Goal: Task Accomplishment & Management: Manage account settings

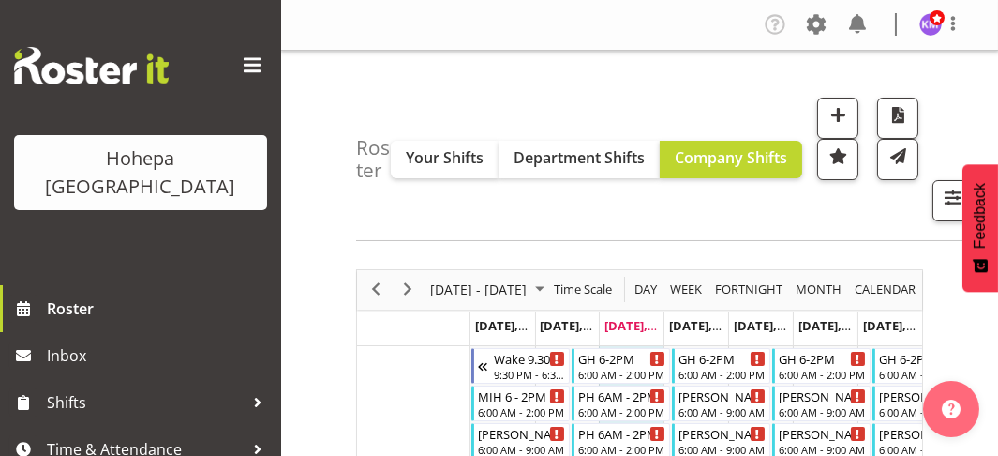
click at [251, 47] on div at bounding box center [140, 65] width 253 height 37
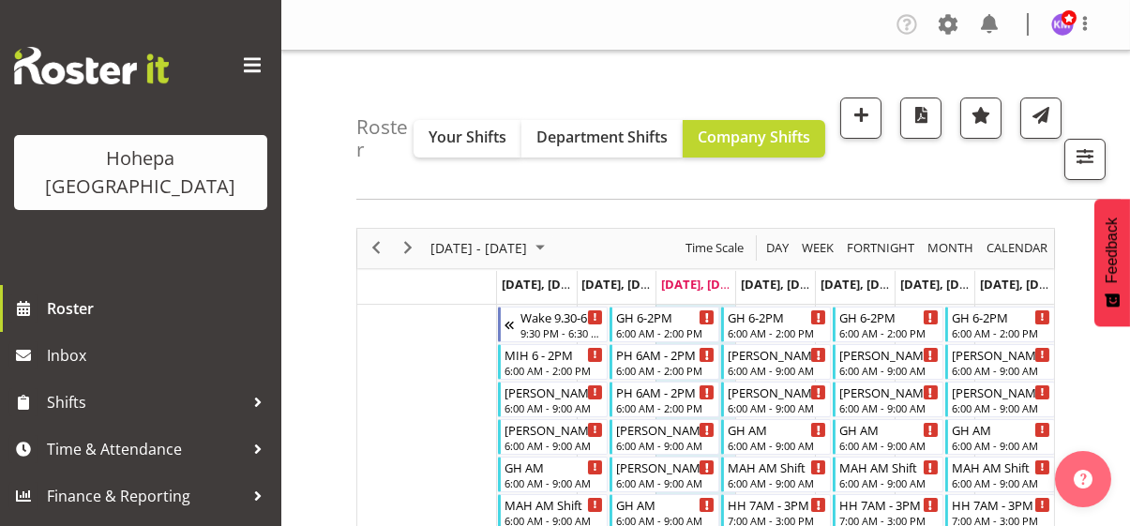
click at [252, 61] on span at bounding box center [252, 66] width 30 height 30
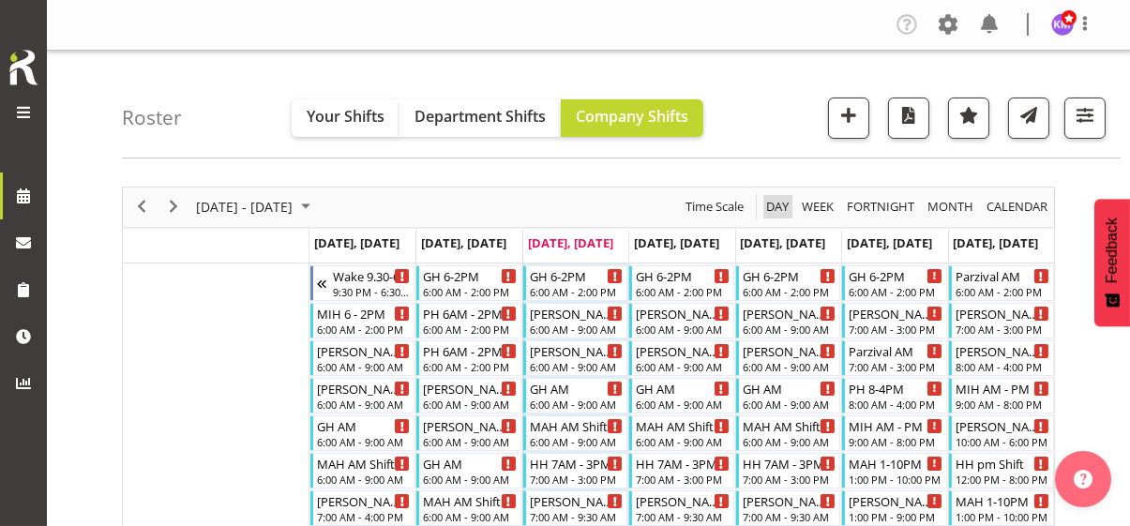
click at [775, 202] on span "Day" at bounding box center [777, 206] width 26 height 23
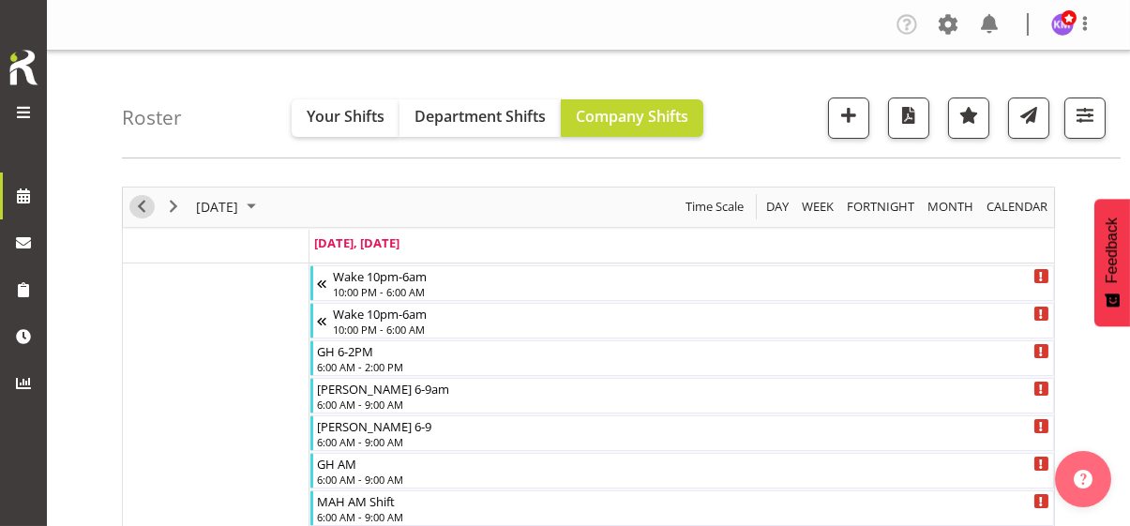
click at [144, 202] on span "Previous" at bounding box center [141, 206] width 22 height 23
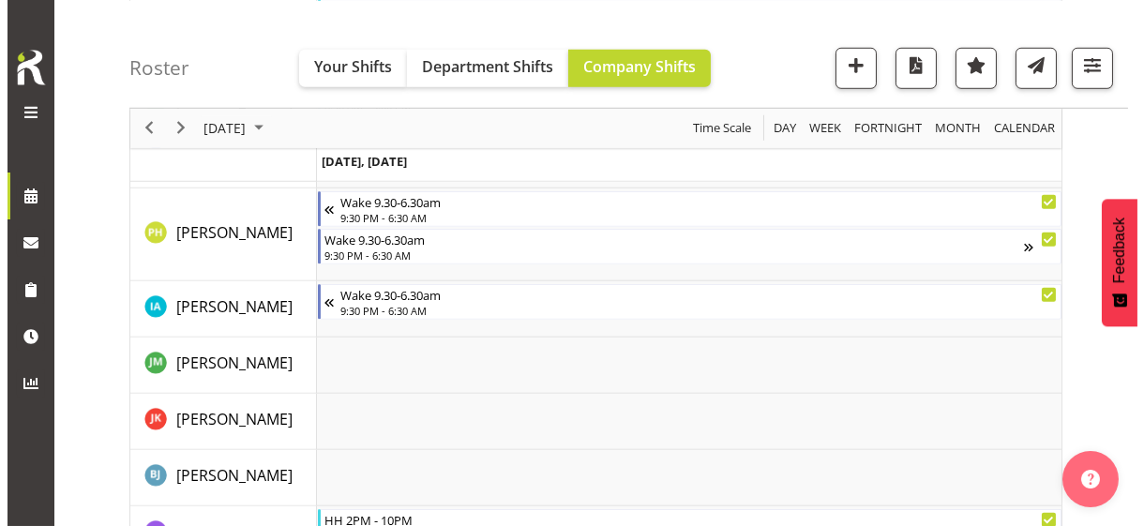
scroll to position [2892, 0]
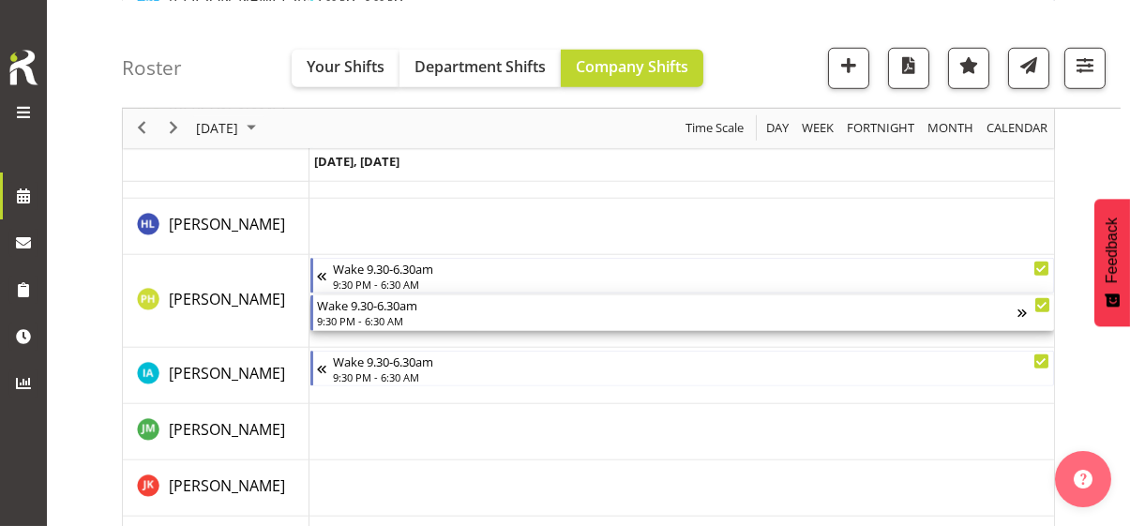
click at [364, 320] on div "9:30 PM - 6:30 AM" at bounding box center [667, 320] width 700 height 15
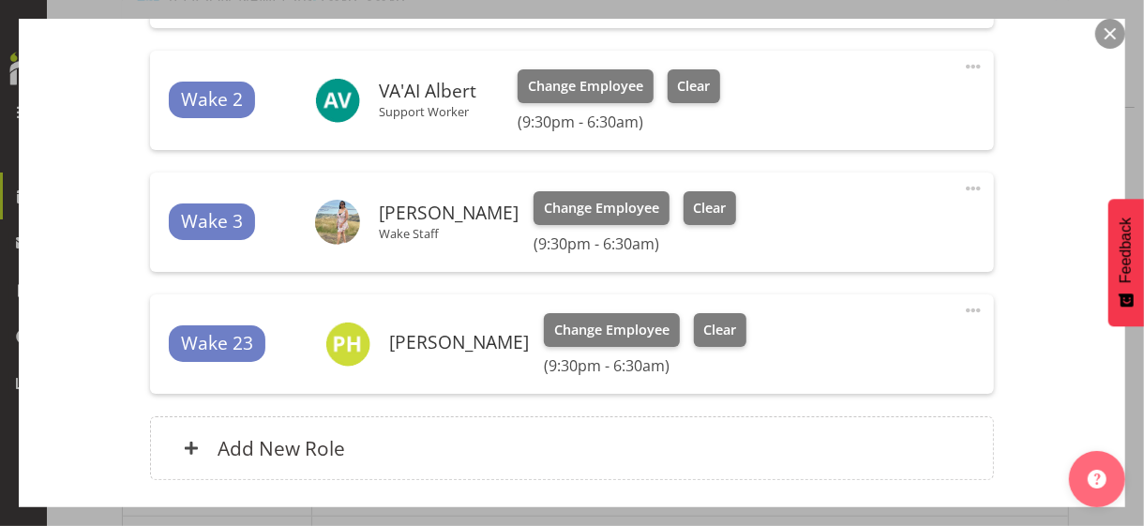
scroll to position [816, 0]
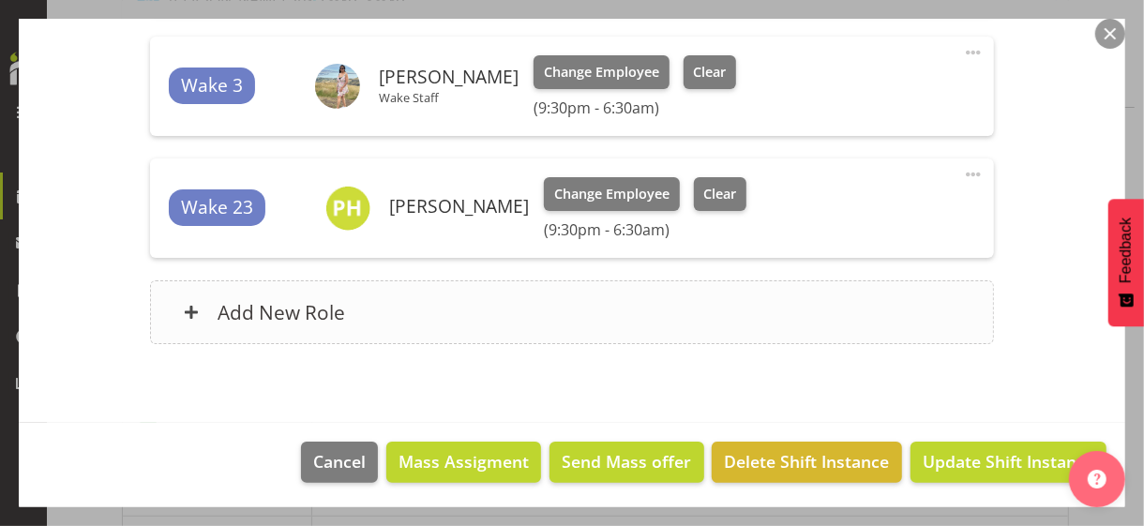
click at [368, 317] on div "Add New Role" at bounding box center [571, 312] width 843 height 64
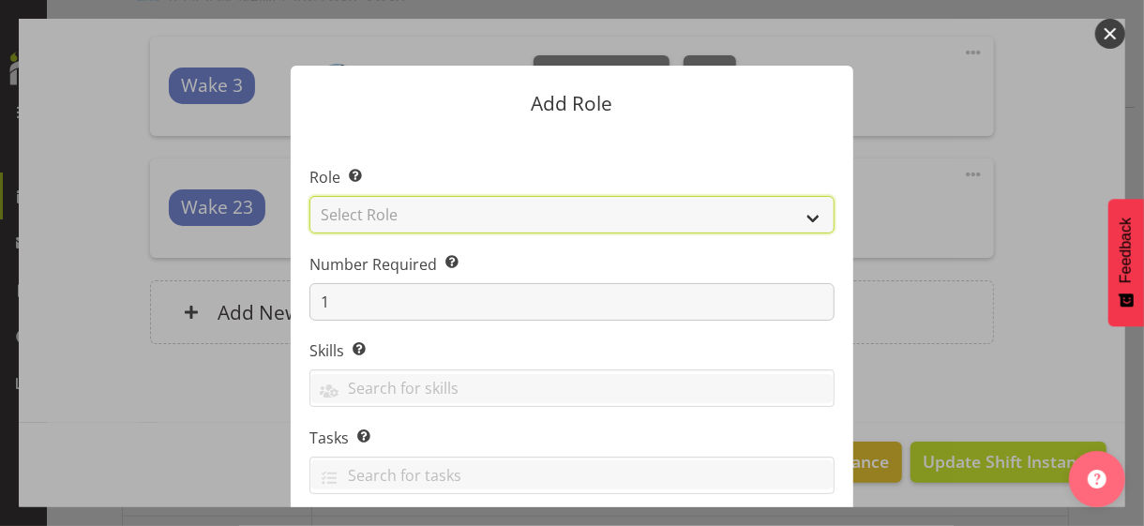
click at [396, 215] on select "Select Role CP House Leader Support Staff Wake" at bounding box center [571, 214] width 525 height 37
select select "1091"
click at [309, 196] on select "Select Role CP House Leader Support Staff Wake" at bounding box center [571, 214] width 525 height 37
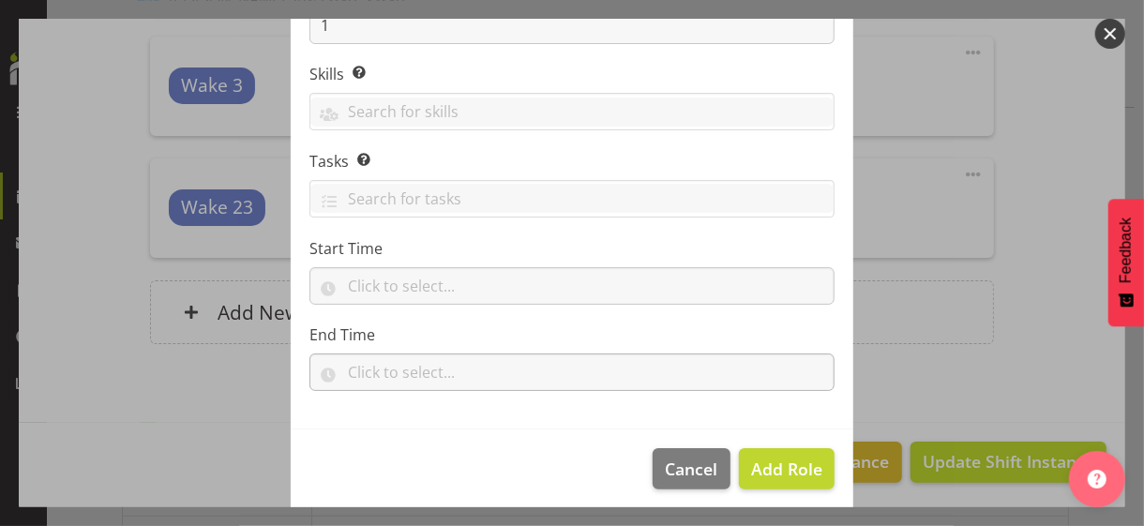
scroll to position [285, 0]
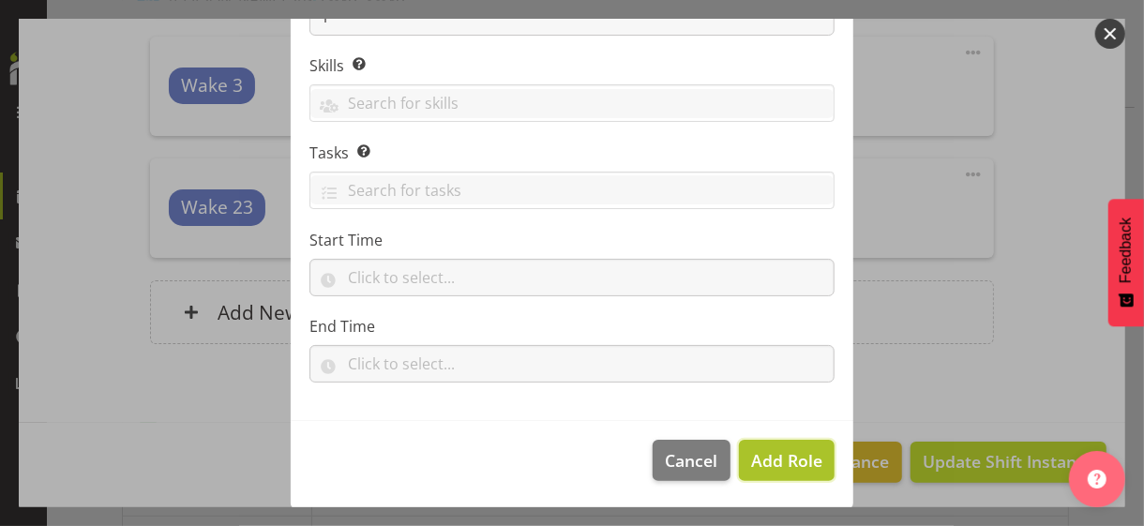
click at [756, 455] on span "Add Role" at bounding box center [786, 460] width 71 height 22
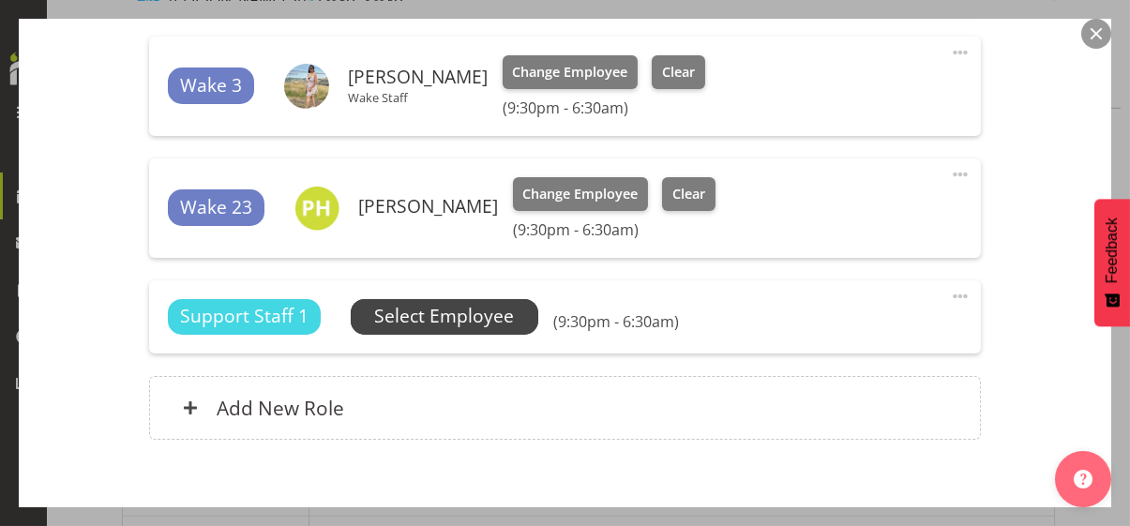
click at [484, 316] on span "Select Employee" at bounding box center [444, 316] width 140 height 27
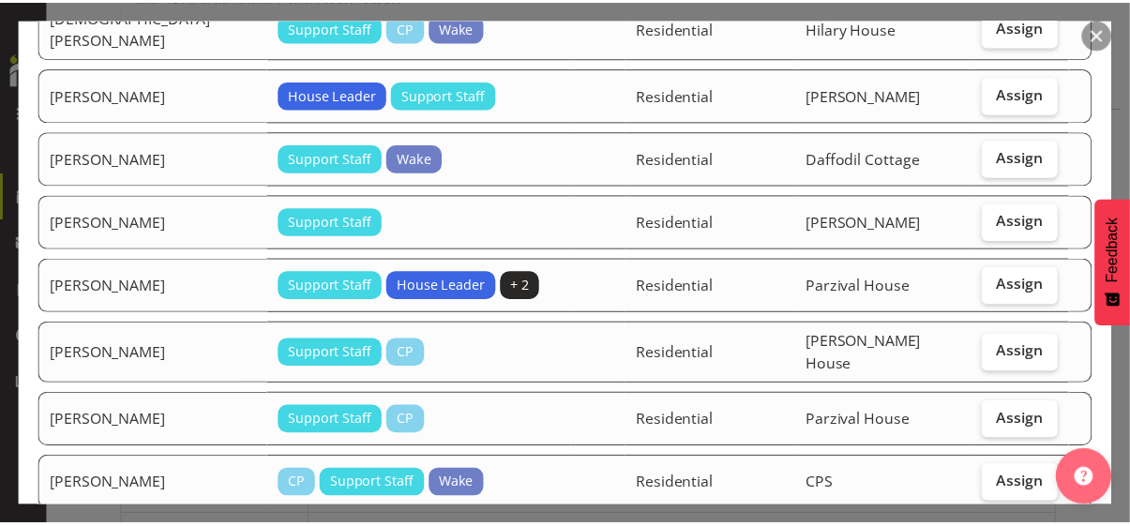
scroll to position [844, 0]
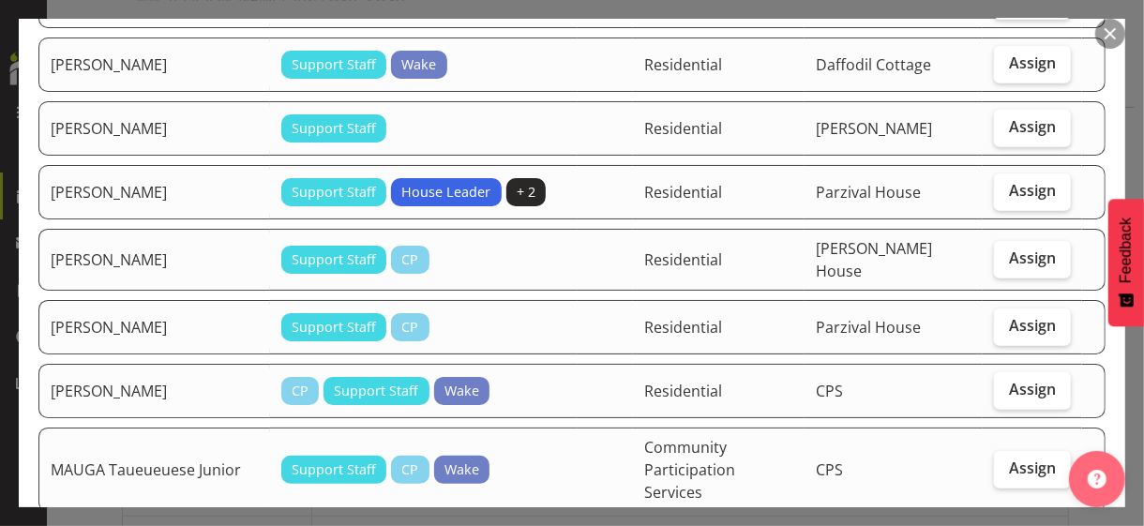
click at [997, 34] on button "button" at bounding box center [1110, 34] width 30 height 30
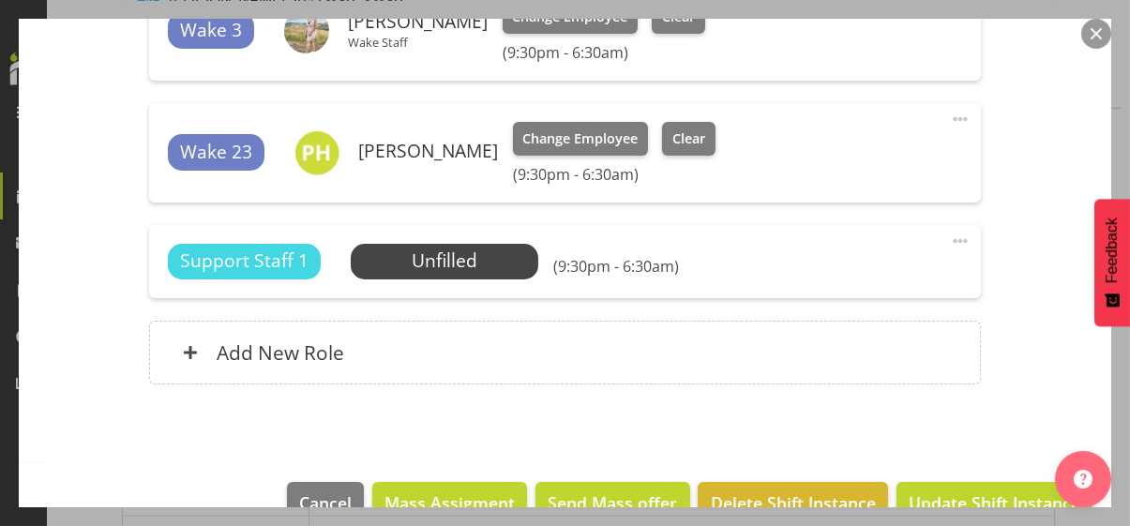
scroll to position [912, 0]
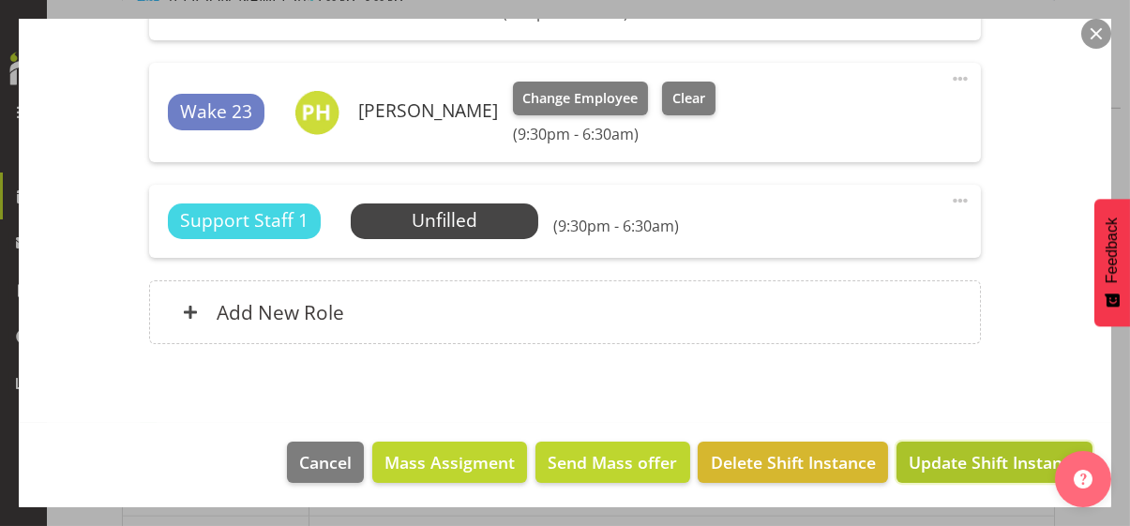
click at [965, 455] on span "Update Shift Instance" at bounding box center [994, 462] width 172 height 24
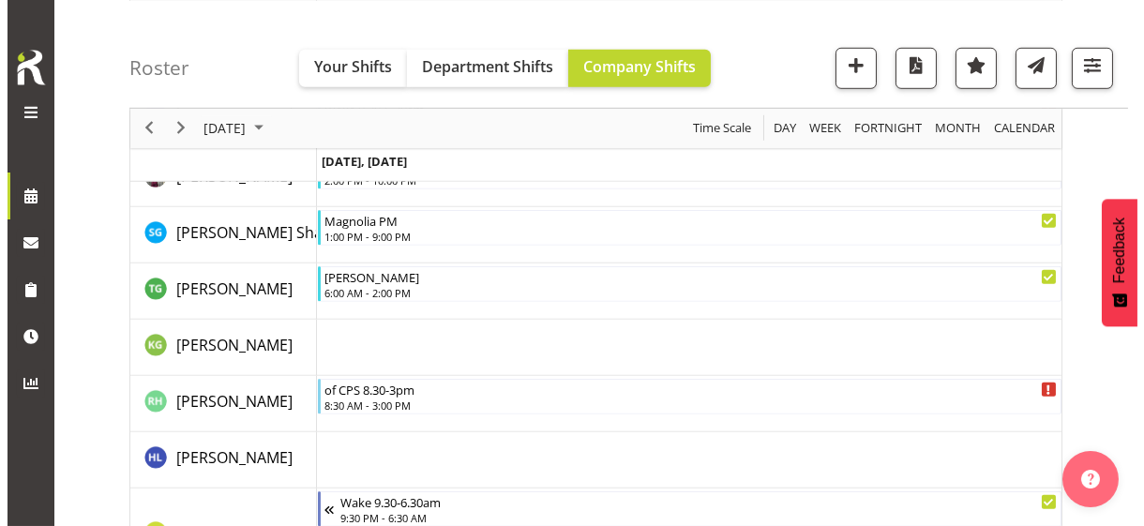
scroll to position [2649, 0]
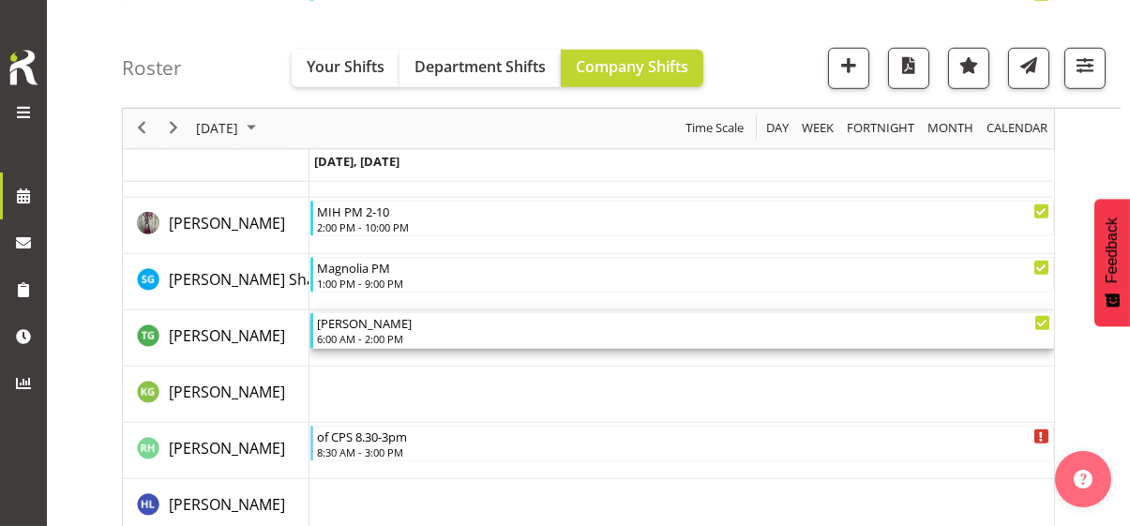
click at [360, 335] on div "6:00 AM - 2:00 PM" at bounding box center [683, 338] width 733 height 15
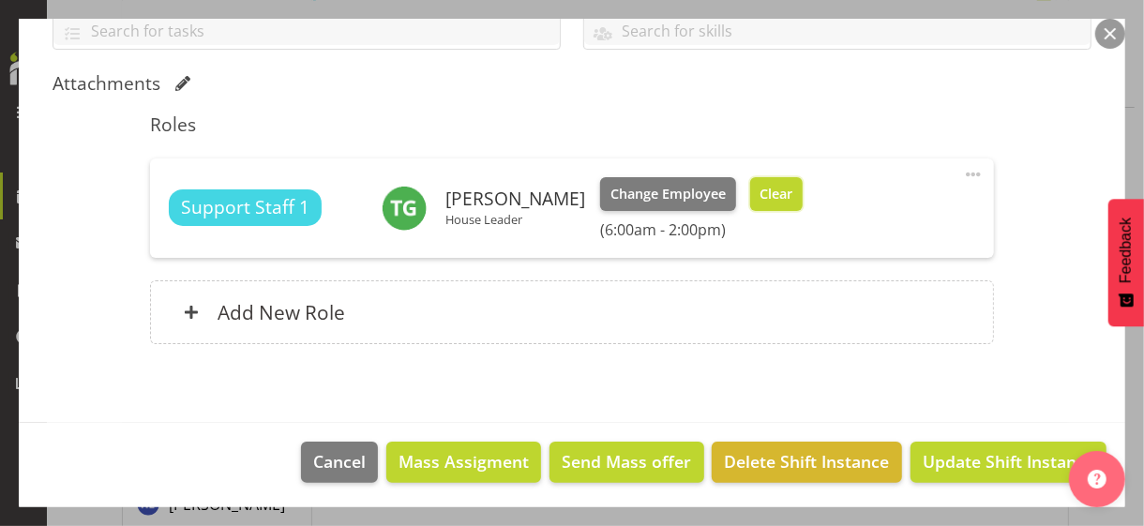
click at [792, 188] on span "Clear" at bounding box center [775, 194] width 33 height 21
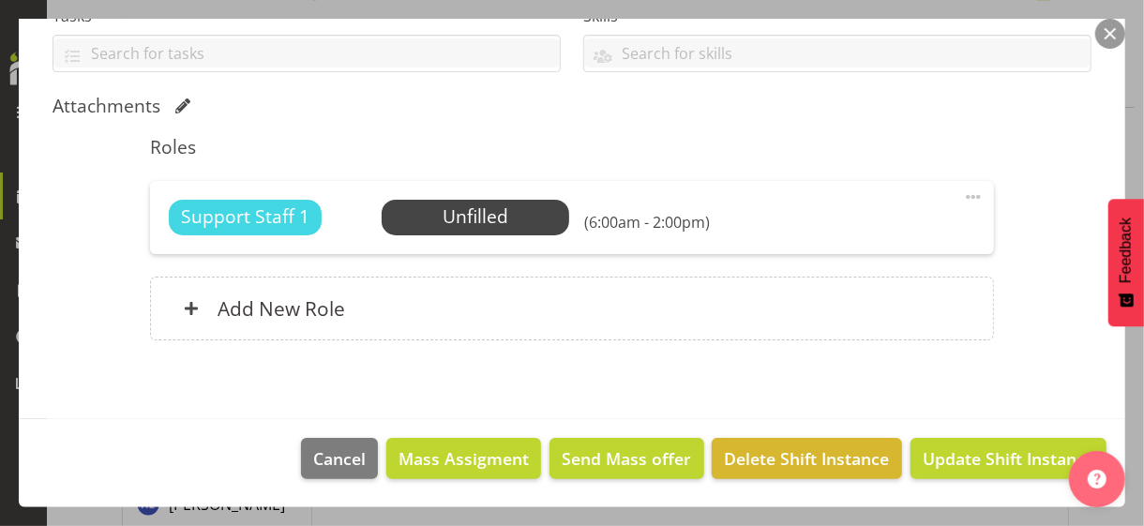
scroll to position [426, 0]
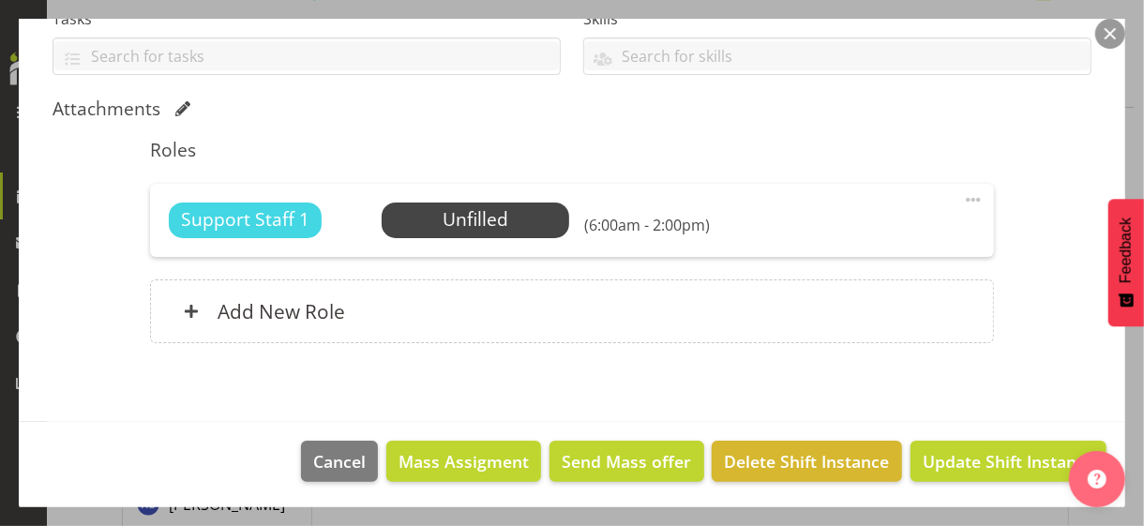
click at [962, 196] on span at bounding box center [973, 199] width 22 height 22
click at [839, 239] on link "Edit" at bounding box center [894, 241] width 180 height 34
select select "7"
select select "2025"
select select "6"
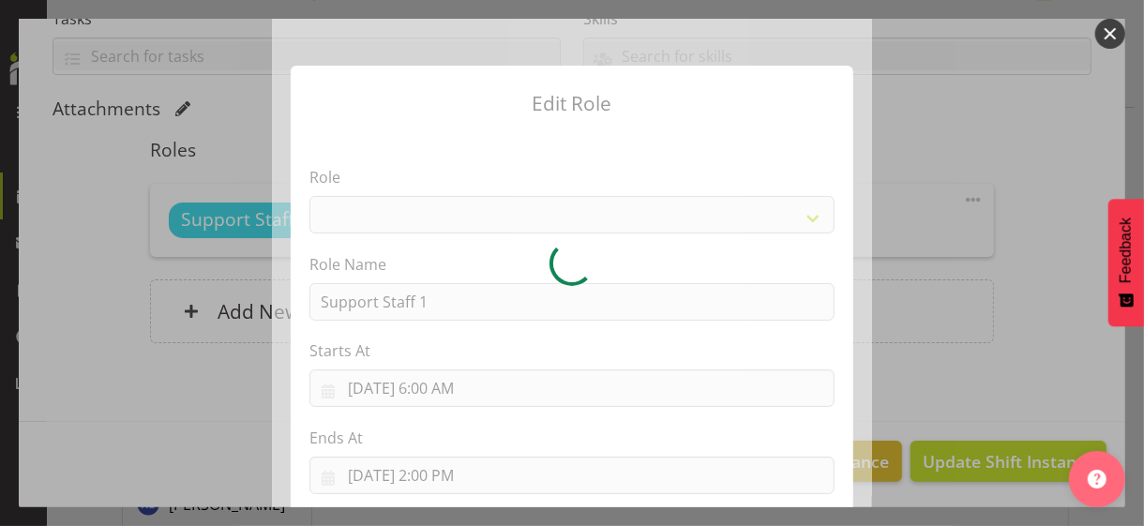
select select "1091"
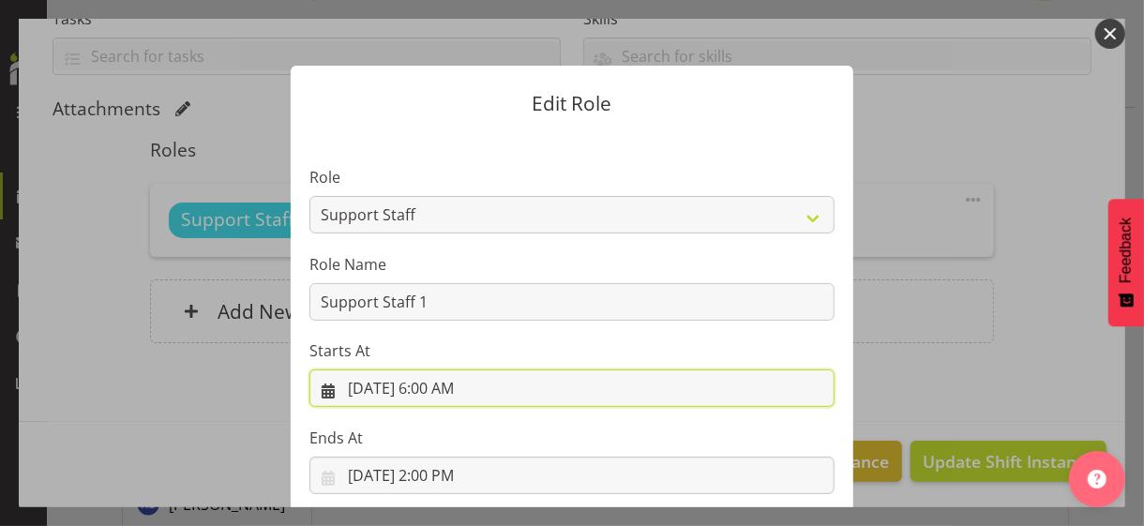
click at [432, 393] on input "[DATE] 6:00 AM" at bounding box center [571, 387] width 525 height 37
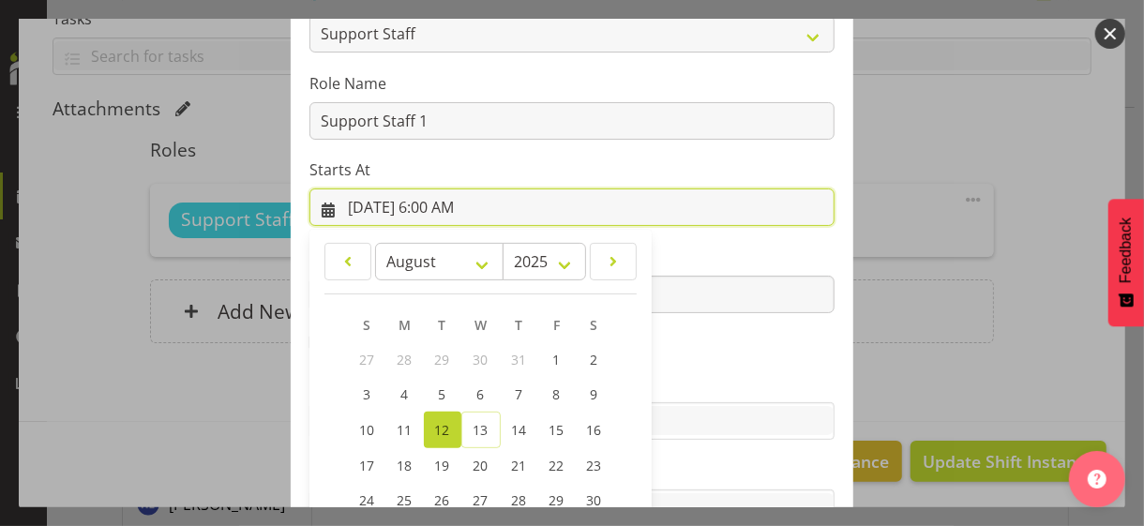
scroll to position [325, 0]
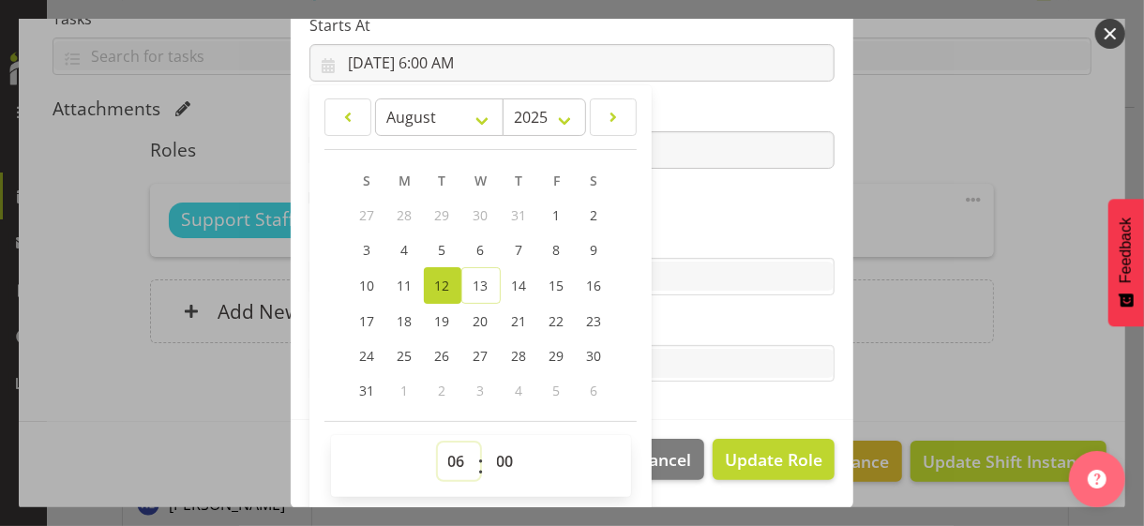
click at [444, 448] on select "00 01 02 03 04 05 06 07 08 09 10 11 12 13 14 15 16 17 18 19 20 21 22 23" at bounding box center [459, 460] width 42 height 37
select select "7"
click at [438, 442] on select "00 01 02 03 04 05 06 07 08 09 10 11 12 13 14 15 16 17 18 19 20 21 22 23" at bounding box center [459, 460] width 42 height 37
type input "[DATE] 7:00 AM"
drag, startPoint x: 494, startPoint y: 456, endPoint x: 501, endPoint y: 444, distance: 13.5
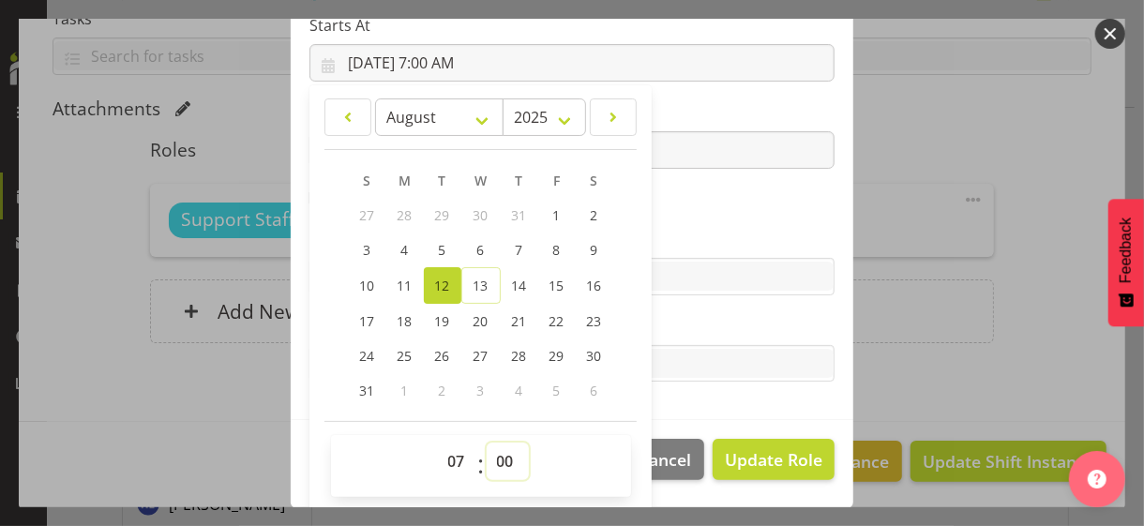
click at [493, 455] on select "00 01 02 03 04 05 06 07 08 09 10 11 12 13 14 15 16 17 18 19 20 21 22 23 24 25 2…" at bounding box center [507, 460] width 42 height 37
select select "30"
click at [486, 442] on select "00 01 02 03 04 05 06 07 08 09 10 11 12 13 14 15 16 17 18 19 20 21 22 23 24 25 2…" at bounding box center [507, 460] width 42 height 37
type input "[DATE] 7:30 AM"
click at [697, 217] on section "Role CP House Leader Support Staff Wake Role Name Support Staff 1 Starts At [DA…" at bounding box center [572, 113] width 562 height 613
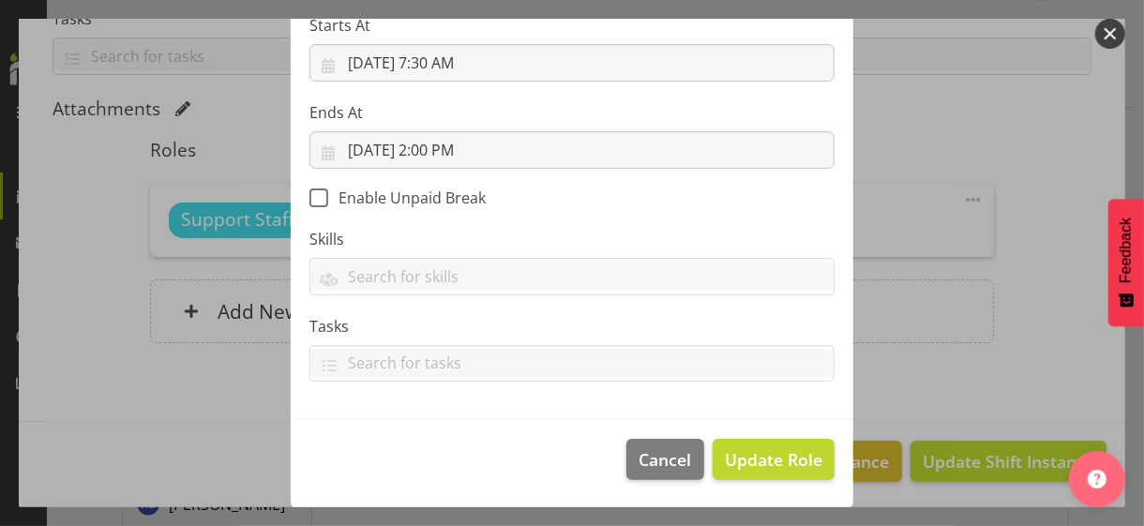
scroll to position [324, 0]
drag, startPoint x: 766, startPoint y: 457, endPoint x: 688, endPoint y: 438, distance: 80.0
click at [762, 455] on span "Update Role" at bounding box center [773, 460] width 97 height 24
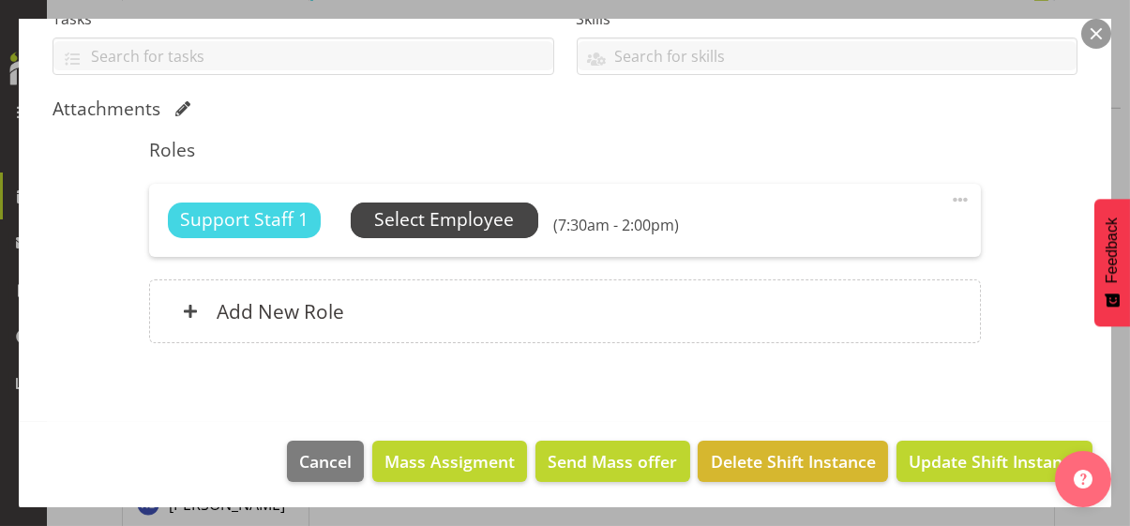
click at [463, 217] on span "Select Employee" at bounding box center [444, 219] width 140 height 27
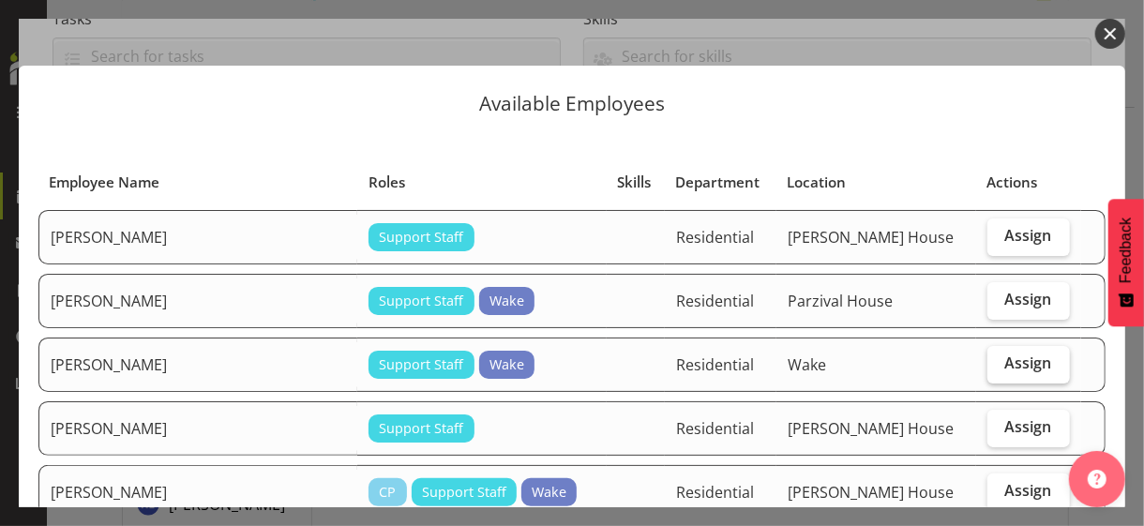
click at [997, 369] on label "Assign" at bounding box center [1028, 364] width 82 height 37
click at [997, 369] on input "Assign" at bounding box center [993, 363] width 12 height 12
checkbox input "true"
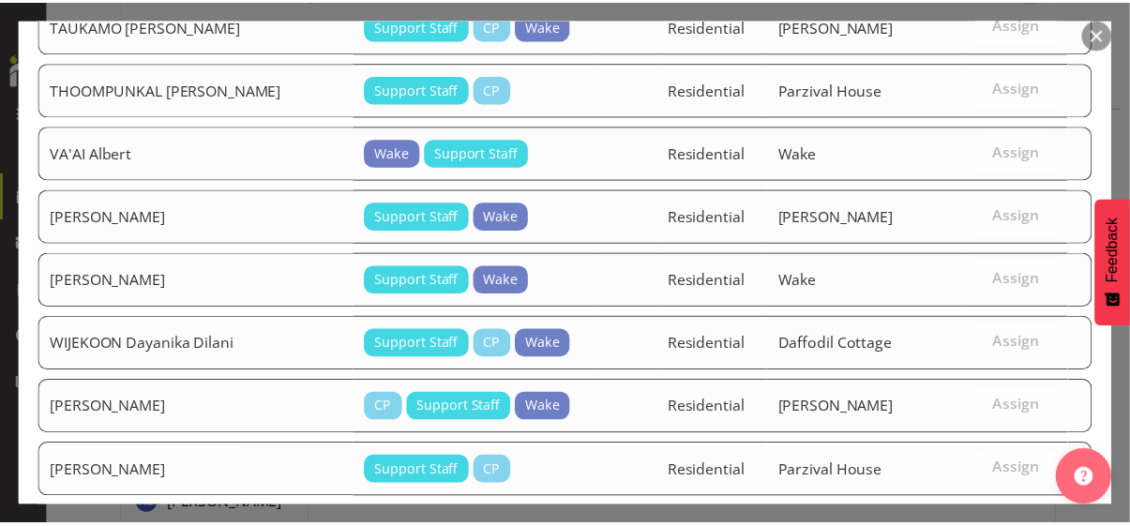
scroll to position [2562, 0]
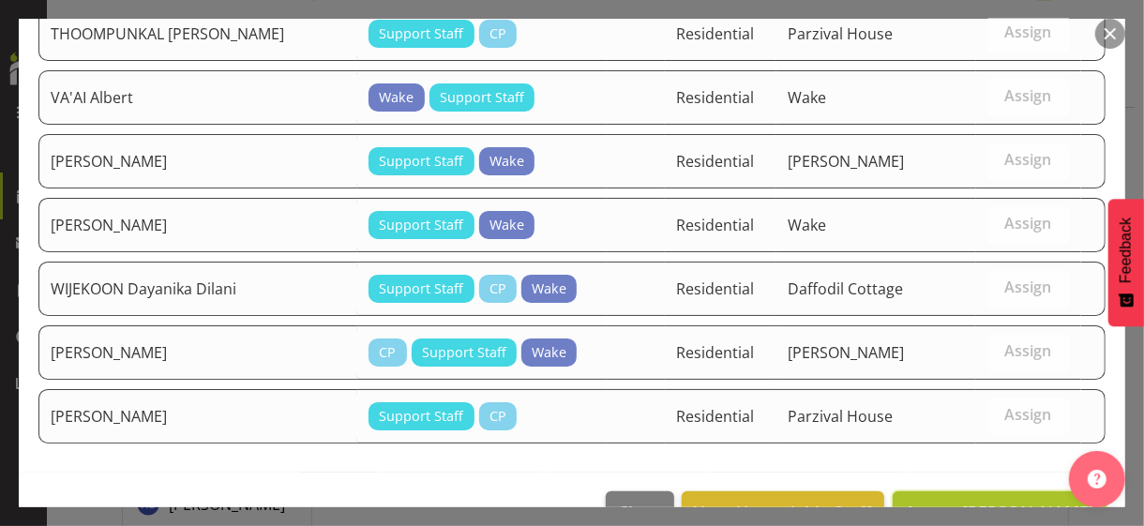
click at [978, 455] on span "Assign [PERSON_NAME]" at bounding box center [999, 512] width 189 height 22
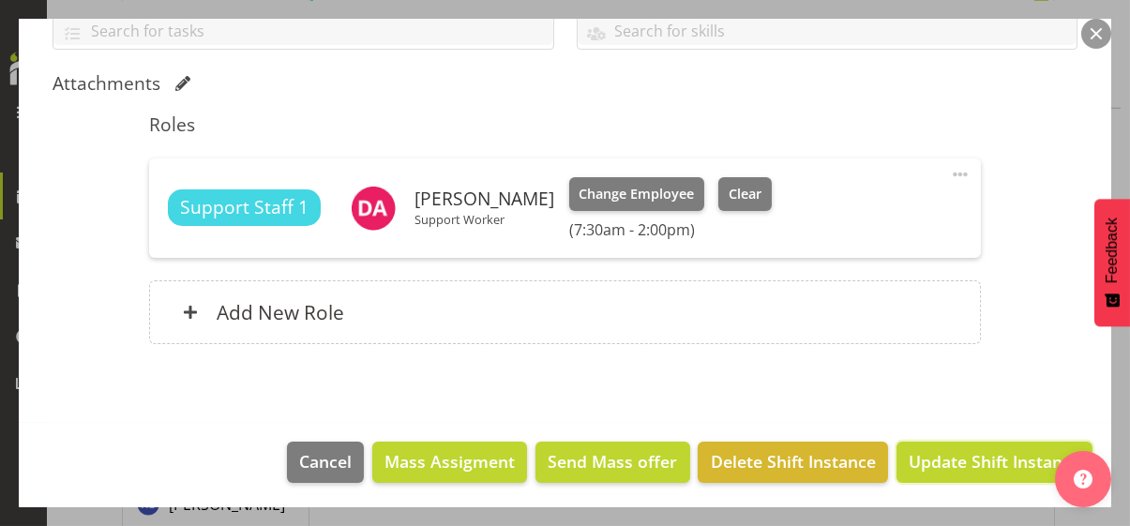
click at [964, 455] on span "Update Shift Instance" at bounding box center [994, 461] width 172 height 24
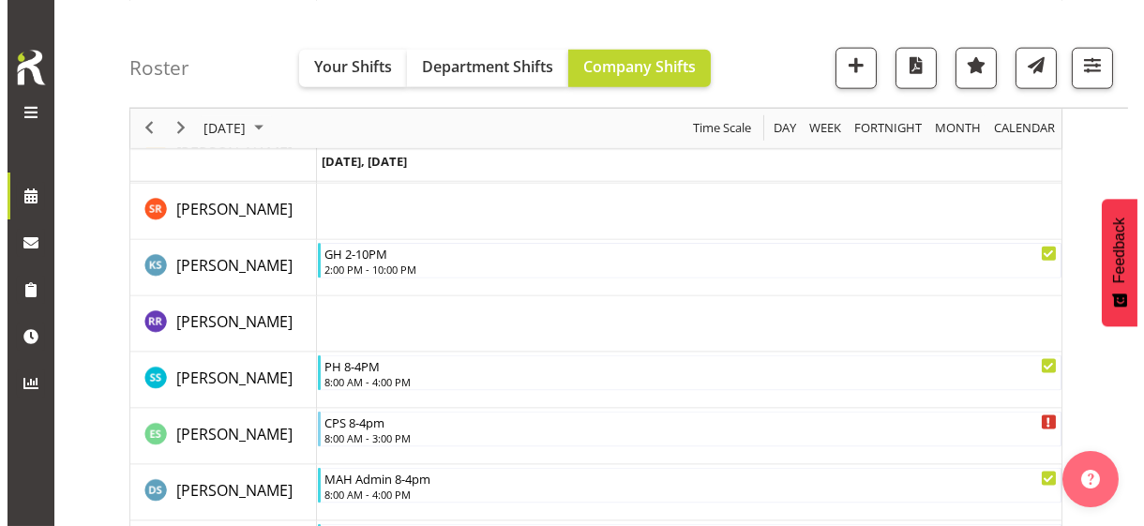
scroll to position [5086, 0]
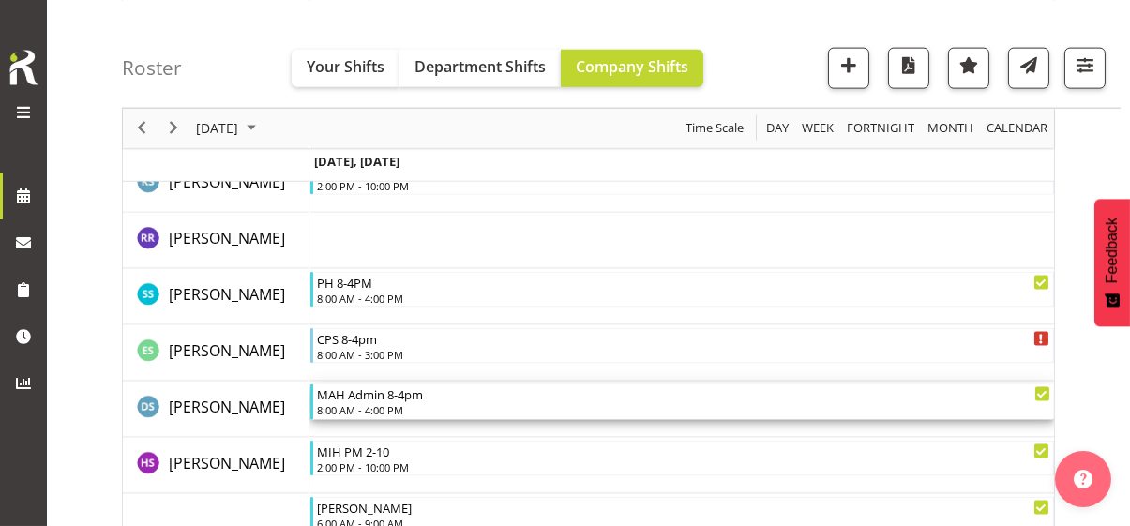
click at [374, 402] on div "8:00 AM - 4:00 PM" at bounding box center [683, 409] width 733 height 15
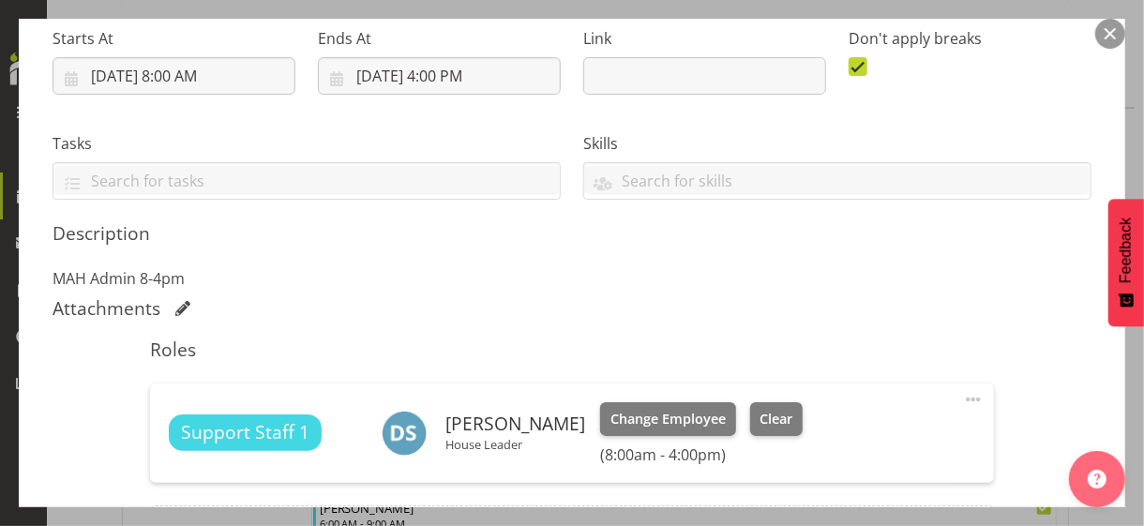
scroll to position [469, 0]
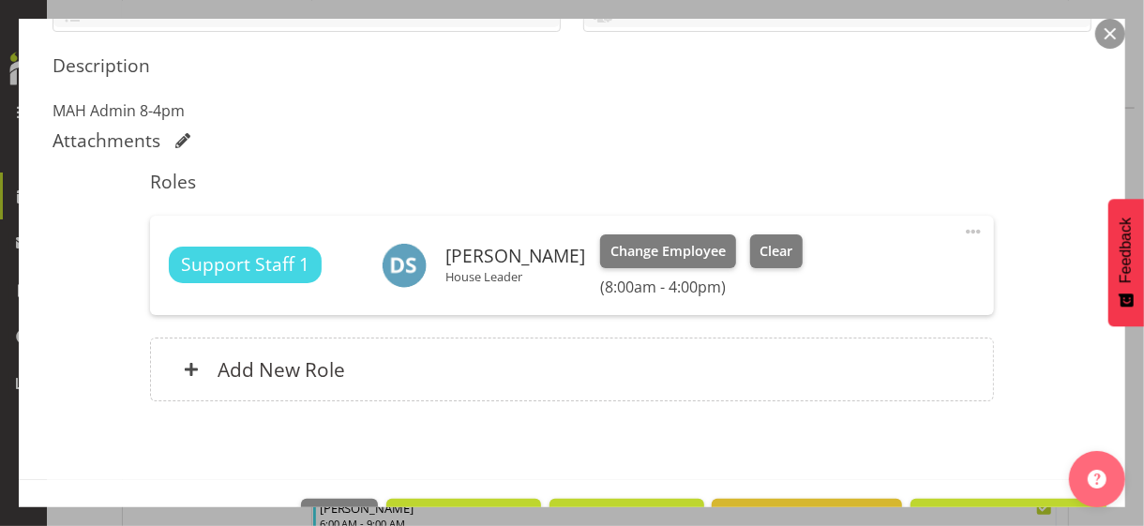
click at [962, 228] on span at bounding box center [973, 231] width 22 height 22
click at [836, 267] on link "Edit" at bounding box center [894, 273] width 180 height 34
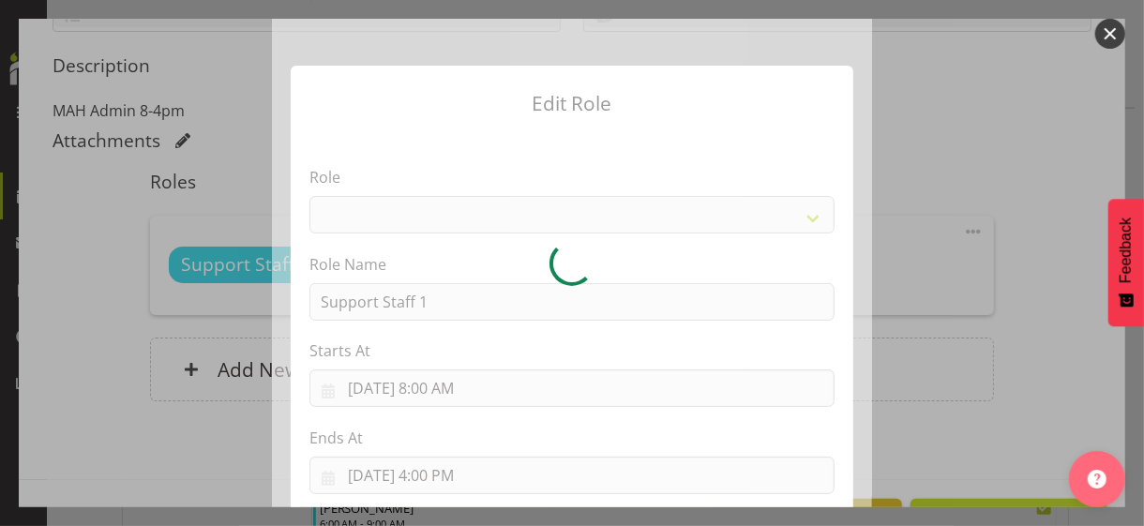
select select "1091"
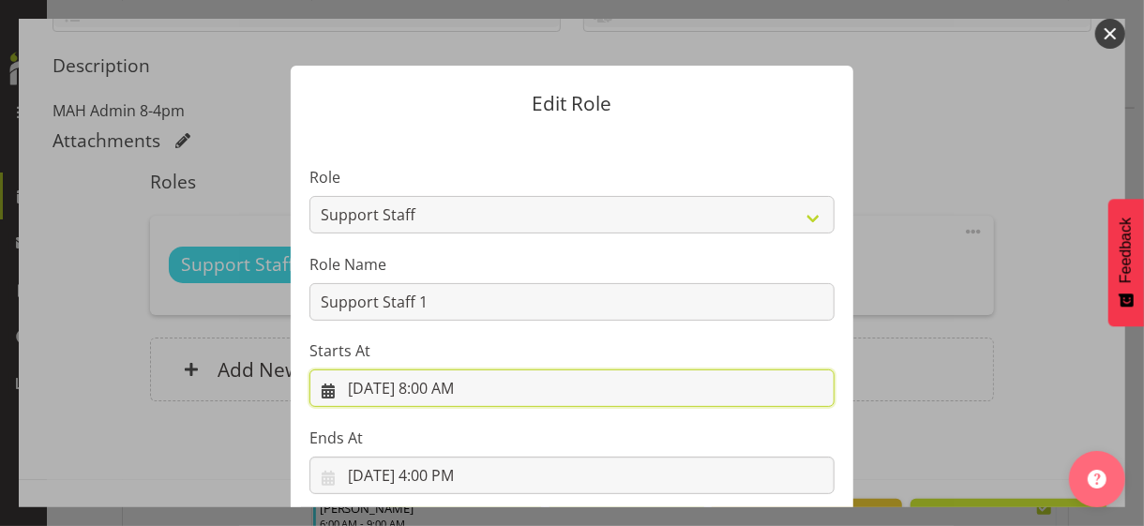
click at [446, 384] on input "[DATE] 8:00 AM" at bounding box center [571, 387] width 525 height 37
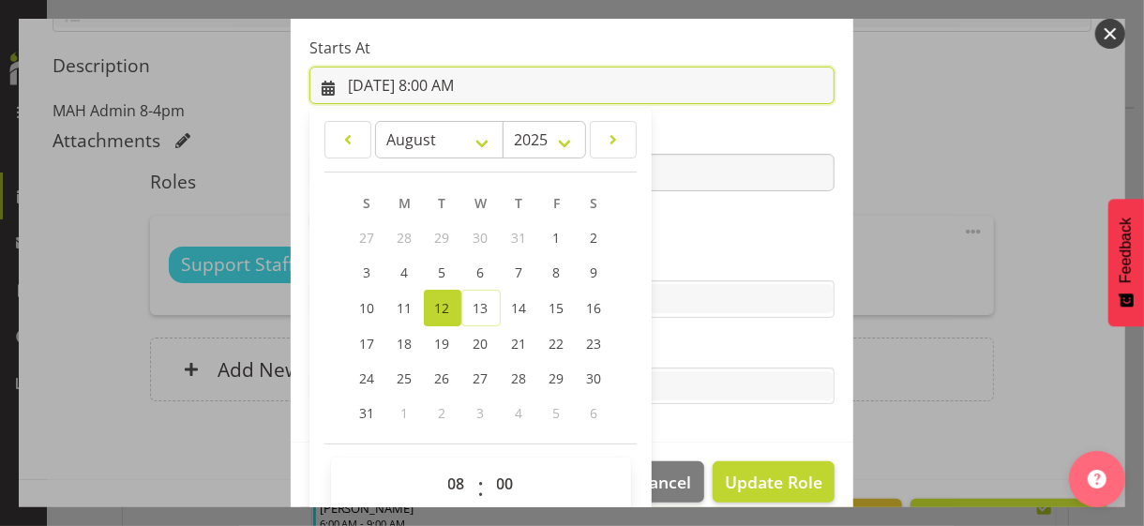
scroll to position [325, 0]
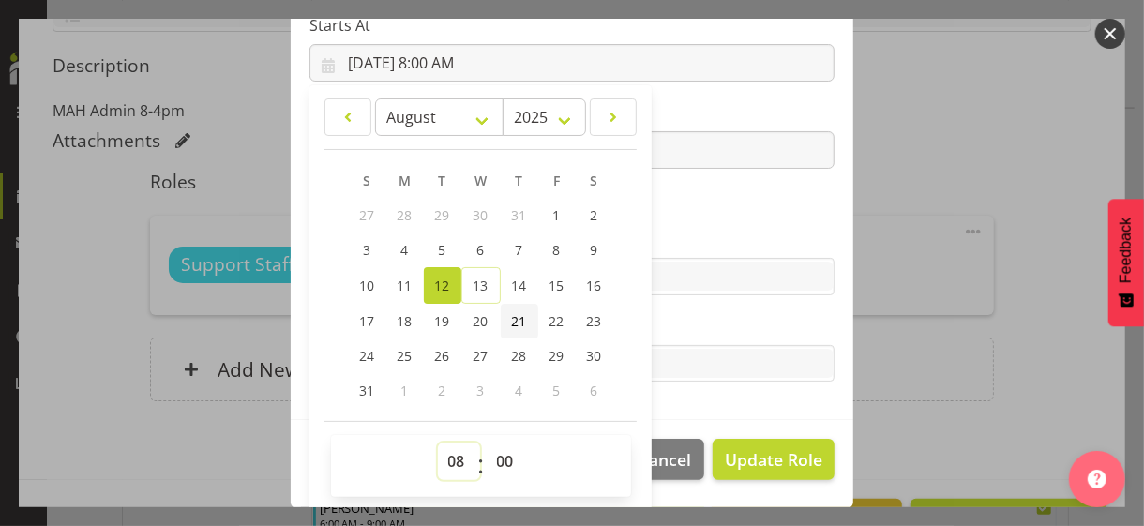
drag, startPoint x: 446, startPoint y: 459, endPoint x: 492, endPoint y: 311, distance: 155.1
click at [450, 451] on select "00 01 02 03 04 05 06 07 08 09 10 11 12 13 14 15 16 17 18 19 20 21 22 23" at bounding box center [459, 460] width 42 height 37
select select "9"
click at [438, 442] on select "00 01 02 03 04 05 06 07 08 09 10 11 12 13 14 15 16 17 18 19 20 21 22 23" at bounding box center [459, 460] width 42 height 37
type input "[DATE] 9:00 AM"
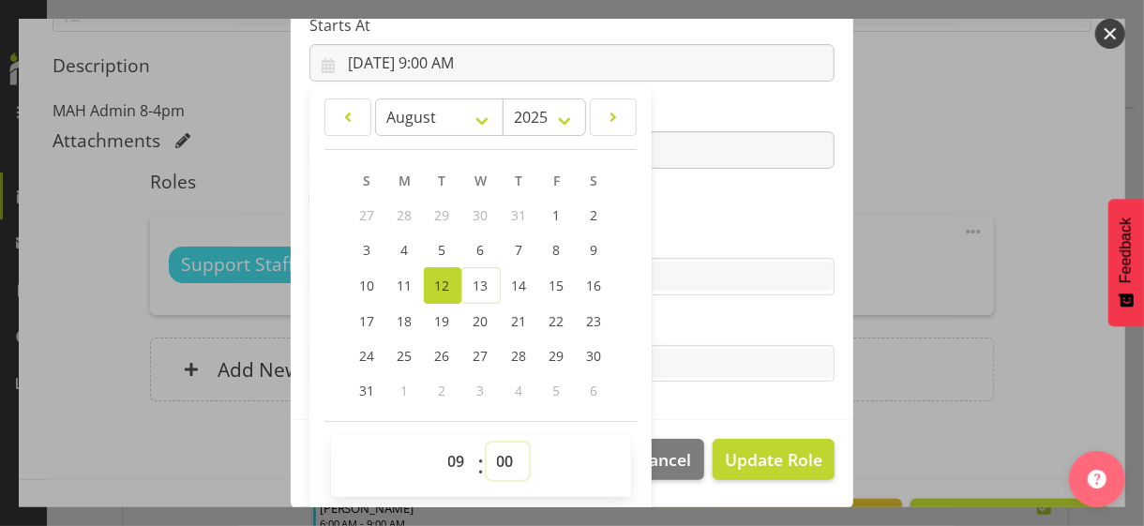
drag, startPoint x: 494, startPoint y: 455, endPoint x: 493, endPoint y: 442, distance: 12.2
click at [494, 453] on select "00 01 02 03 04 05 06 07 08 09 10 11 12 13 14 15 16 17 18 19 20 21 22 23 24 25 2…" at bounding box center [507, 460] width 42 height 37
select select "15"
click at [486, 442] on select "00 01 02 03 04 05 06 07 08 09 10 11 12 13 14 15 16 17 18 19 20 21 22 23 24 25 2…" at bounding box center [507, 460] width 42 height 37
type input "[DATE] 9:15 AM"
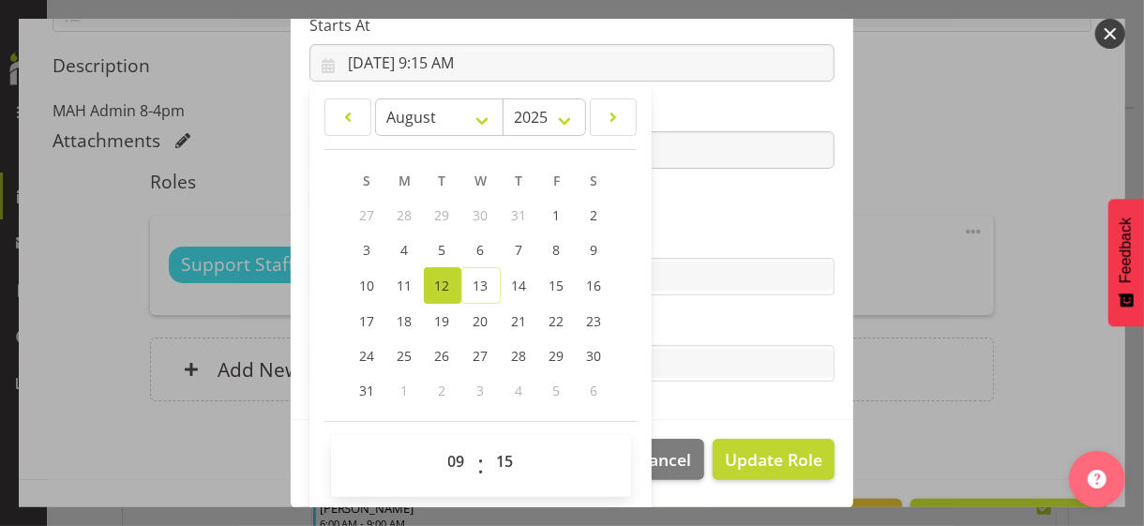
click at [691, 232] on label "Skills" at bounding box center [571, 239] width 525 height 22
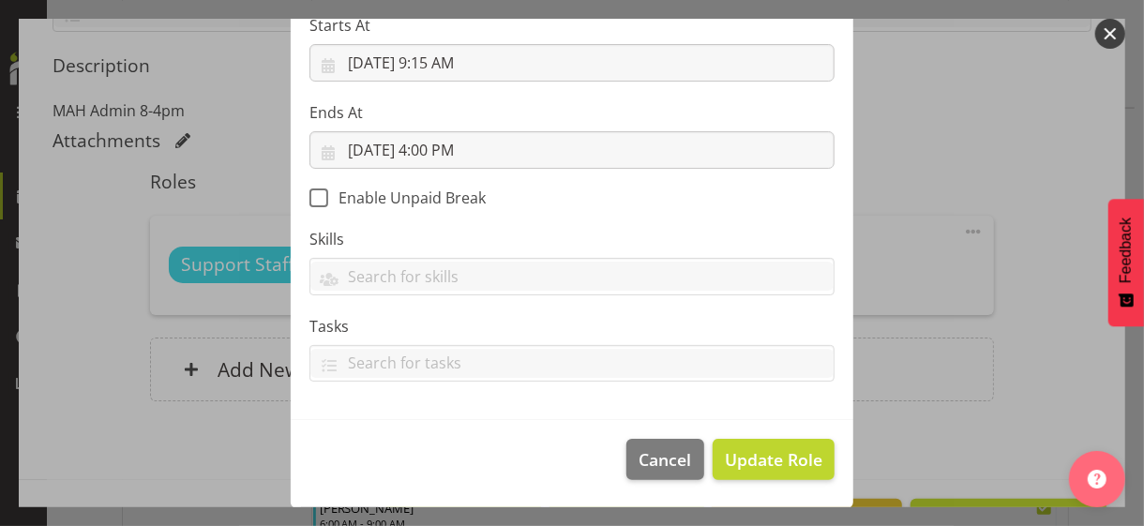
scroll to position [324, 0]
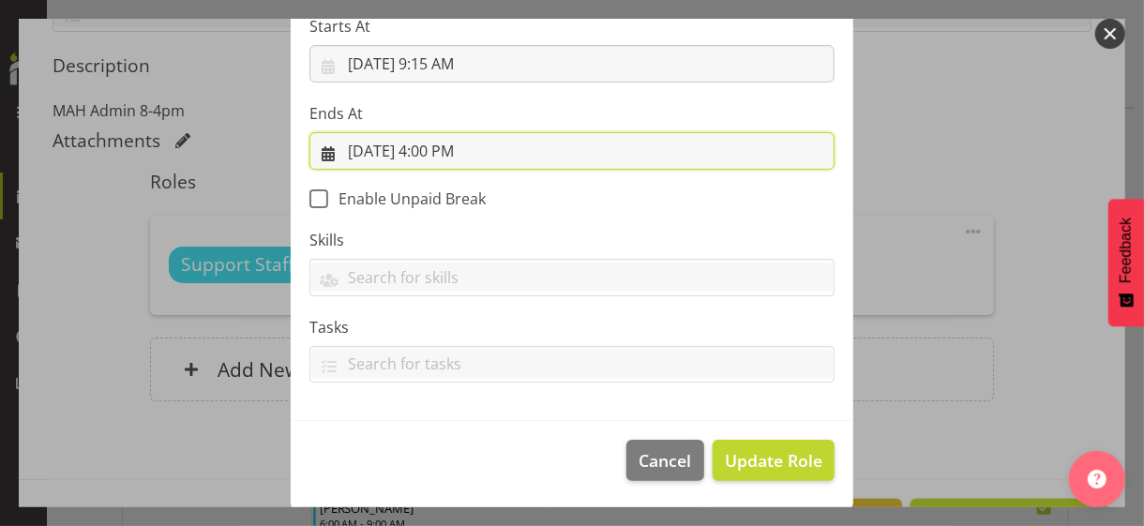
click at [433, 148] on input "[DATE] 4:00 PM" at bounding box center [571, 150] width 525 height 37
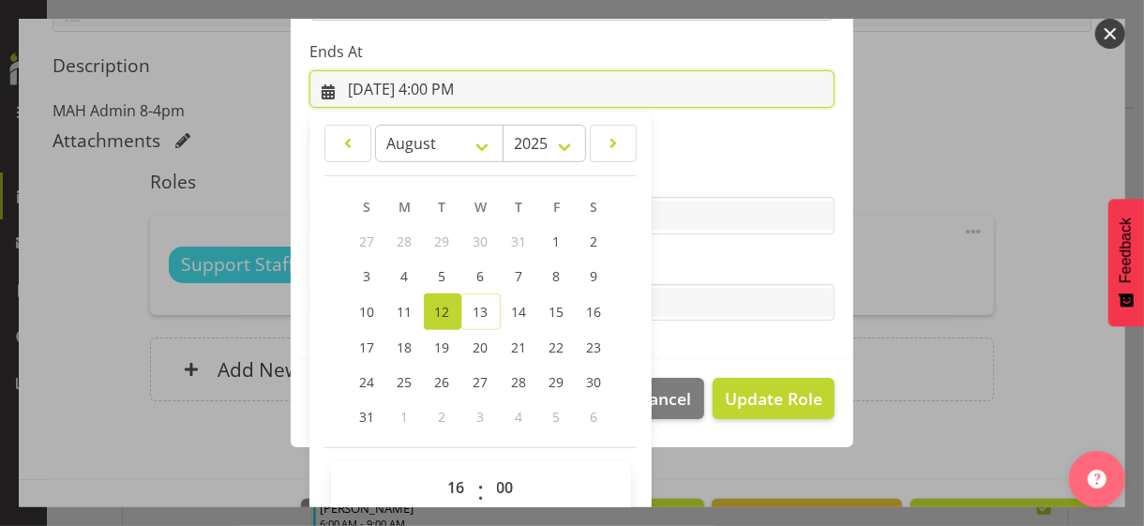
scroll to position [413, 0]
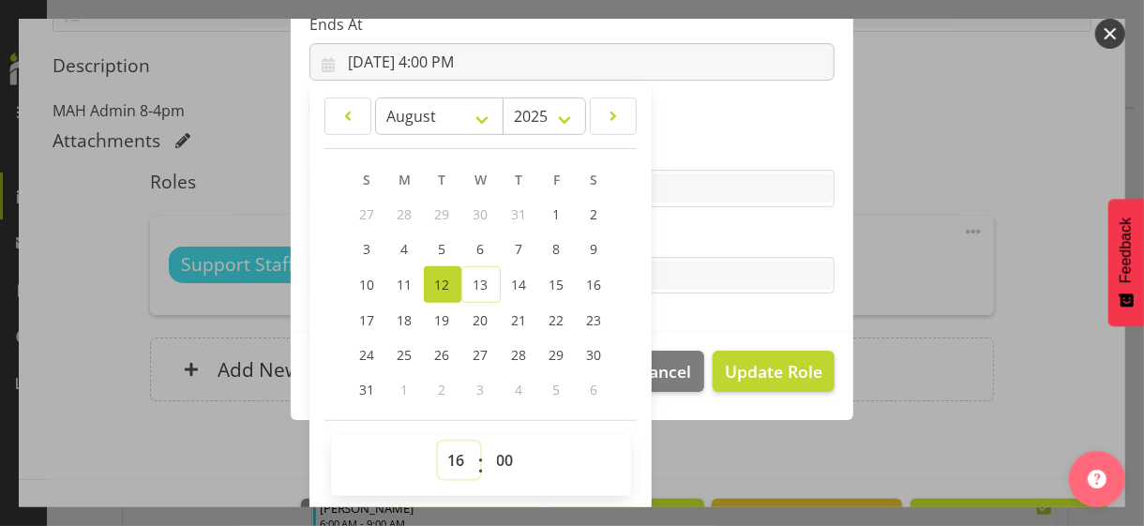
click at [443, 455] on select "00 01 02 03 04 05 06 07 08 09 10 11 12 13 14 15 16 17 18 19 20 21 22 23" at bounding box center [459, 460] width 42 height 37
select select "18"
click at [438, 442] on select "00 01 02 03 04 05 06 07 08 09 10 11 12 13 14 15 16 17 18 19 20 21 22 23" at bounding box center [459, 460] width 42 height 37
type input "[DATE] 6:00 PM"
click at [495, 453] on select "00 01 02 03 04 05 06 07 08 09 10 11 12 13 14 15 16 17 18 19 20 21 22 23 24 25 2…" at bounding box center [507, 460] width 42 height 37
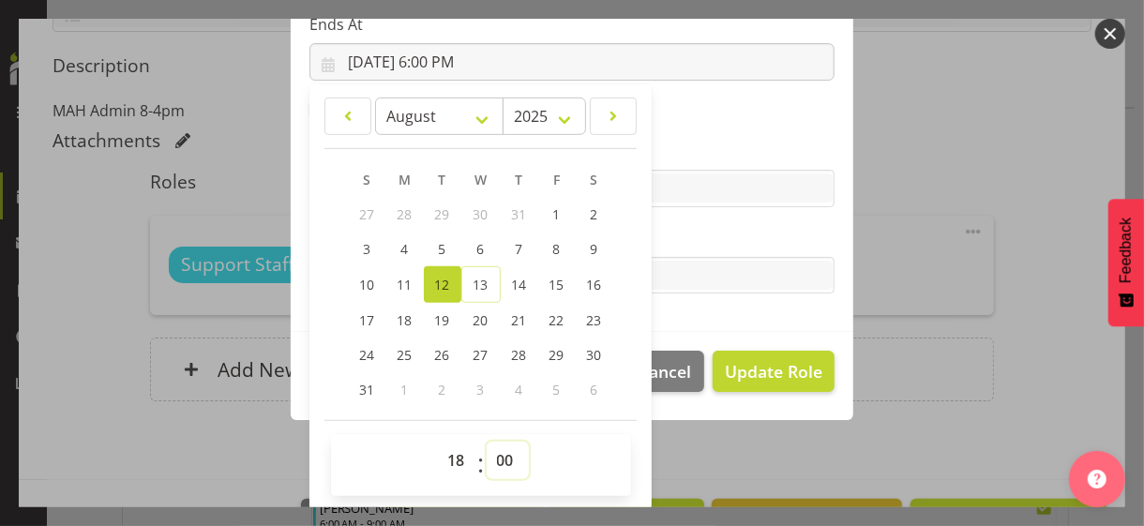
select select "30"
click at [486, 442] on select "00 01 02 03 04 05 06 07 08 09 10 11 12 13 14 15 16 17 18 19 20 21 22 23 24 25 2…" at bounding box center [507, 460] width 42 height 37
type input "[DATE] 6:30 PM"
click at [682, 231] on label "Tasks" at bounding box center [571, 238] width 525 height 22
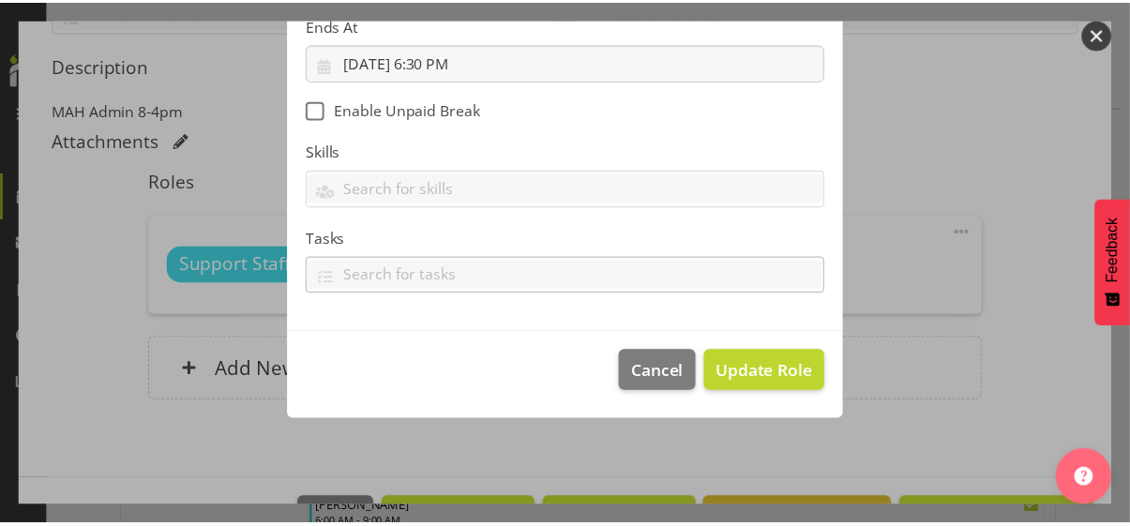
scroll to position [324, 0]
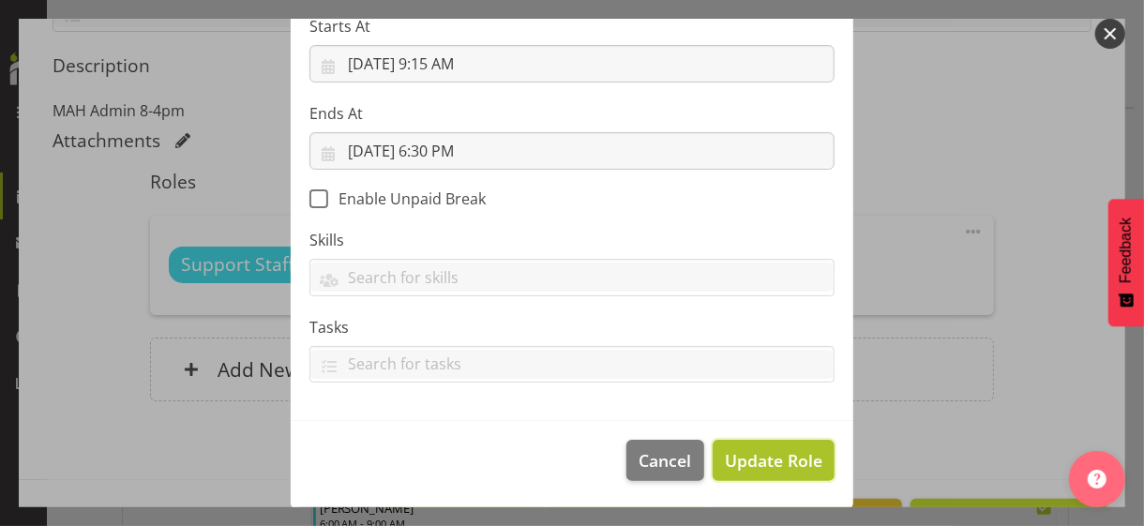
click at [753, 455] on span "Update Role" at bounding box center [773, 460] width 97 height 24
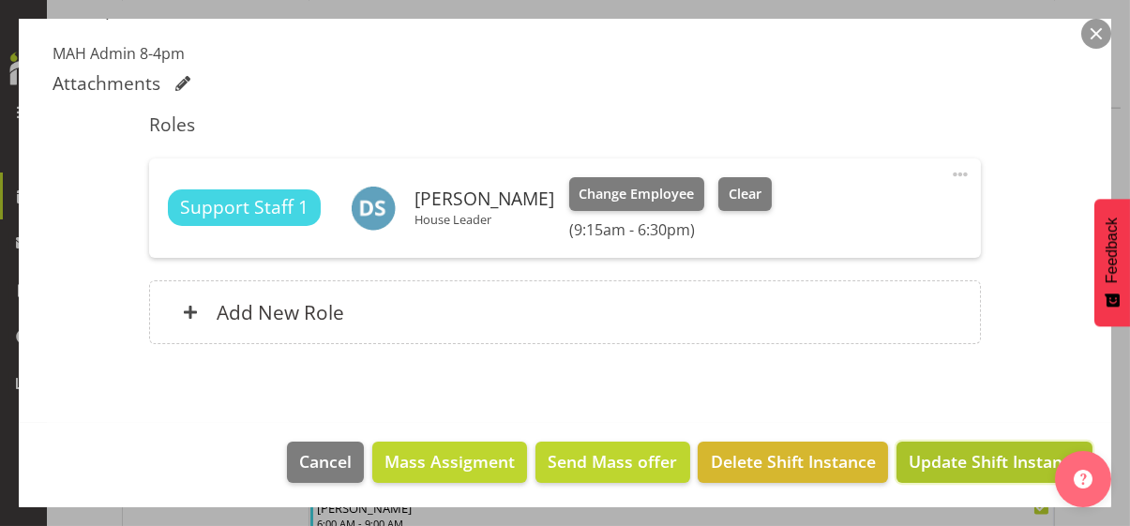
click at [937, 455] on span "Update Shift Instance" at bounding box center [994, 461] width 172 height 24
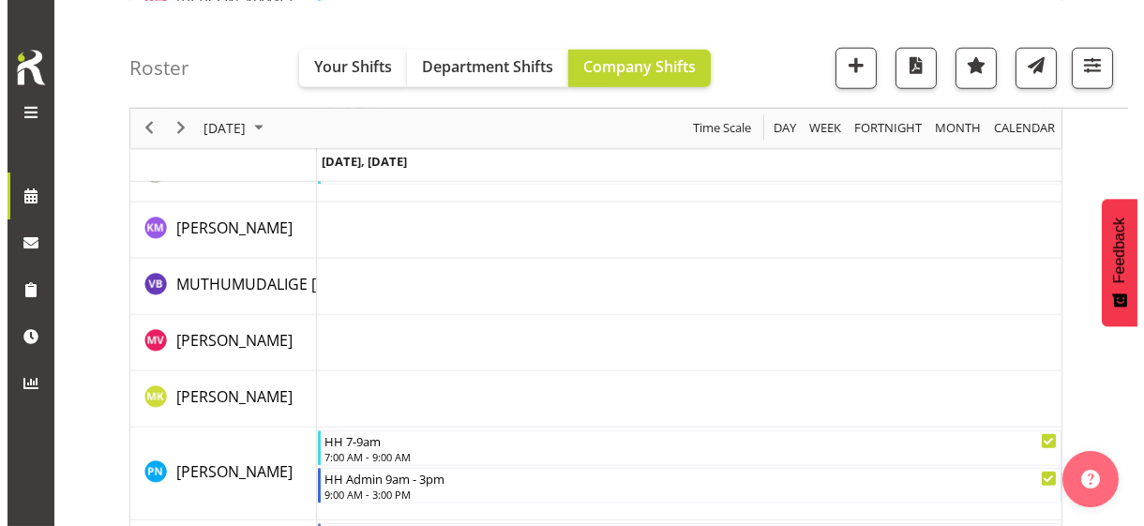
scroll to position [4054, 0]
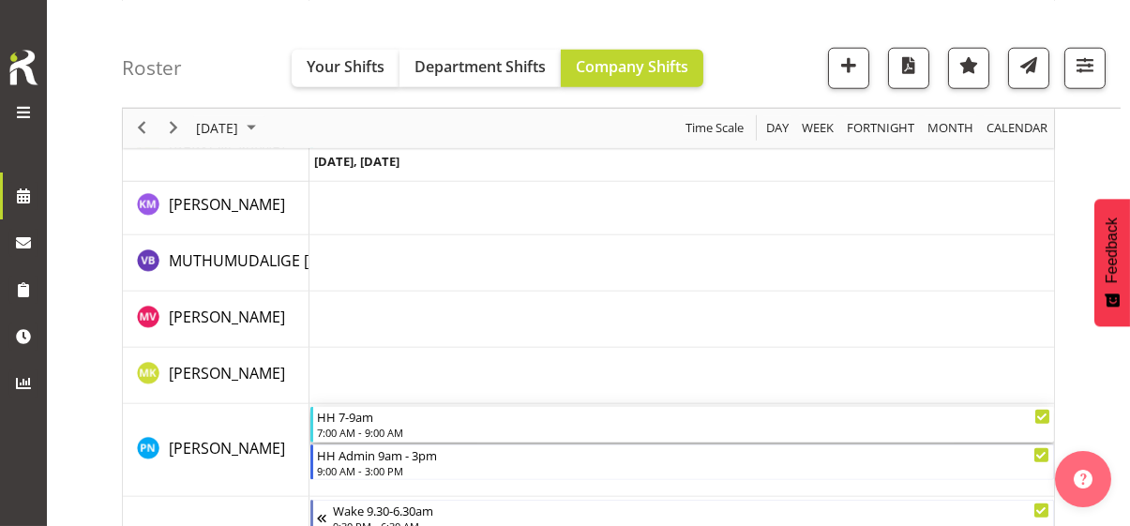
click at [374, 425] on div "7:00 AM - 9:00 AM" at bounding box center [683, 432] width 733 height 15
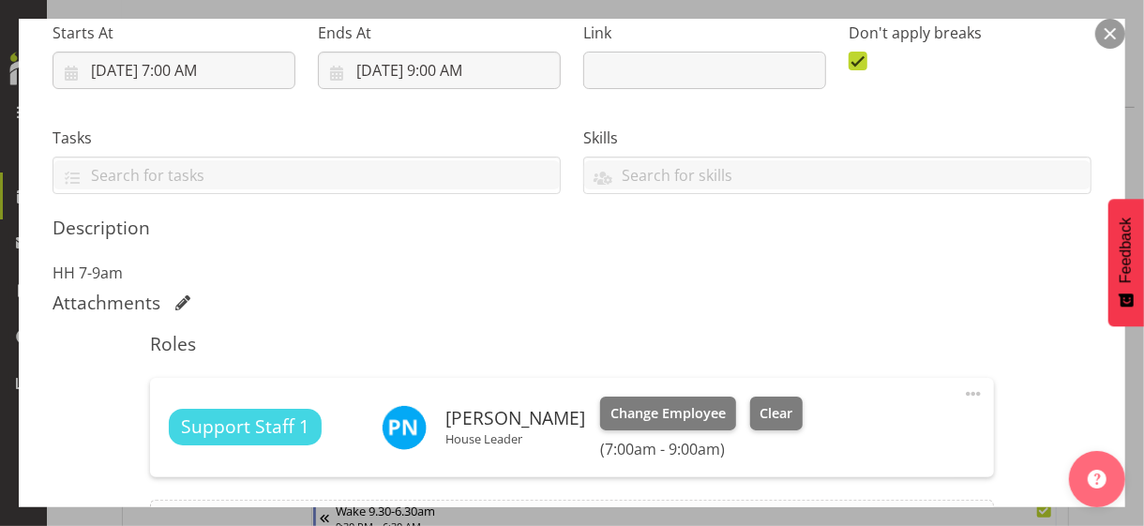
scroll to position [469, 0]
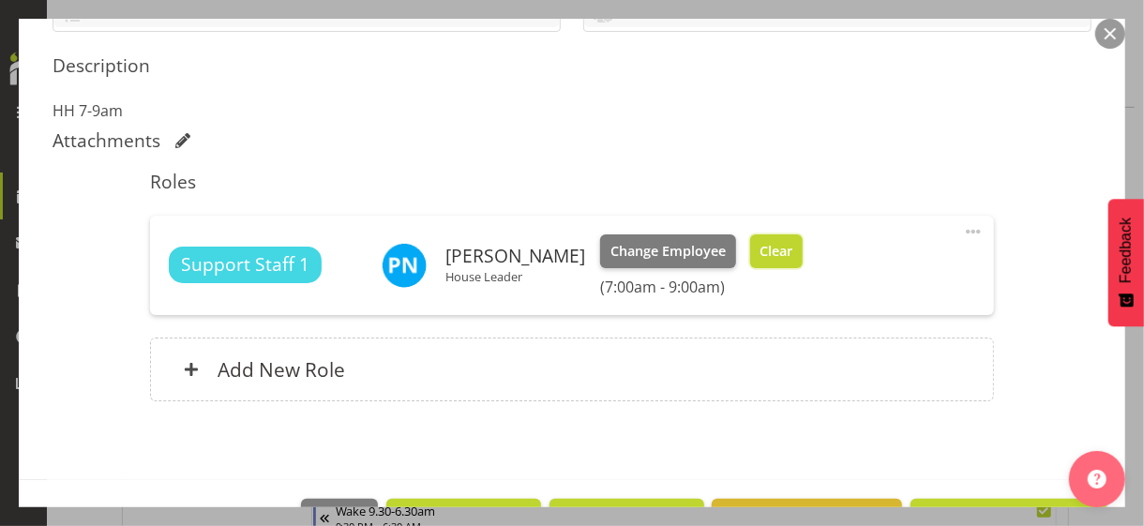
click at [791, 252] on span "Clear" at bounding box center [775, 251] width 33 height 21
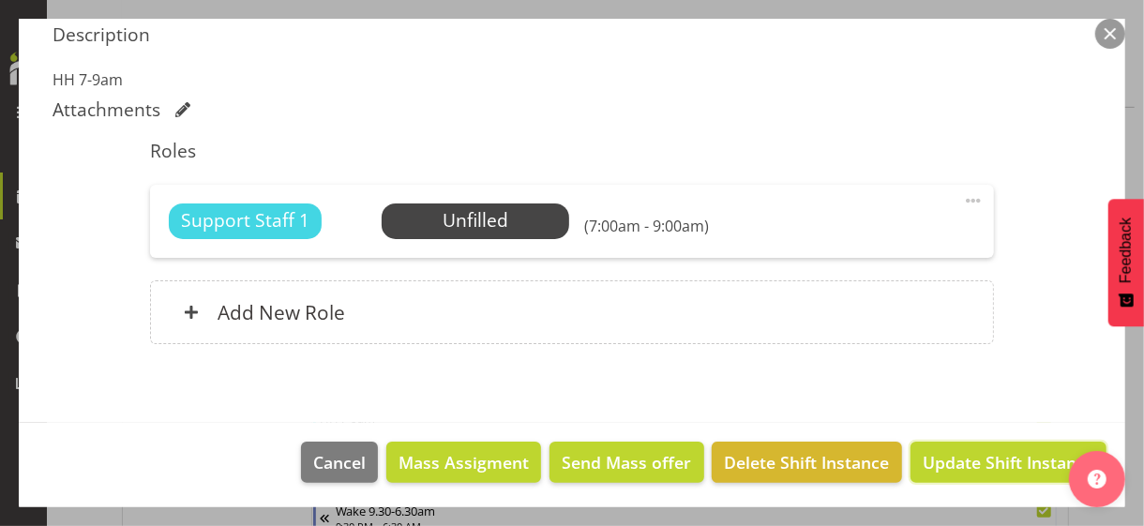
click at [940, 454] on span "Update Shift Instance" at bounding box center [1008, 462] width 172 height 24
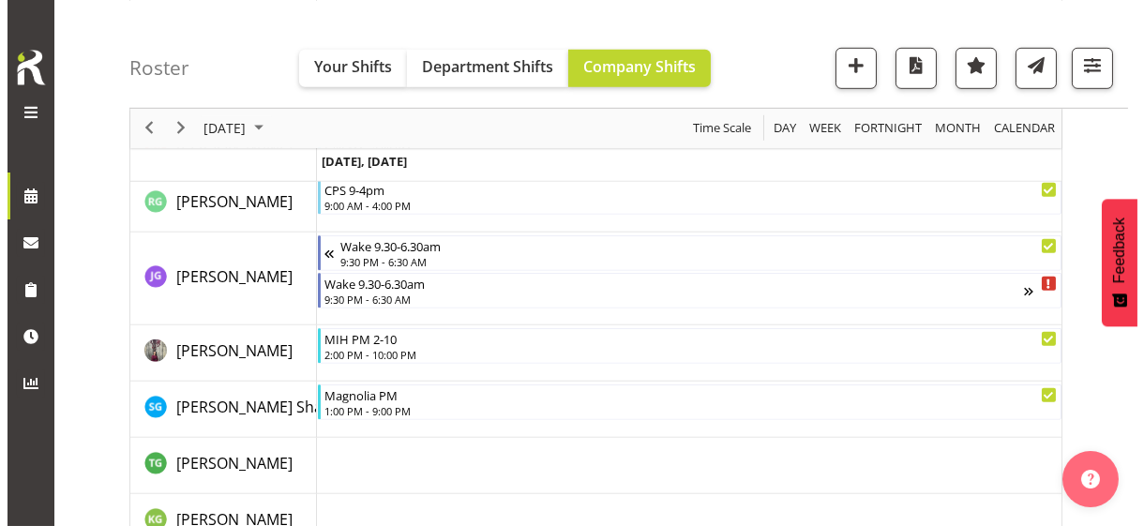
scroll to position [4092, 0]
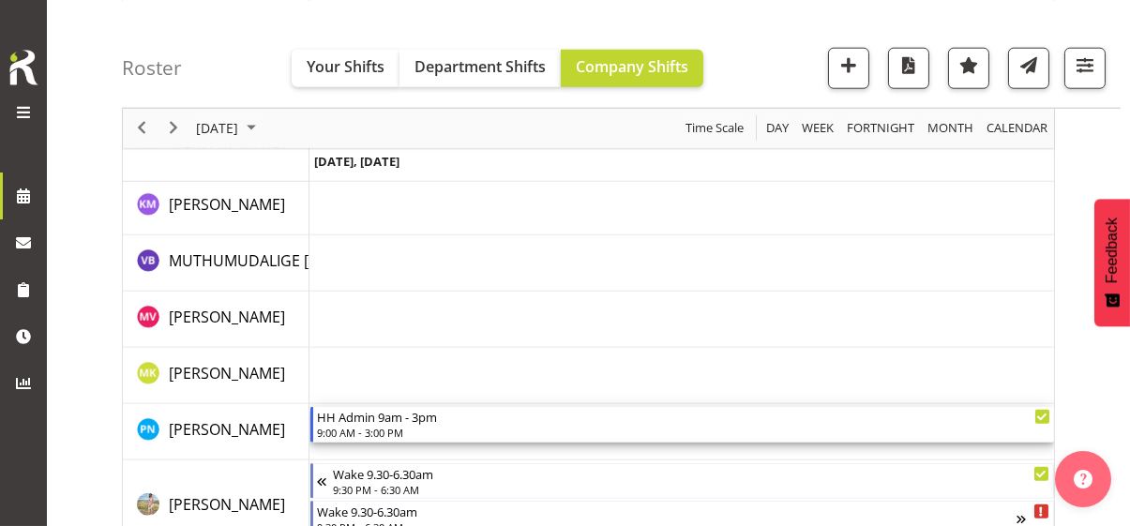
click at [365, 428] on div "9:00 AM - 3:00 PM" at bounding box center [683, 432] width 733 height 15
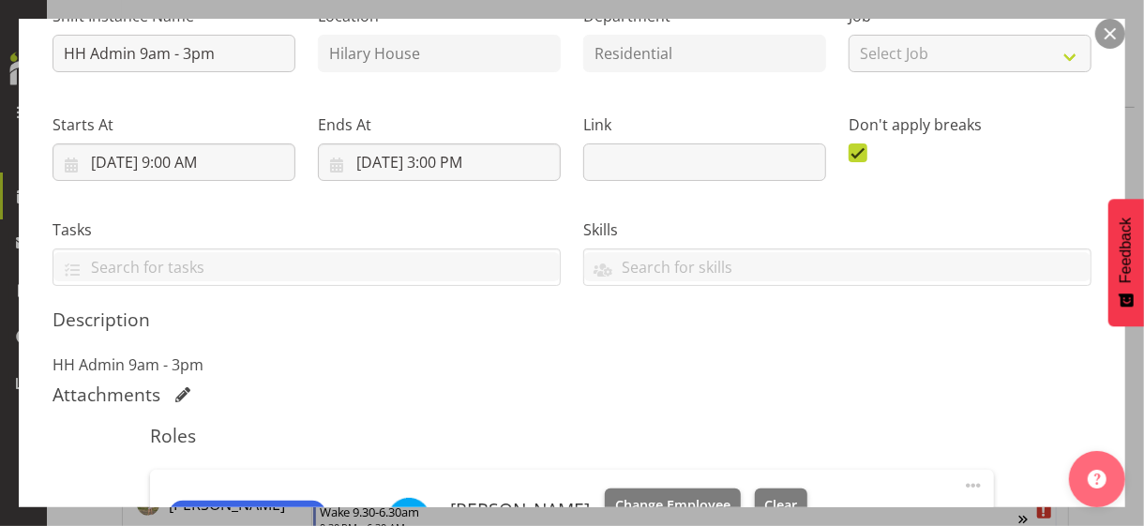
scroll to position [469, 0]
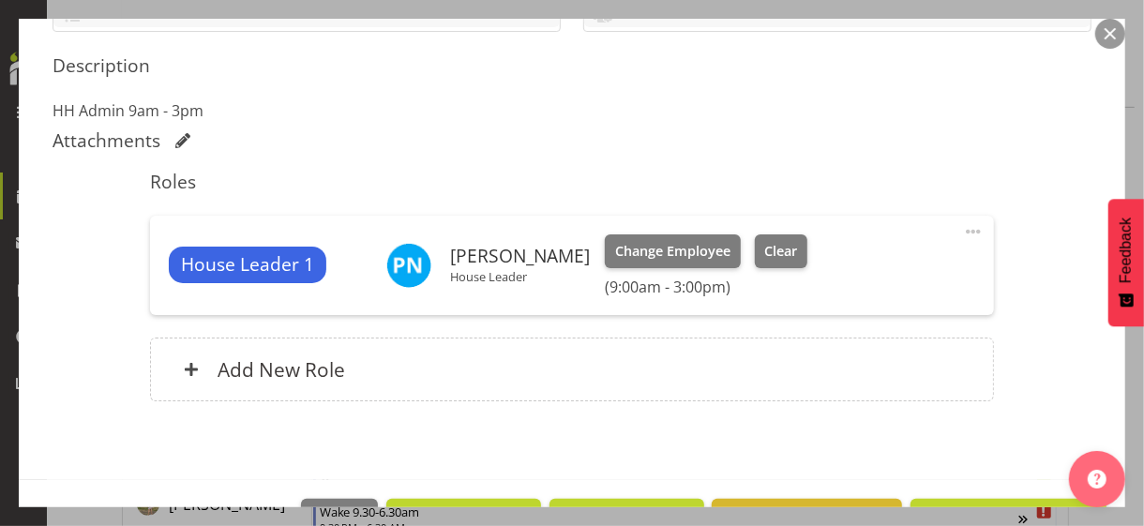
drag, startPoint x: 955, startPoint y: 230, endPoint x: 912, endPoint y: 248, distance: 47.0
click at [962, 230] on span at bounding box center [973, 231] width 22 height 22
click at [847, 270] on link "Edit" at bounding box center [894, 273] width 180 height 34
select select "7"
select select "2025"
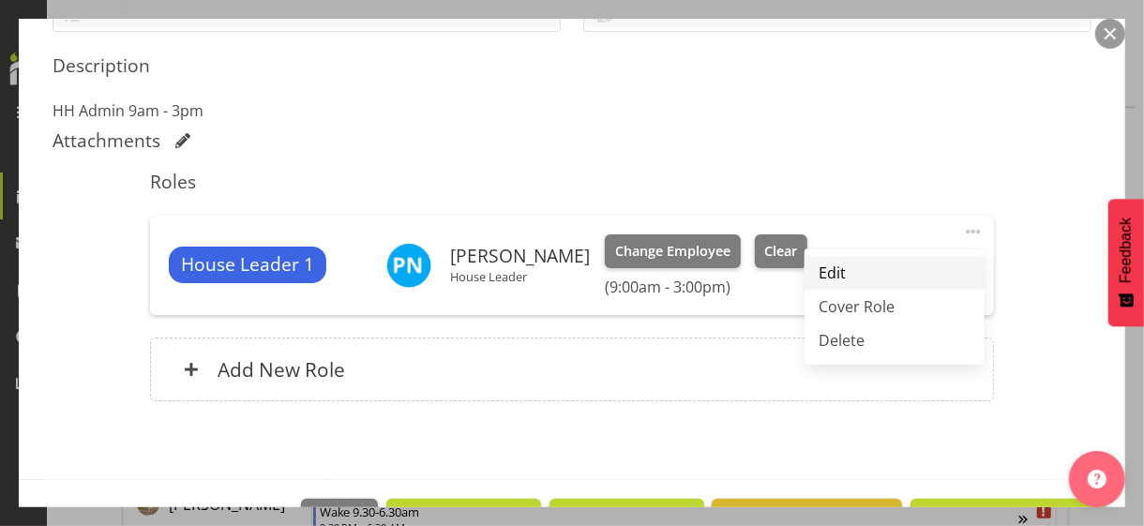
select select "9"
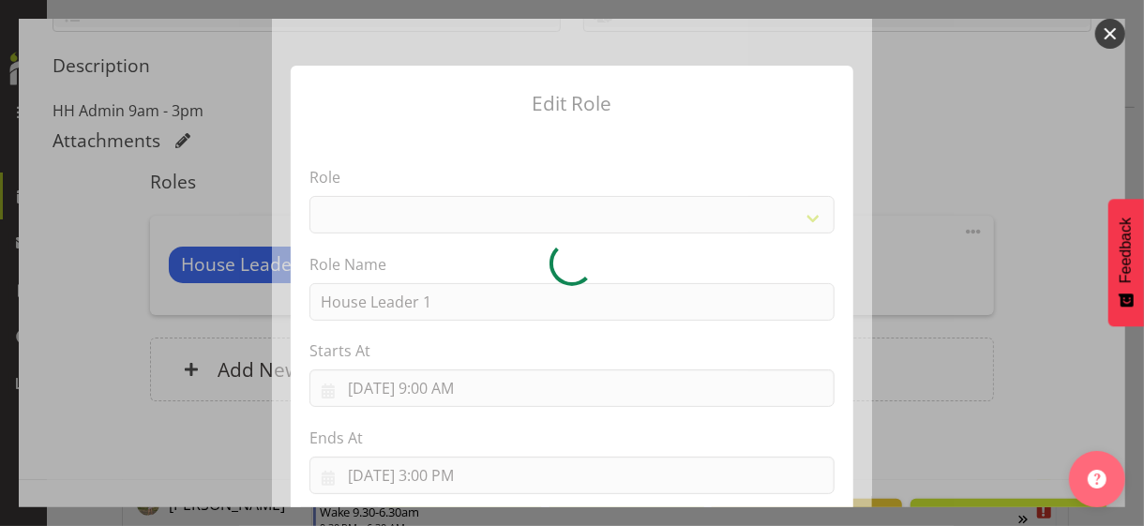
select select "1092"
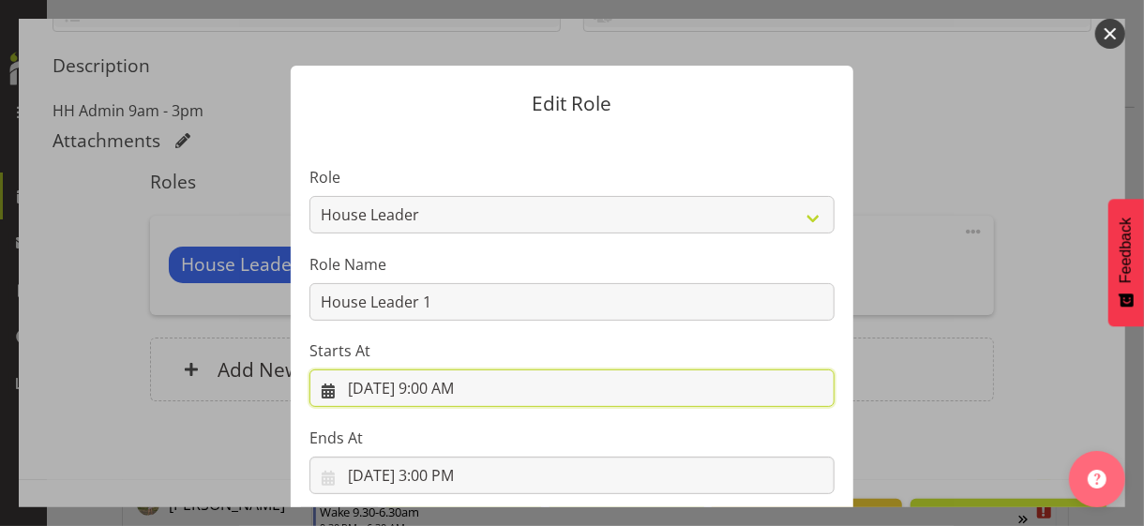
click at [444, 393] on input "[DATE] 9:00 AM" at bounding box center [571, 387] width 525 height 37
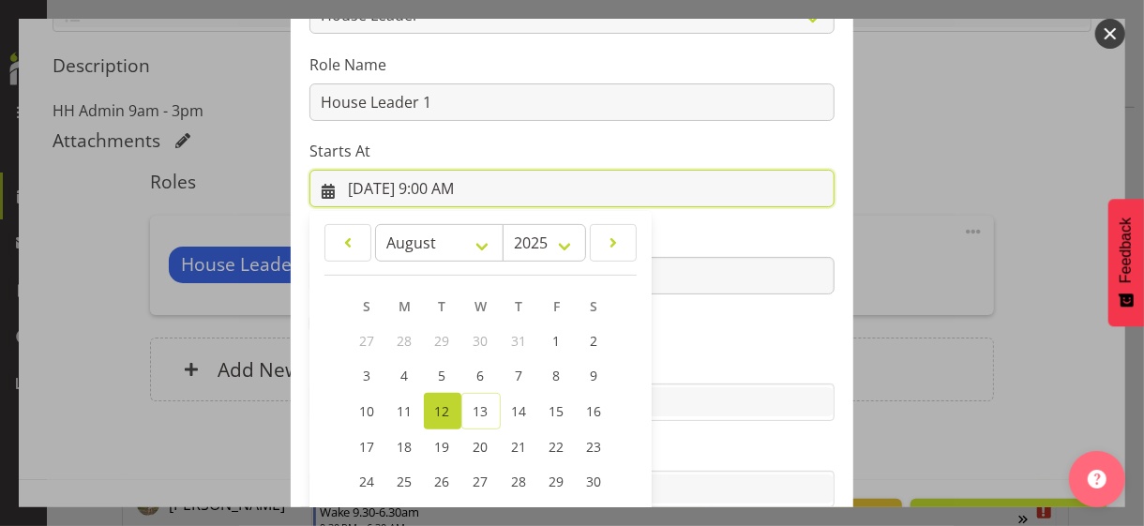
scroll to position [325, 0]
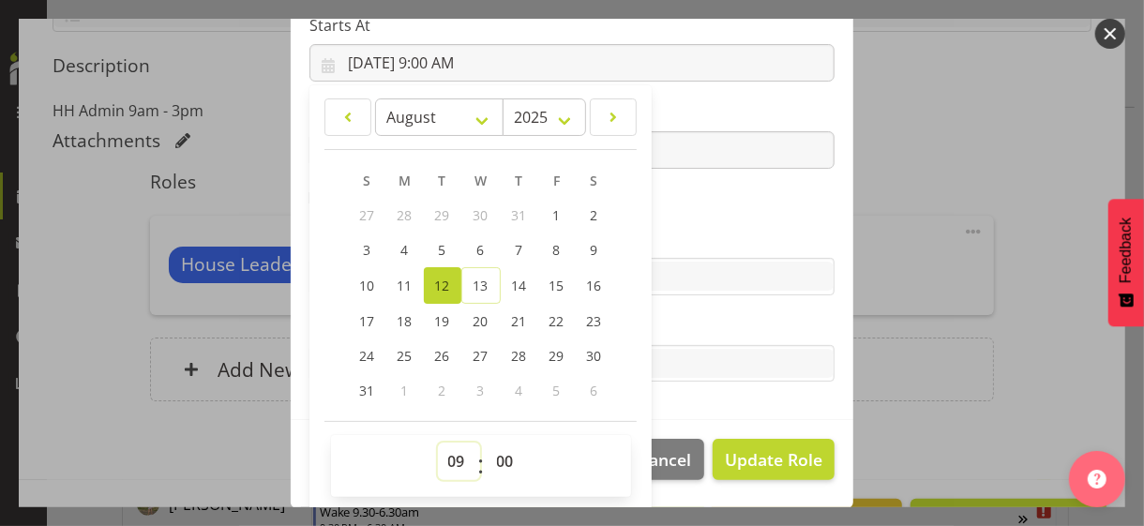
drag, startPoint x: 440, startPoint y: 456, endPoint x: 484, endPoint y: 309, distance: 152.7
click at [444, 449] on select "00 01 02 03 04 05 06 07 08 09 10 11 12 13 14 15 16 17 18 19 20 21 22 23" at bounding box center [459, 460] width 42 height 37
select select "7"
click at [438, 442] on select "00 01 02 03 04 05 06 07 08 09 10 11 12 13 14 15 16 17 18 19 20 21 22 23" at bounding box center [459, 460] width 42 height 37
type input "[DATE] 7:00 AM"
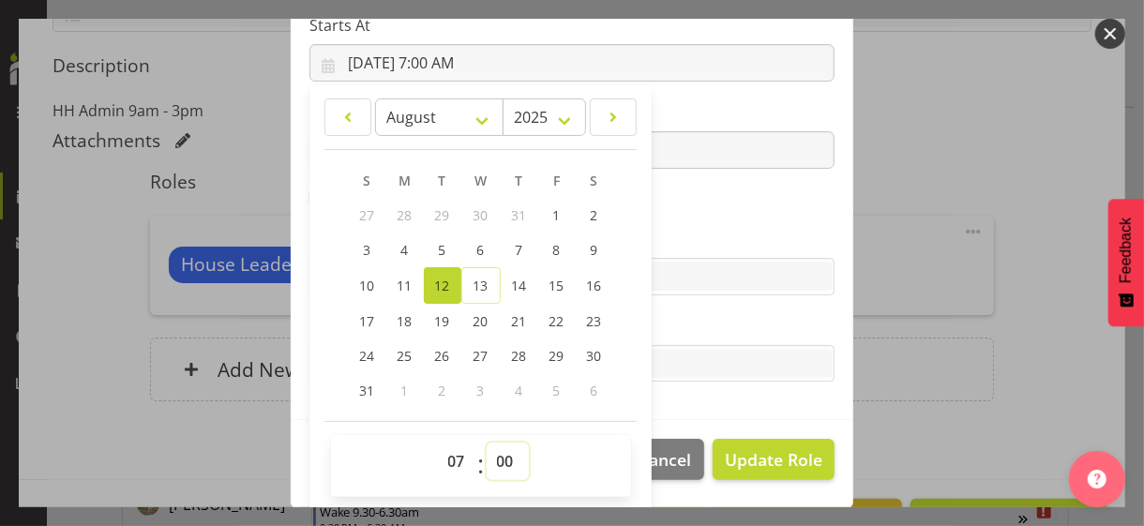
drag, startPoint x: 492, startPoint y: 461, endPoint x: 492, endPoint y: 442, distance: 19.7
click at [492, 455] on select "00 01 02 03 04 05 06 07 08 09 10 11 12 13 14 15 16 17 18 19 20 21 22 23 24 25 2…" at bounding box center [507, 460] width 42 height 37
select select "30"
click at [486, 442] on select "00 01 02 03 04 05 06 07 08 09 10 11 12 13 14 15 16 17 18 19 20 21 22 23 24 25 2…" at bounding box center [507, 460] width 42 height 37
type input "[DATE] 7:30 AM"
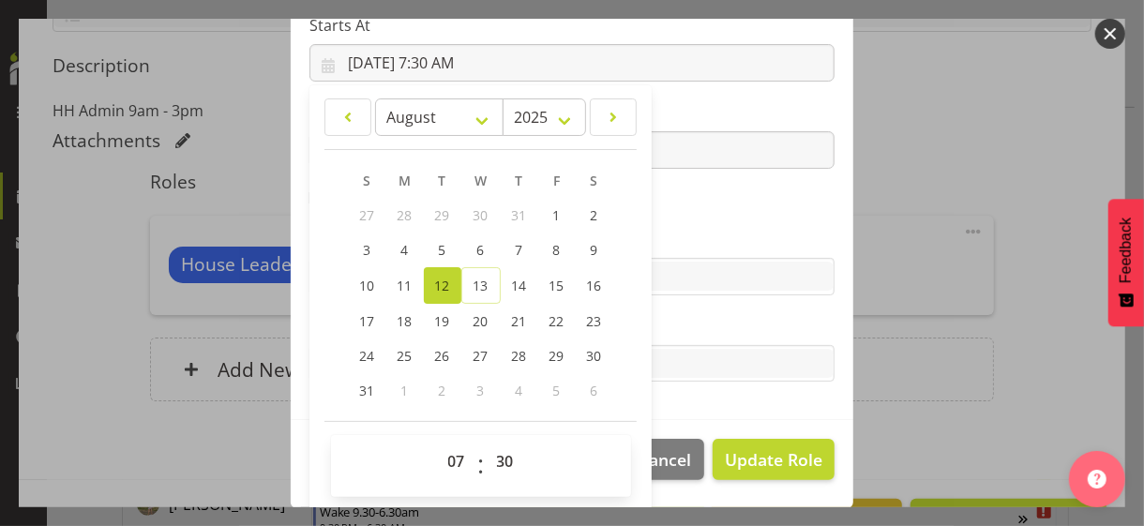
click at [694, 217] on section "Role CP House Leader Support Staff Wake Role Name House Leader 1 Starts At [DAT…" at bounding box center [572, 113] width 562 height 613
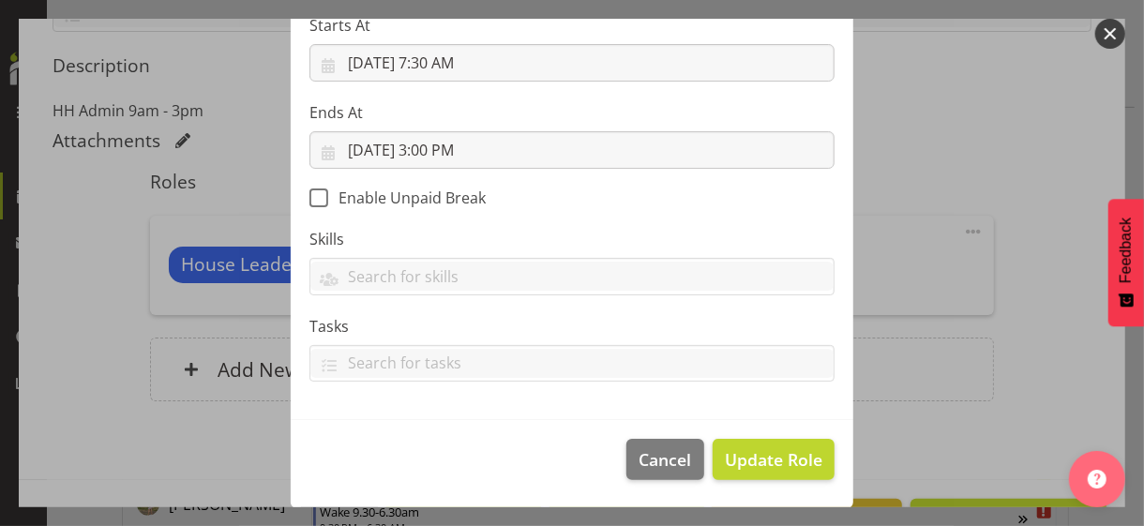
scroll to position [324, 0]
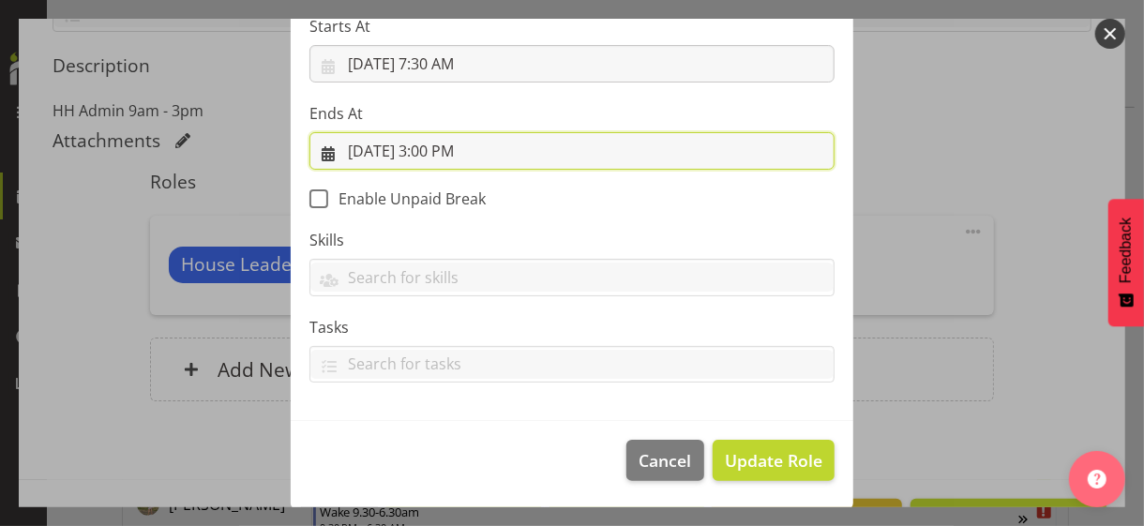
click at [442, 151] on input "[DATE] 3:00 PM" at bounding box center [571, 150] width 525 height 37
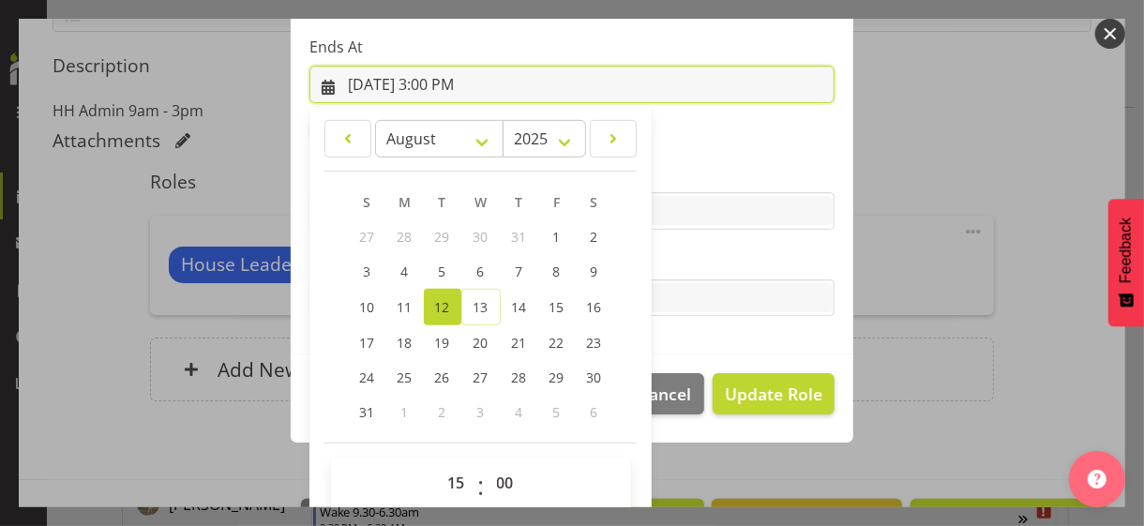
scroll to position [413, 0]
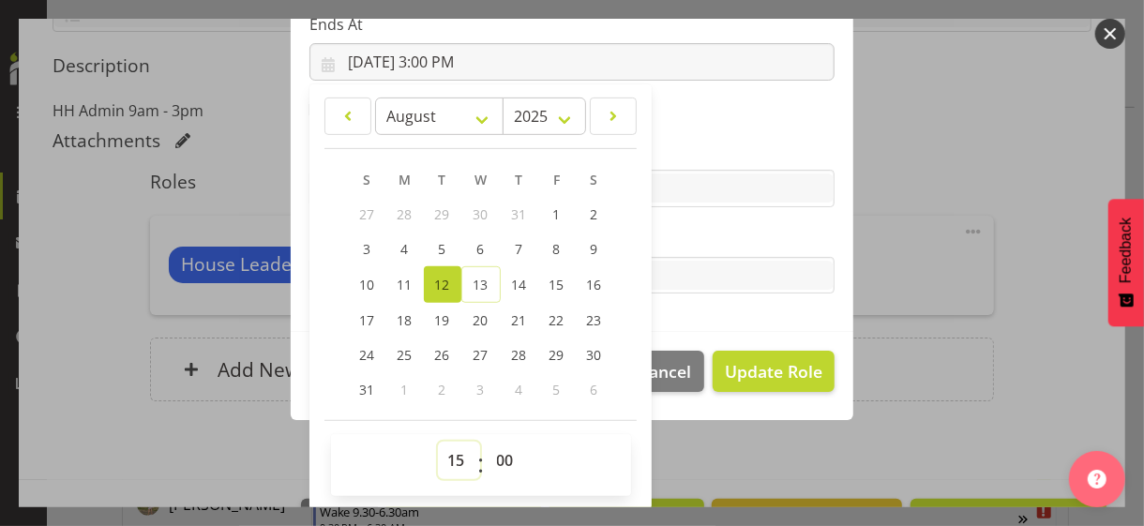
click at [440, 455] on select "00 01 02 03 04 05 06 07 08 09 10 11 12 13 14 15 16 17 18 19 20 21 22 23" at bounding box center [459, 460] width 42 height 37
select select "16"
click at [438, 442] on select "00 01 02 03 04 05 06 07 08 09 10 11 12 13 14 15 16 17 18 19 20 21 22 23" at bounding box center [459, 460] width 42 height 37
type input "[DATE] 4:00 PM"
drag, startPoint x: 488, startPoint y: 454, endPoint x: 490, endPoint y: 443, distance: 10.5
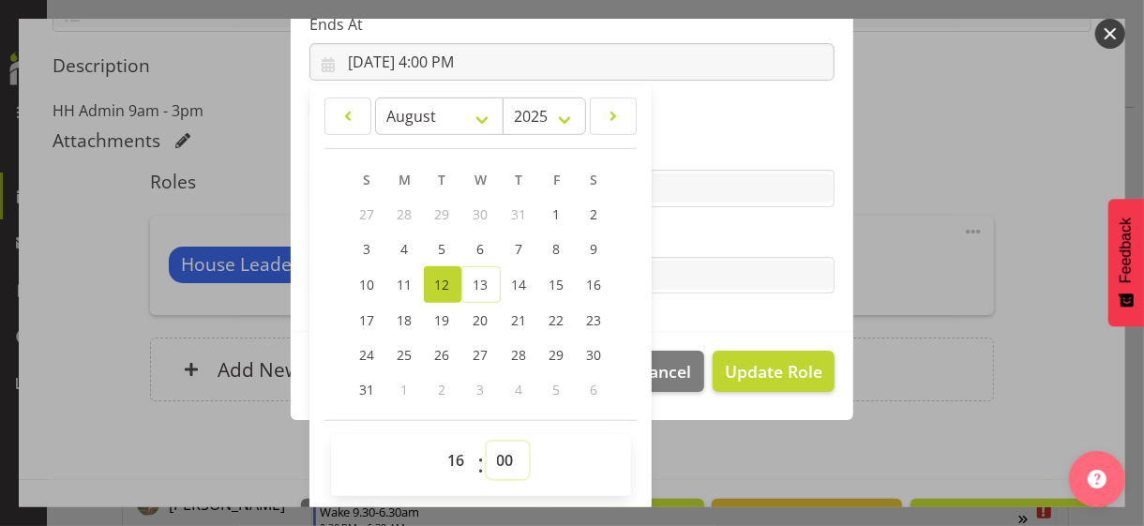
click at [490, 451] on select "00 01 02 03 04 05 06 07 08 09 10 11 12 13 14 15 16 17 18 19 20 21 22 23 24 25 2…" at bounding box center [507, 460] width 42 height 37
select select "30"
click at [486, 442] on select "00 01 02 03 04 05 06 07 08 09 10 11 12 13 14 15 16 17 18 19 20 21 22 23 24 25 2…" at bounding box center [507, 460] width 42 height 37
type input "[DATE] 4:30 PM"
click at [689, 231] on label "Tasks" at bounding box center [571, 238] width 525 height 22
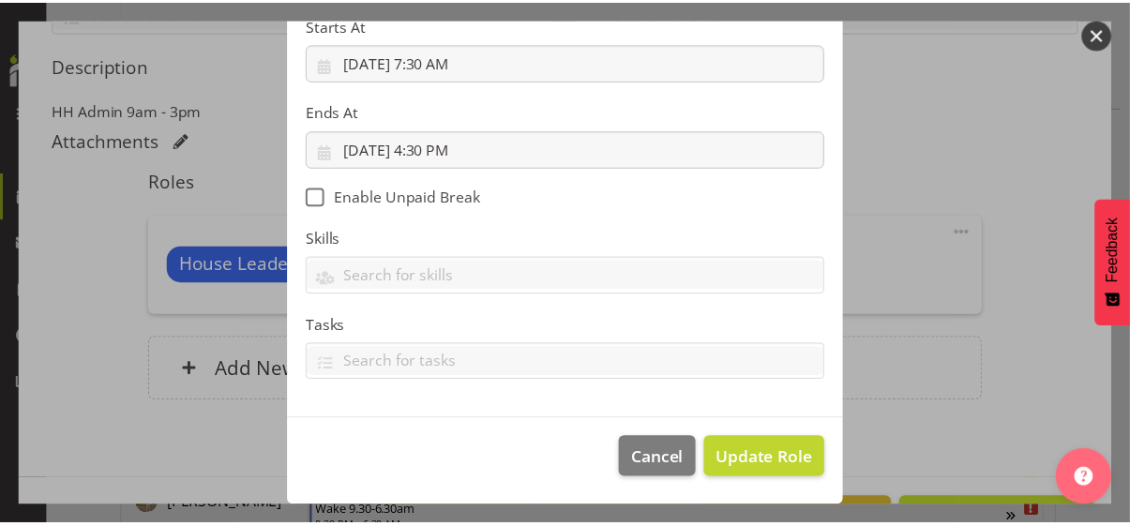
scroll to position [324, 0]
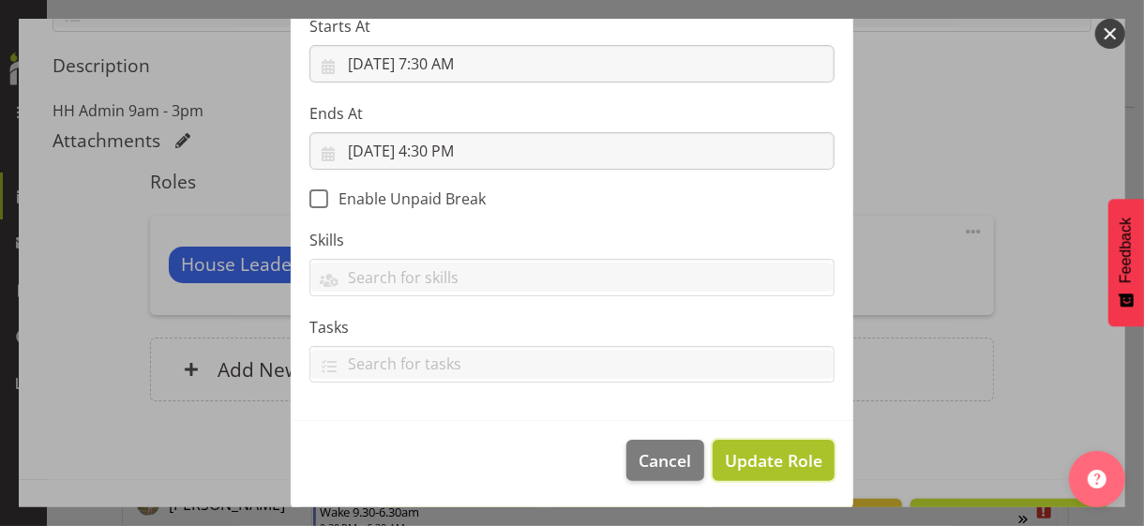
click at [763, 455] on span "Update Role" at bounding box center [773, 460] width 97 height 24
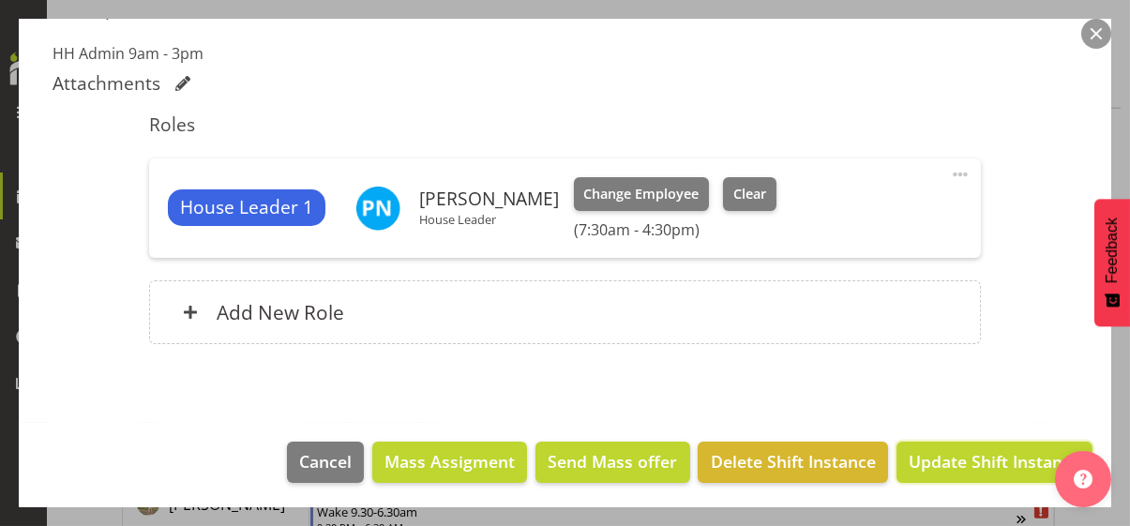
click at [947, 455] on span "Update Shift Instance" at bounding box center [994, 461] width 172 height 24
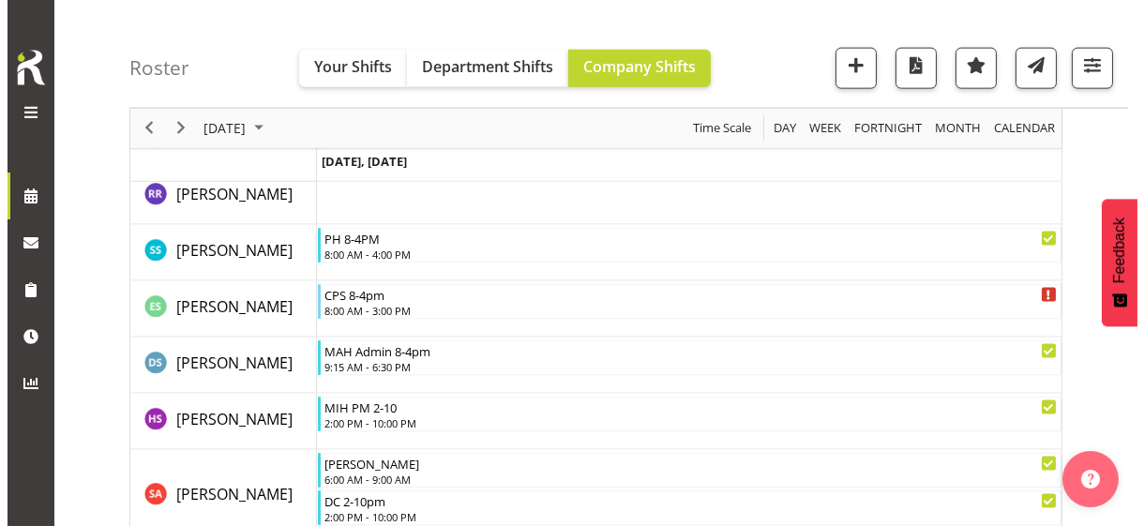
scroll to position [5029, 0]
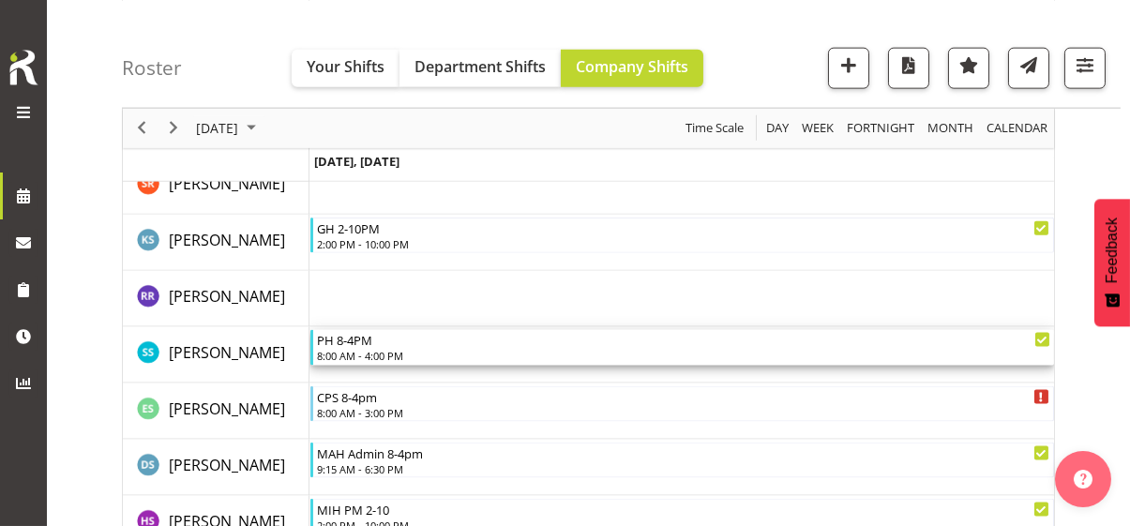
click at [377, 351] on div "8:00 AM - 4:00 PM" at bounding box center [683, 355] width 733 height 15
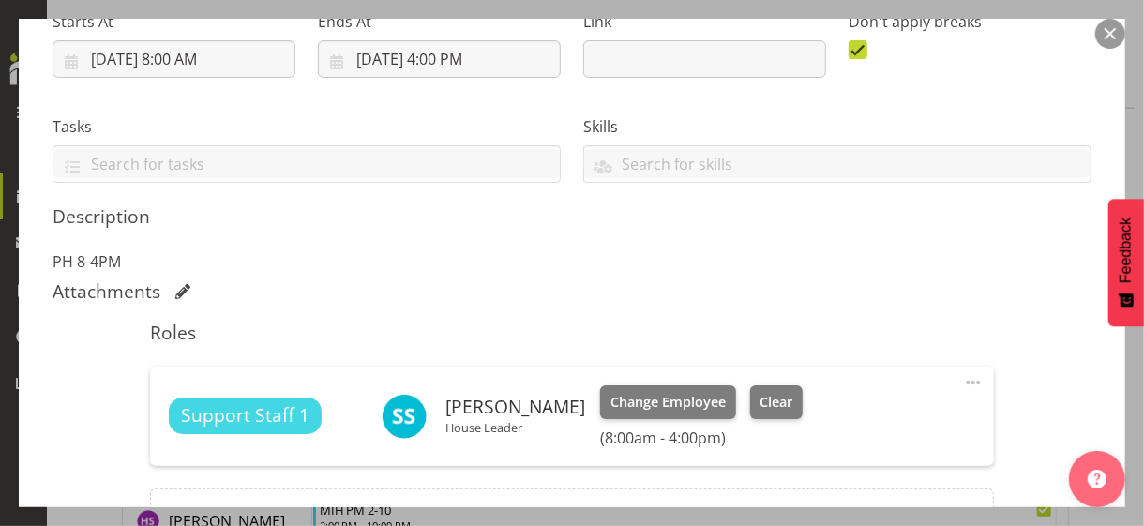
scroll to position [375, 0]
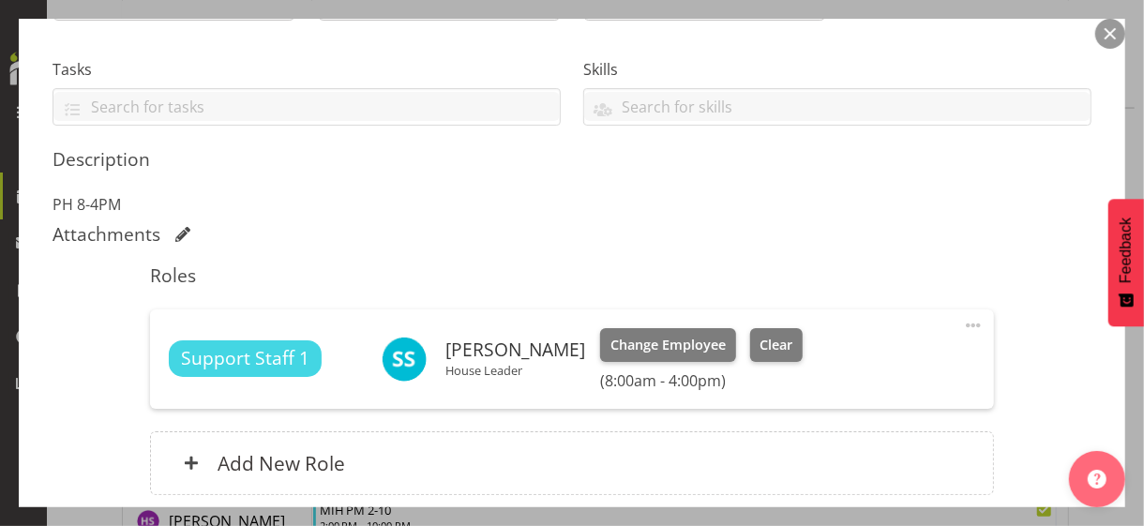
click at [962, 322] on span at bounding box center [973, 325] width 22 height 22
click at [853, 365] on link "Edit" at bounding box center [894, 367] width 180 height 34
select select "7"
select select "2025"
select select "16"
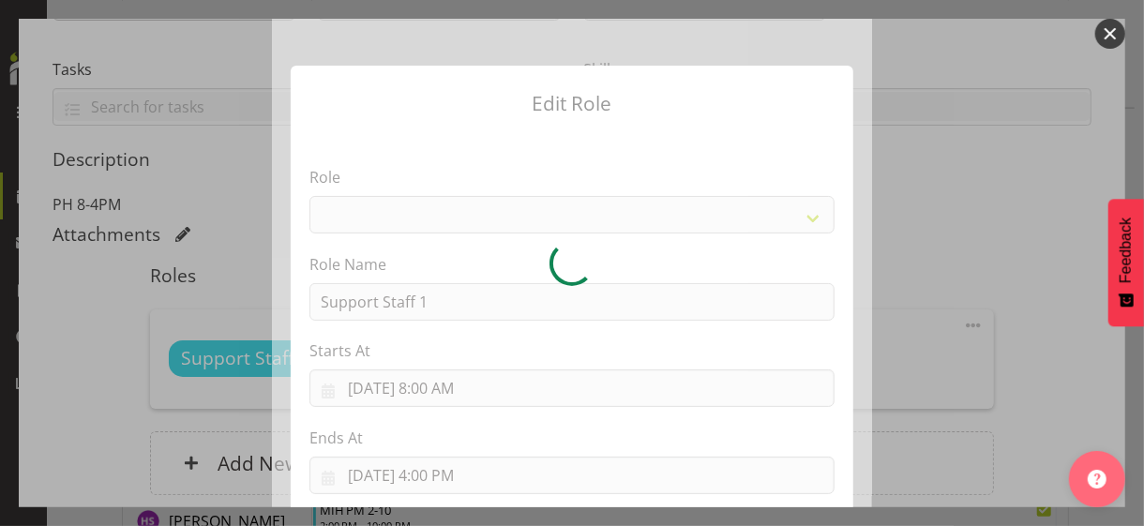
select select "1091"
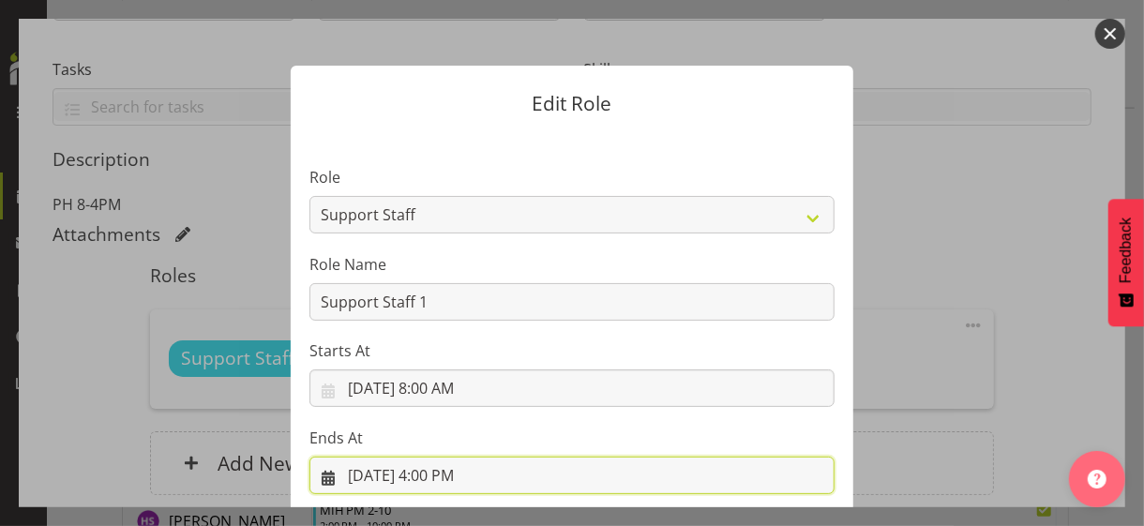
click at [442, 455] on input "[DATE] 4:00 PM" at bounding box center [571, 475] width 525 height 37
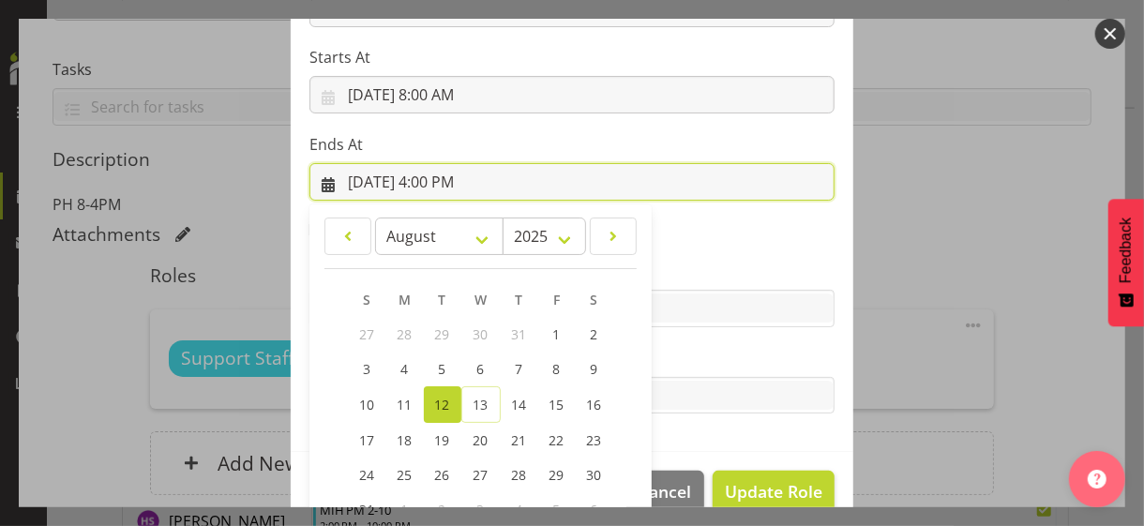
scroll to position [413, 0]
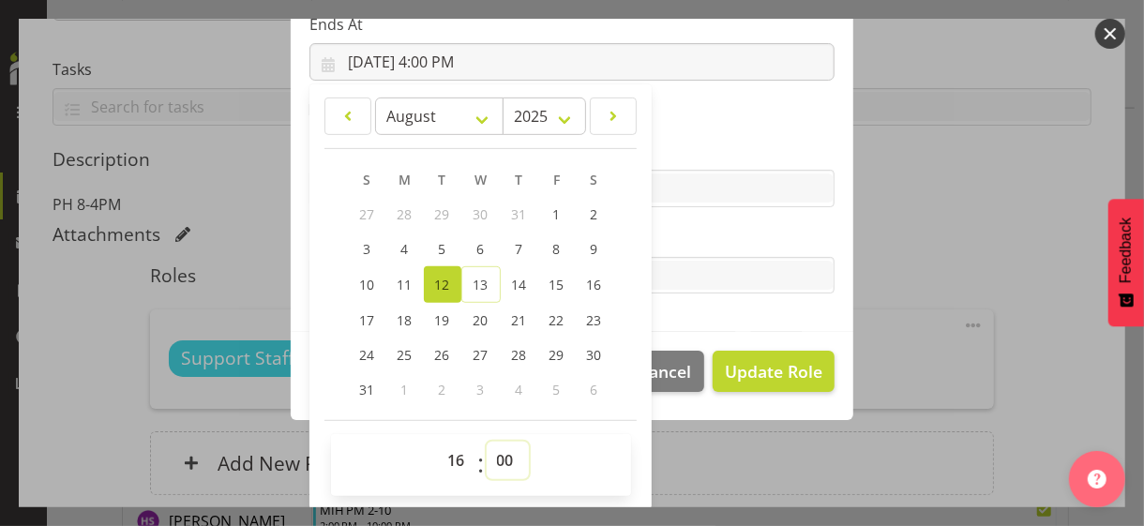
click at [502, 453] on select "00 01 02 03 04 05 06 07 08 09 10 11 12 13 14 15 16 17 18 19 20 21 22 23 24 25 2…" at bounding box center [507, 460] width 42 height 37
select select "45"
click at [486, 442] on select "00 01 02 03 04 05 06 07 08 09 10 11 12 13 14 15 16 17 18 19 20 21 22 23 24 25 2…" at bounding box center [507, 460] width 42 height 37
type input "[DATE] 4:45 PM"
click at [701, 239] on label "Tasks" at bounding box center [571, 238] width 525 height 22
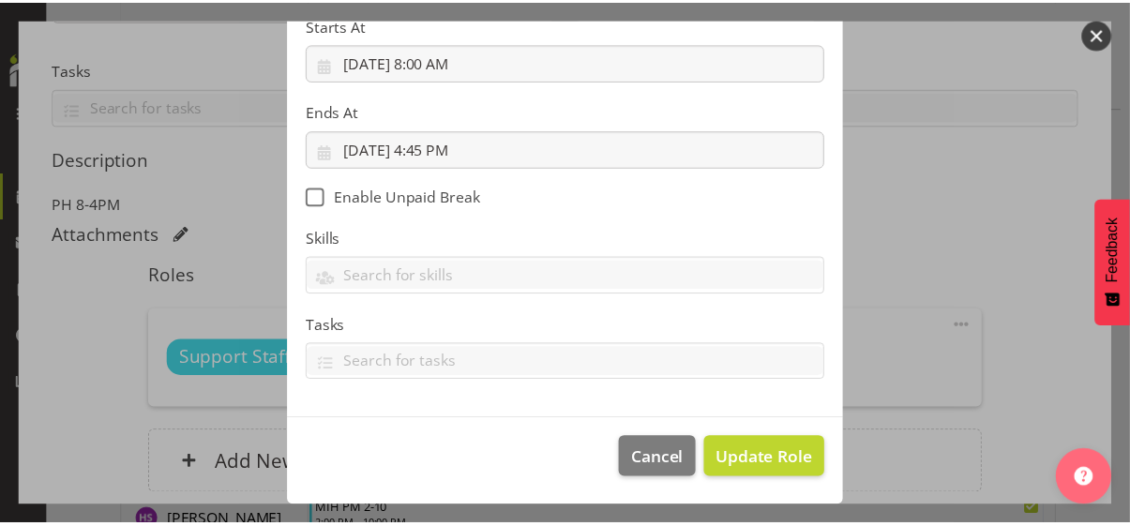
scroll to position [324, 0]
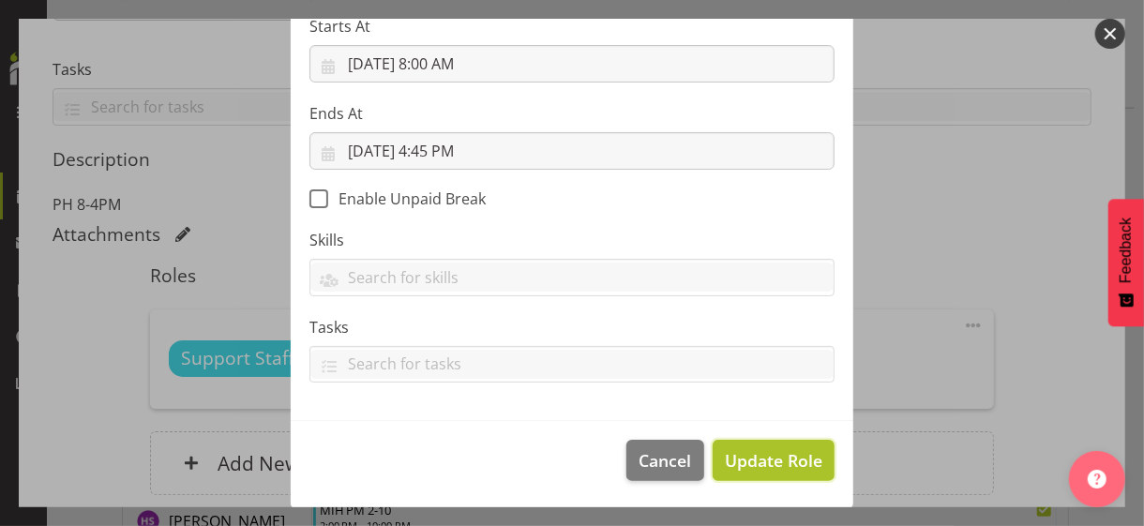
click at [756, 455] on span "Update Role" at bounding box center [773, 460] width 97 height 24
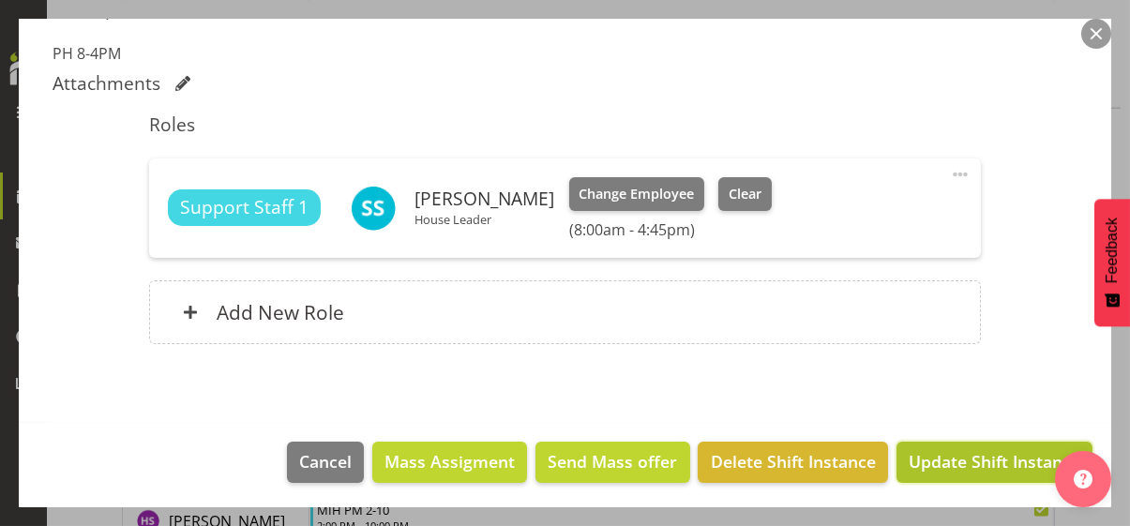
click at [965, 455] on span "Update Shift Instance" at bounding box center [994, 461] width 172 height 24
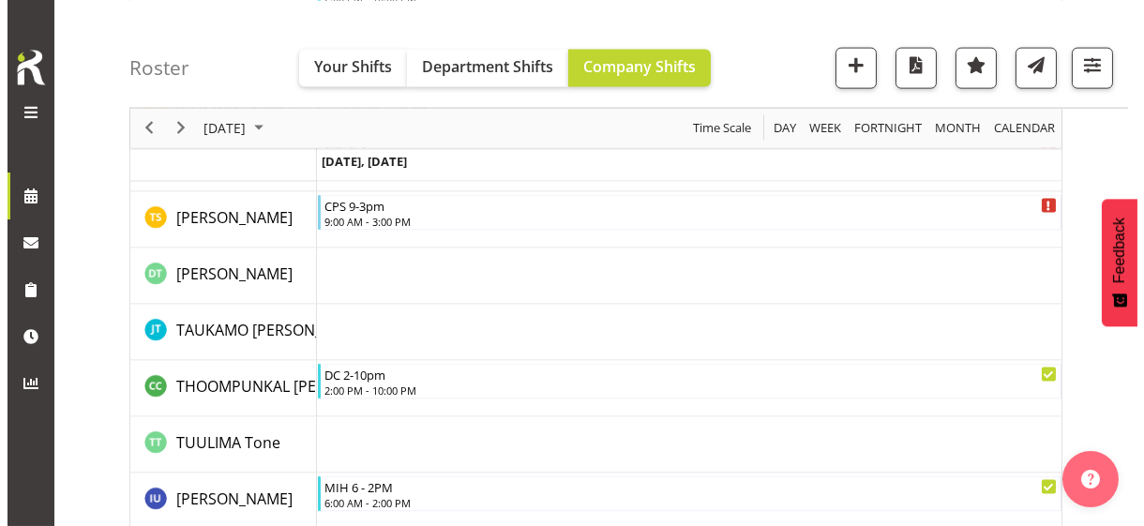
scroll to position [5874, 0]
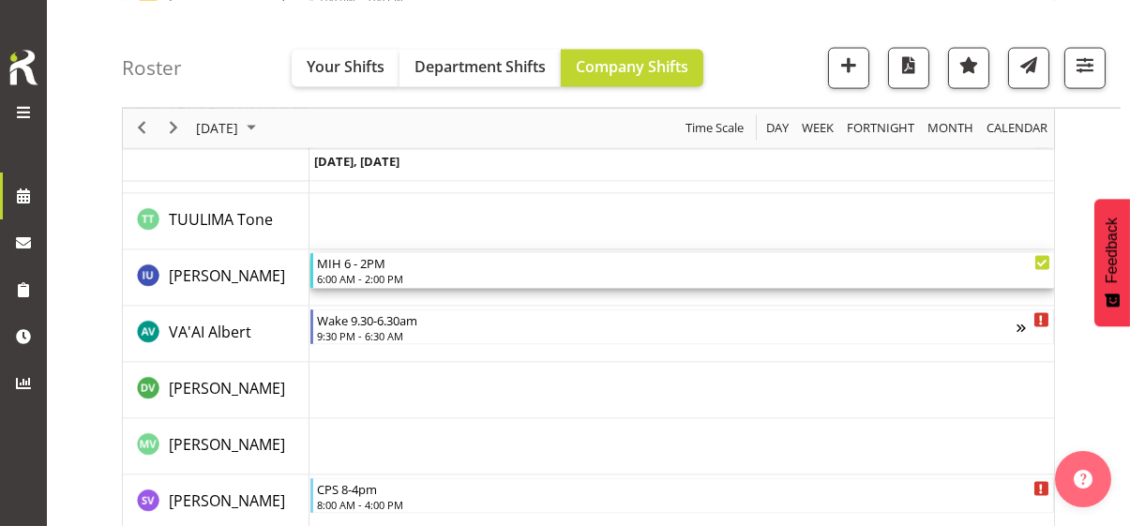
click at [384, 272] on div "6:00 AM - 2:00 PM" at bounding box center [683, 278] width 733 height 15
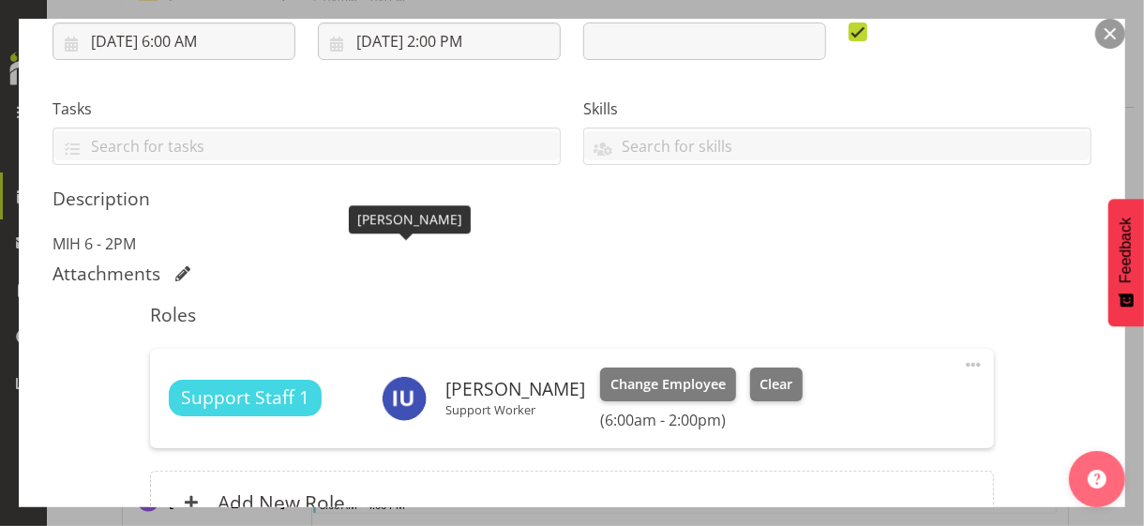
scroll to position [469, 0]
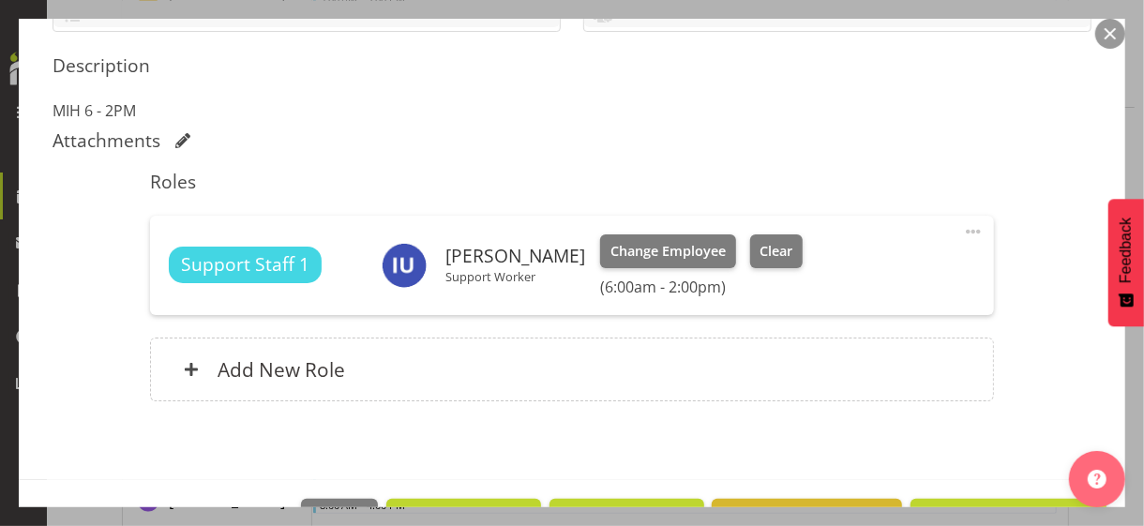
click at [962, 226] on span at bounding box center [973, 231] width 22 height 22
click at [861, 261] on link "Edit" at bounding box center [894, 273] width 180 height 34
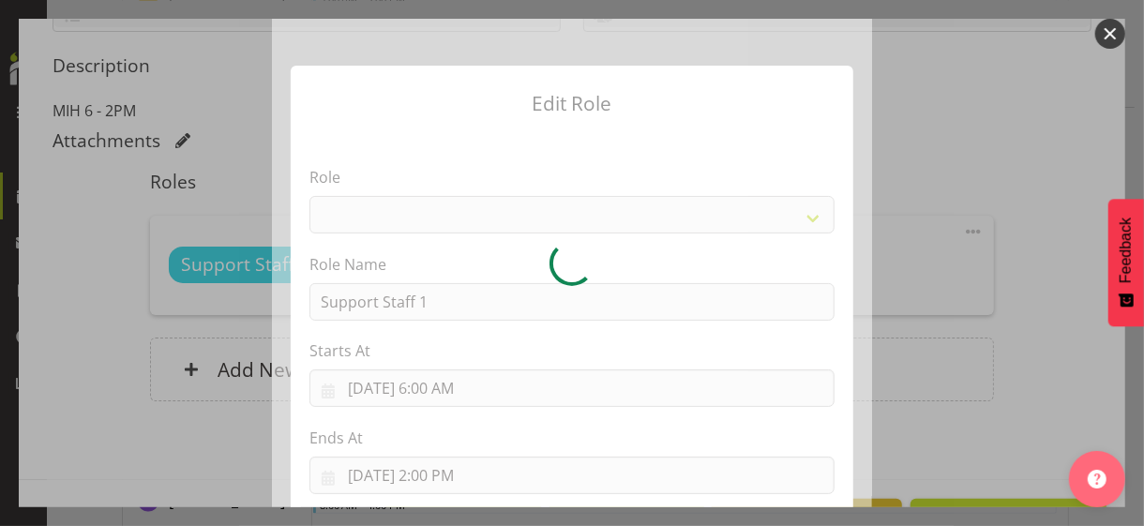
select select "1091"
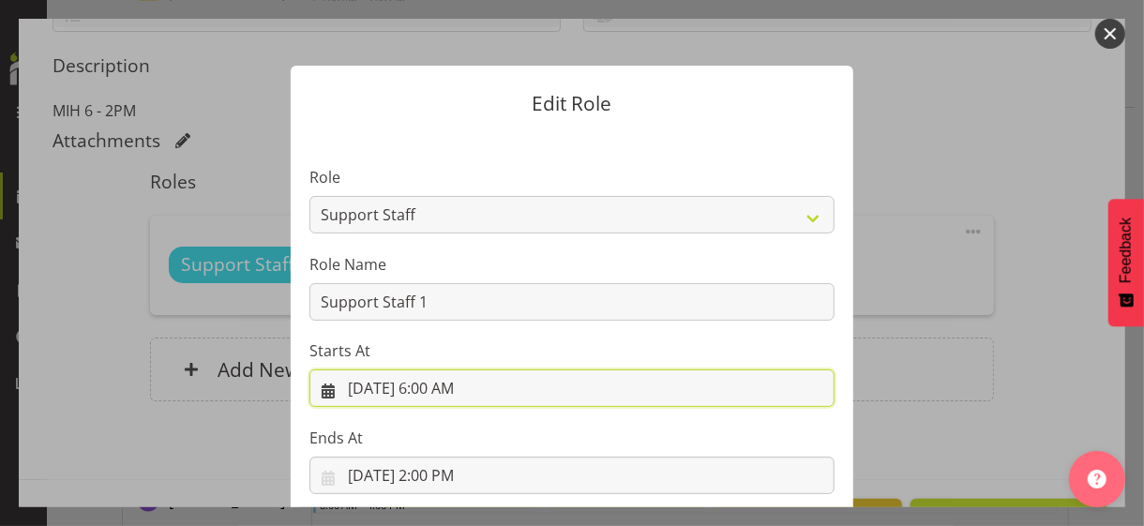
click at [435, 389] on input "[DATE] 6:00 AM" at bounding box center [571, 387] width 525 height 37
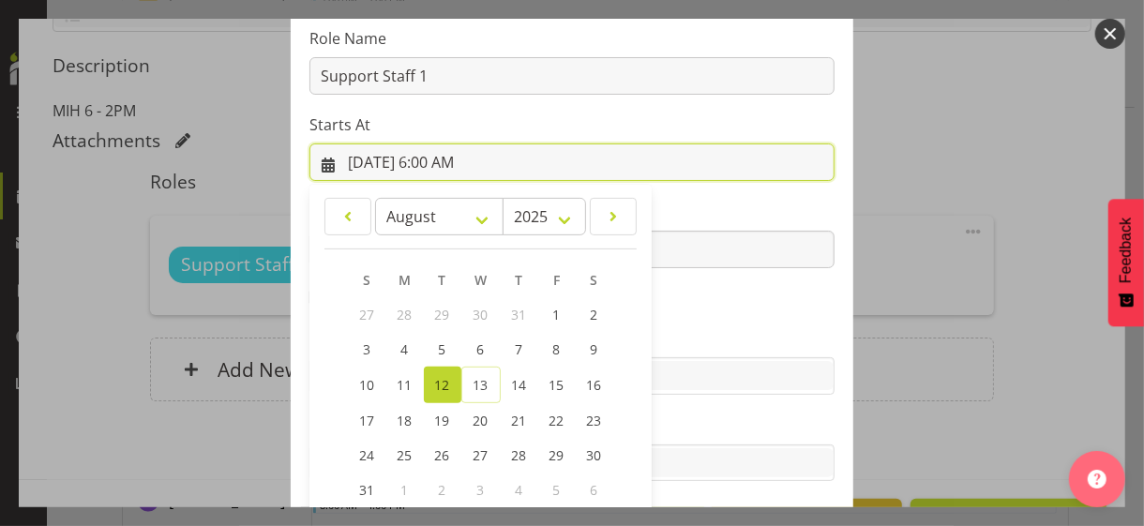
scroll to position [325, 0]
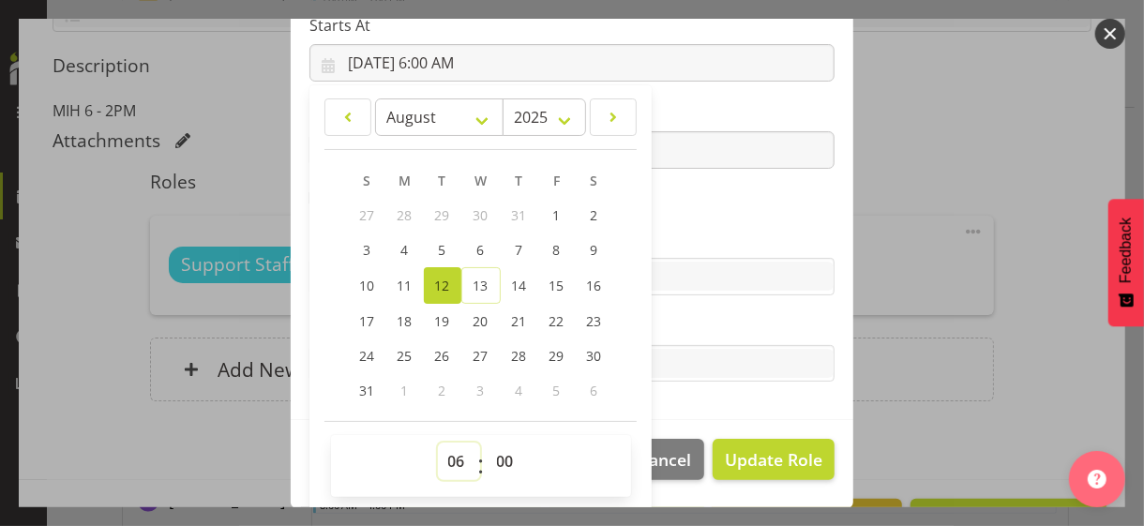
drag, startPoint x: 442, startPoint y: 456, endPoint x: 446, endPoint y: 441, distance: 15.7
click at [442, 453] on select "00 01 02 03 04 05 06 07 08 09 10 11 12 13 14 15 16 17 18 19 20 21 22 23" at bounding box center [459, 460] width 42 height 37
select select "7"
click at [438, 442] on select "00 01 02 03 04 05 06 07 08 09 10 11 12 13 14 15 16 17 18 19 20 21 22 23" at bounding box center [459, 460] width 42 height 37
type input "[DATE] 7:00 AM"
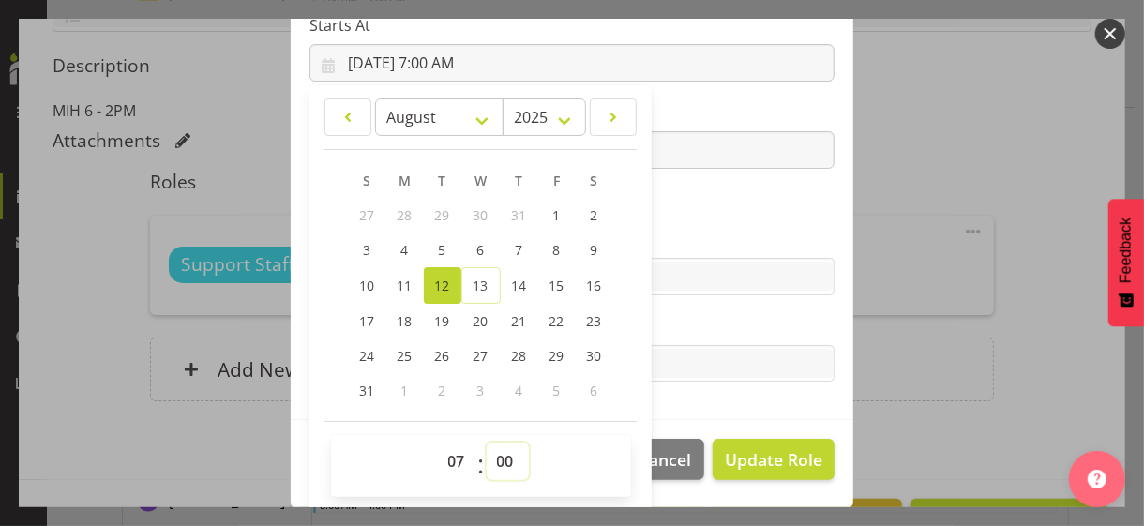
drag, startPoint x: 493, startPoint y: 457, endPoint x: 497, endPoint y: 444, distance: 13.6
click at [495, 450] on select "00 01 02 03 04 05 06 07 08 09 10 11 12 13 14 15 16 17 18 19 20 21 22 23 24 25 2…" at bounding box center [507, 460] width 42 height 37
select select "30"
click at [486, 442] on select "00 01 02 03 04 05 06 07 08 09 10 11 12 13 14 15 16 17 18 19 20 21 22 23 24 25 2…" at bounding box center [507, 460] width 42 height 37
type input "[DATE] 7:30 AM"
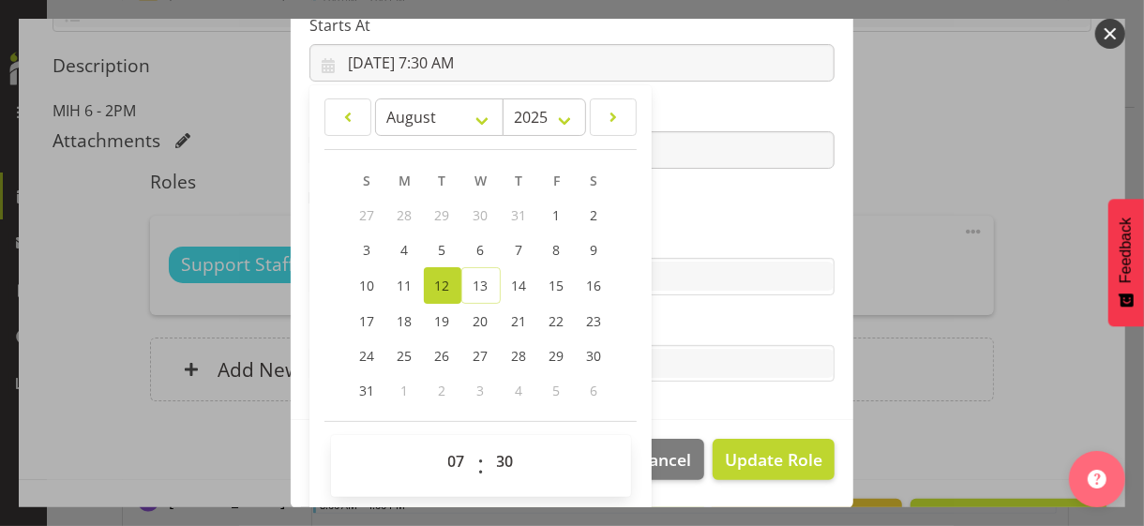
click at [655, 232] on label "Skills" at bounding box center [571, 239] width 525 height 22
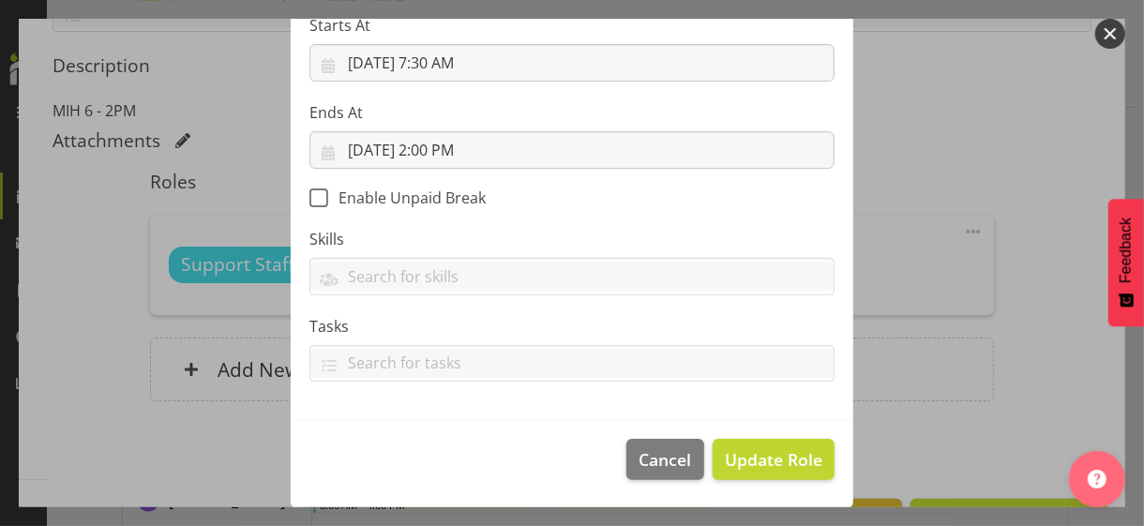
scroll to position [324, 0]
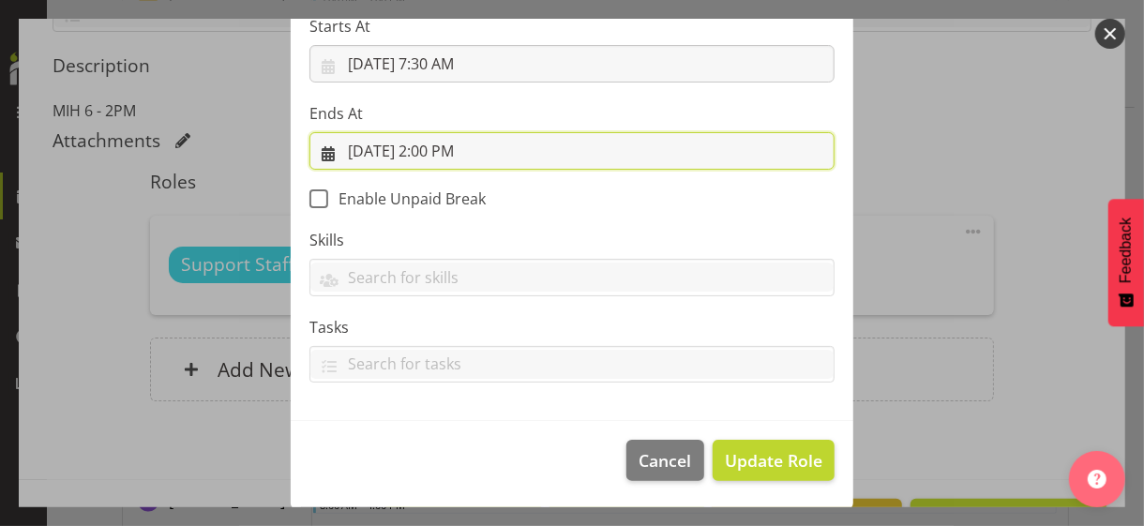
click at [446, 152] on input "[DATE] 2:00 PM" at bounding box center [571, 150] width 525 height 37
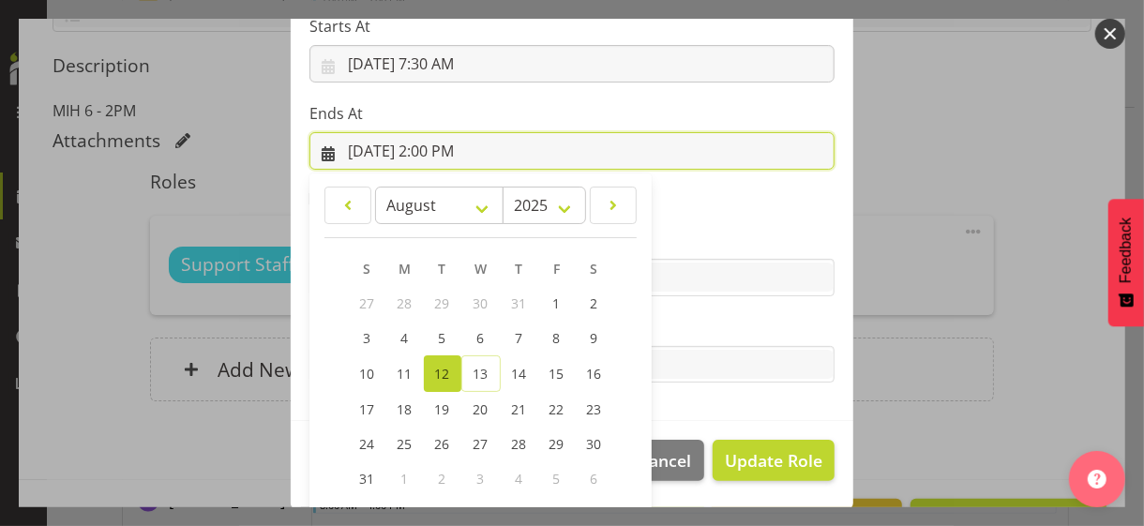
scroll to position [413, 0]
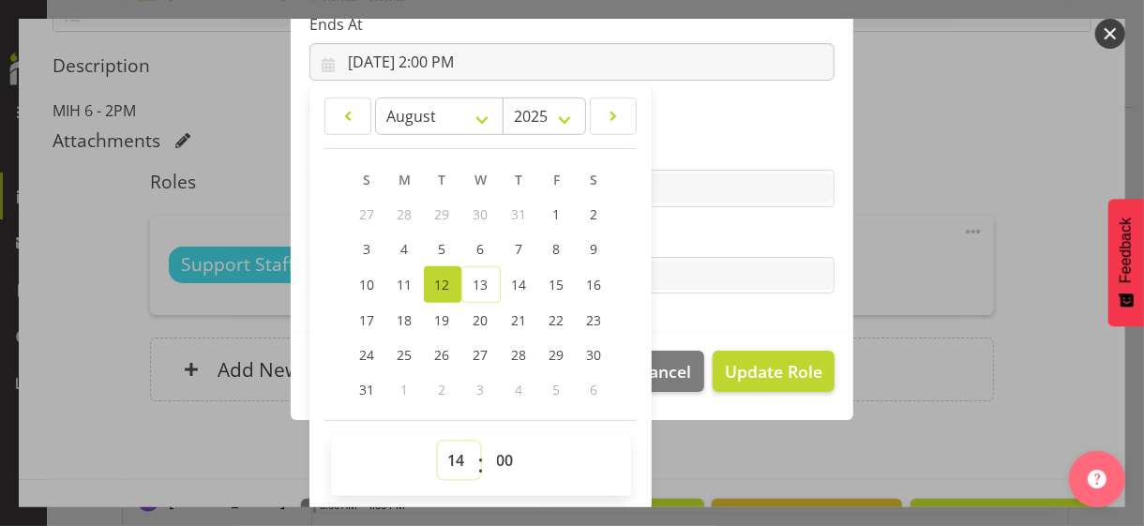
drag, startPoint x: 448, startPoint y: 451, endPoint x: 451, endPoint y: 442, distance: 9.8
click at [449, 445] on select "00 01 02 03 04 05 06 07 08 09 10 11 12 13 14 15 16 17 18 19 20 21 22 23" at bounding box center [459, 460] width 42 height 37
select select "15"
click at [438, 442] on select "00 01 02 03 04 05 06 07 08 09 10 11 12 13 14 15 16 17 18 19 20 21 22 23" at bounding box center [459, 460] width 42 height 37
type input "[DATE] 3:00 PM"
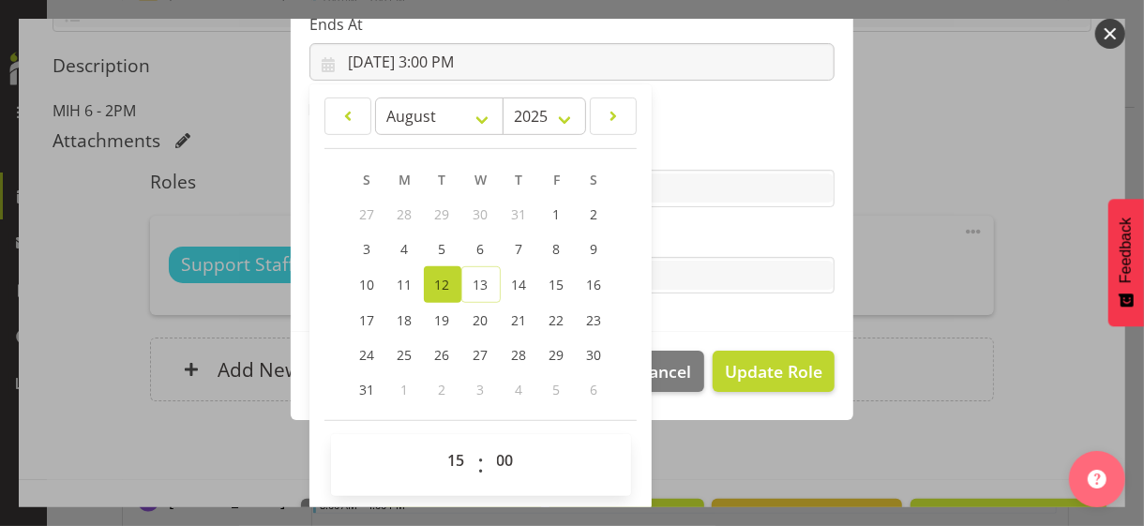
click at [678, 240] on label "Tasks" at bounding box center [571, 238] width 525 height 22
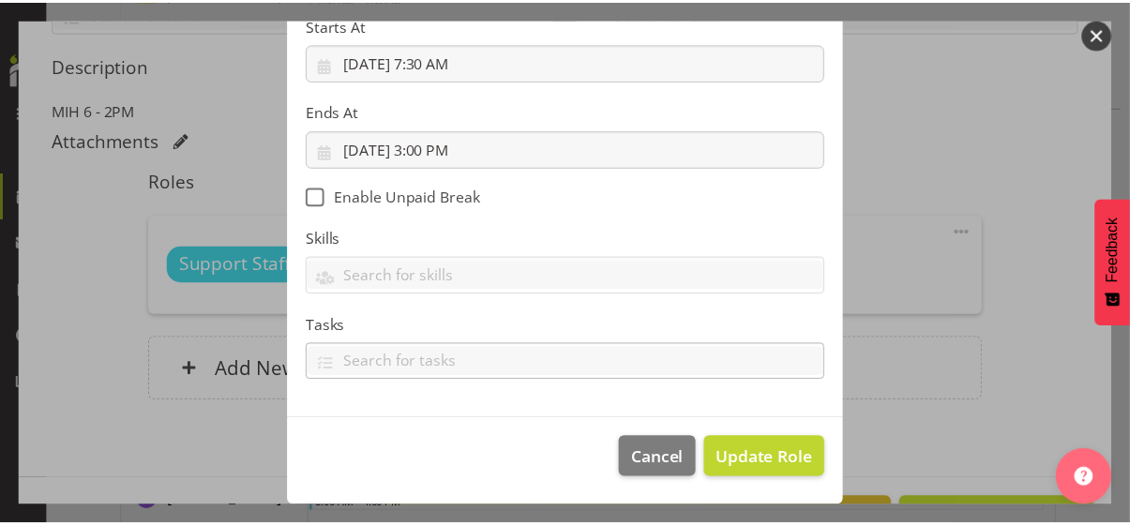
scroll to position [324, 0]
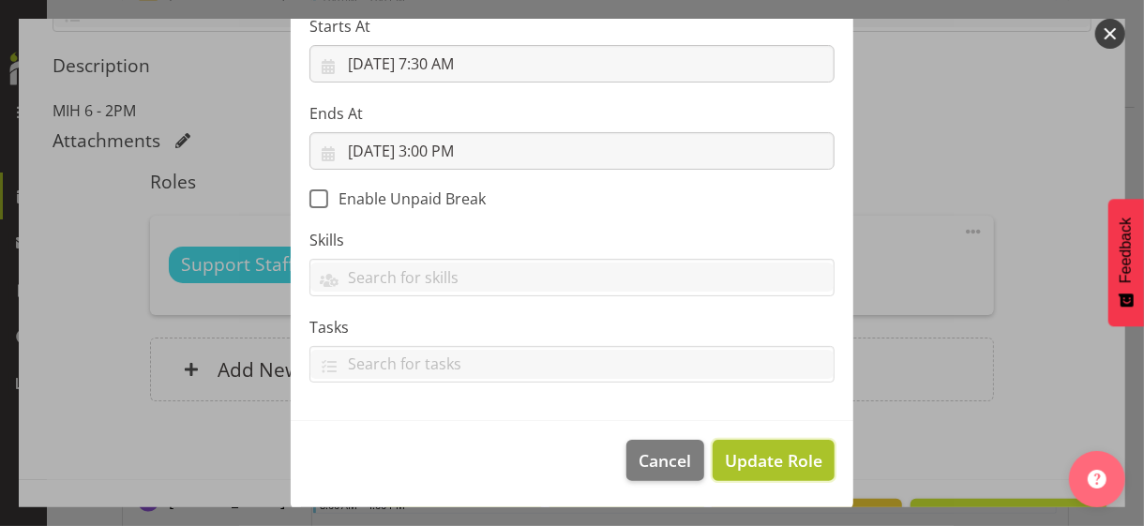
click at [753, 455] on span "Update Role" at bounding box center [773, 460] width 97 height 24
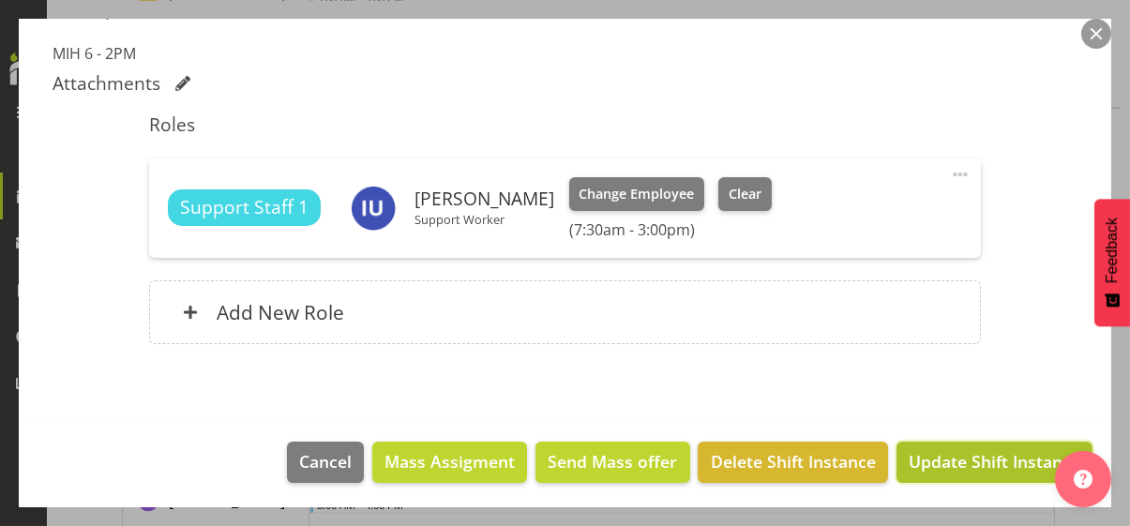
click at [958, 455] on span "Update Shift Instance" at bounding box center [994, 461] width 172 height 24
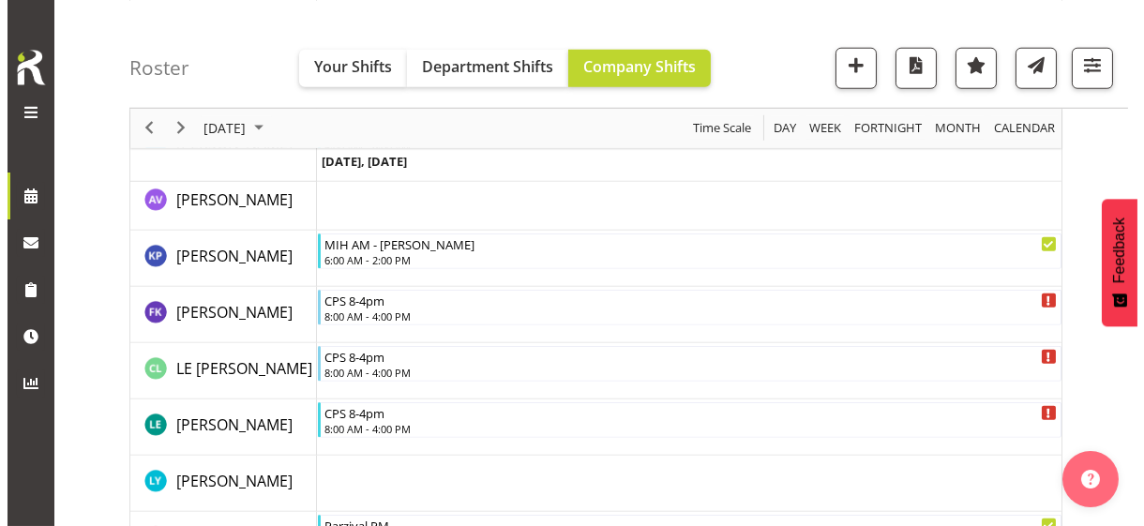
scroll to position [3529, 0]
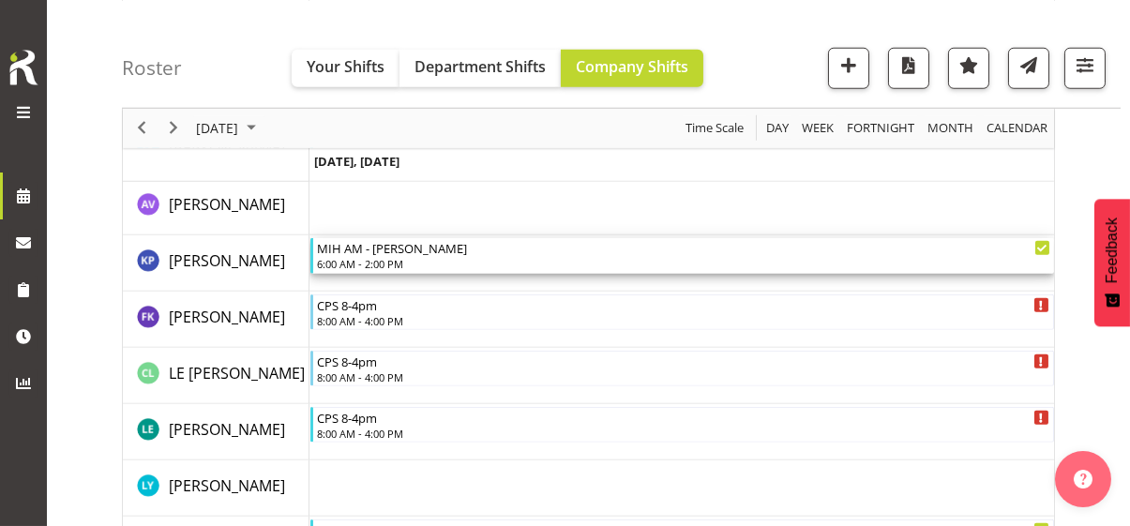
click at [384, 259] on div "6:00 AM - 2:00 PM" at bounding box center [683, 263] width 733 height 15
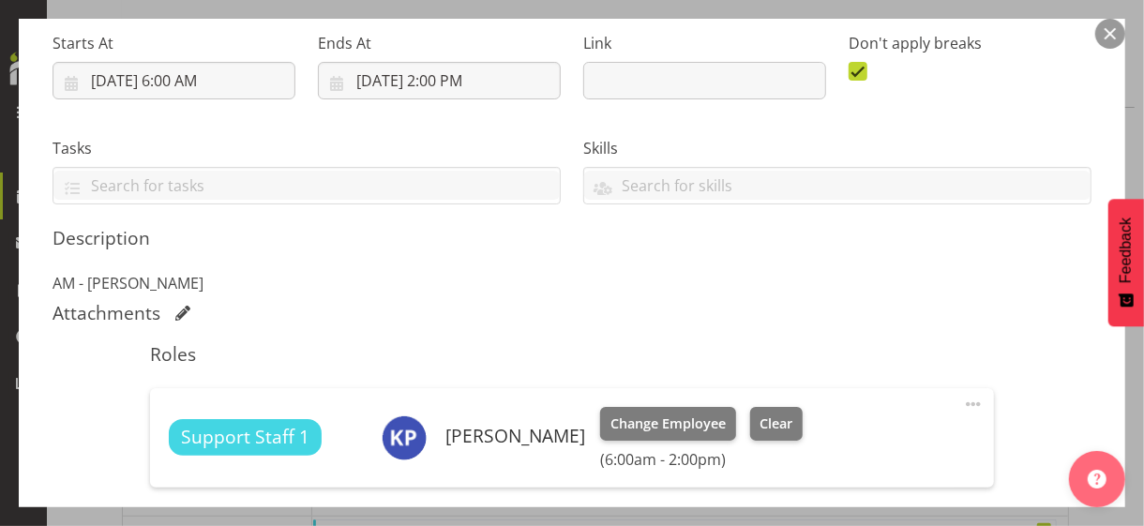
scroll to position [375, 0]
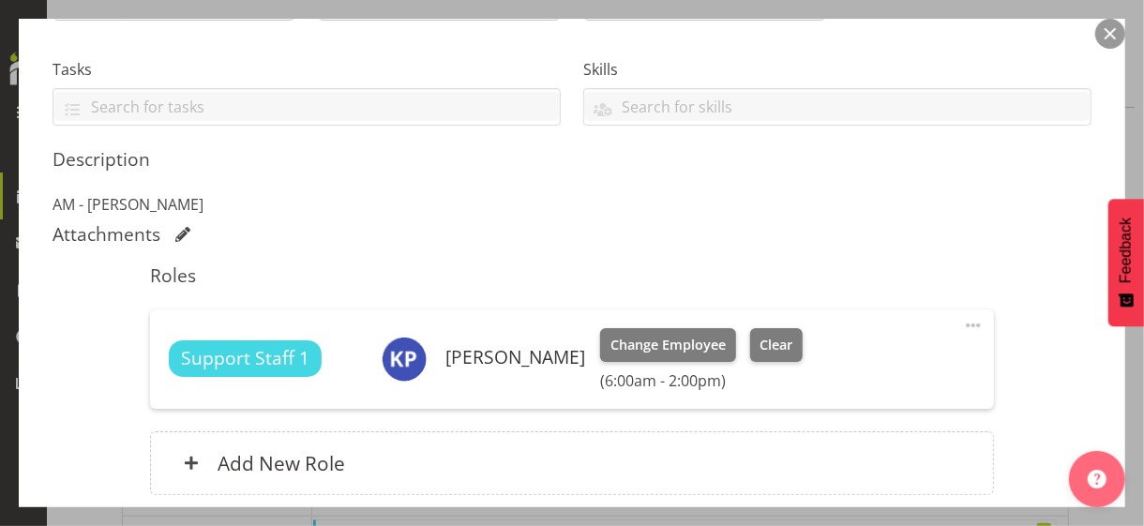
click at [962, 322] on span at bounding box center [973, 325] width 22 height 22
click at [837, 362] on link "Edit" at bounding box center [894, 367] width 180 height 34
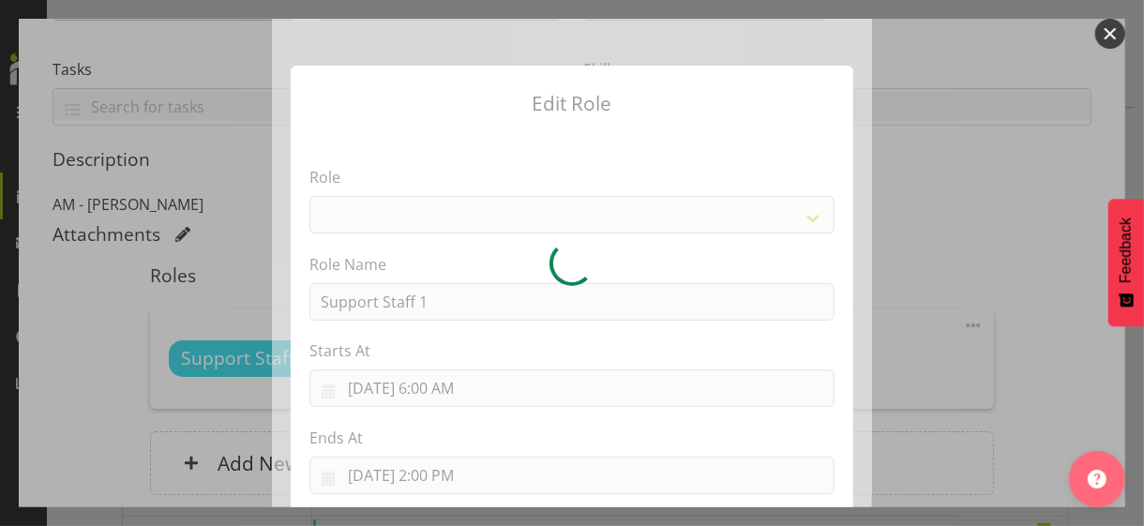
select select "1091"
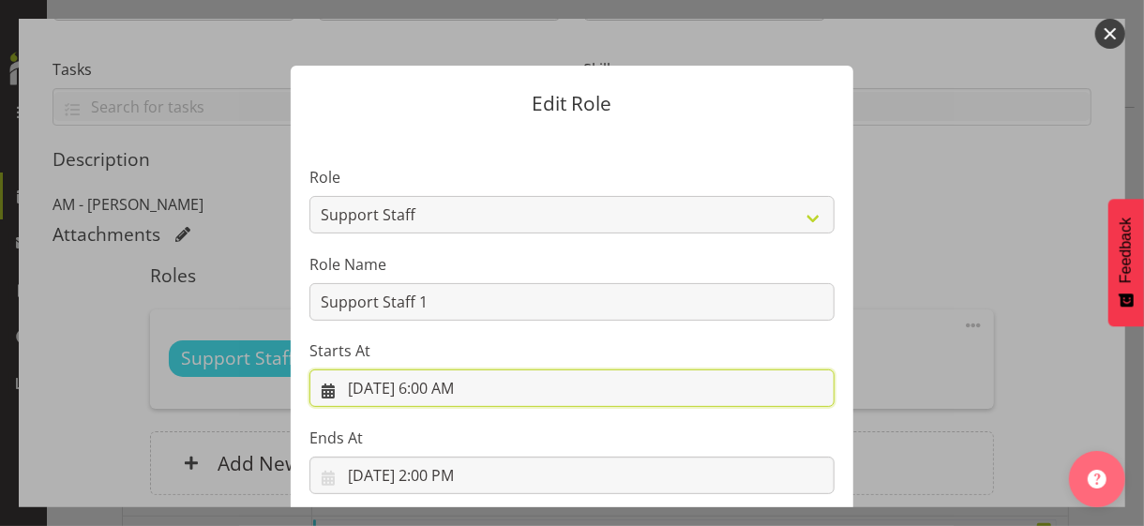
click at [451, 389] on input "[DATE] 6:00 AM" at bounding box center [571, 387] width 525 height 37
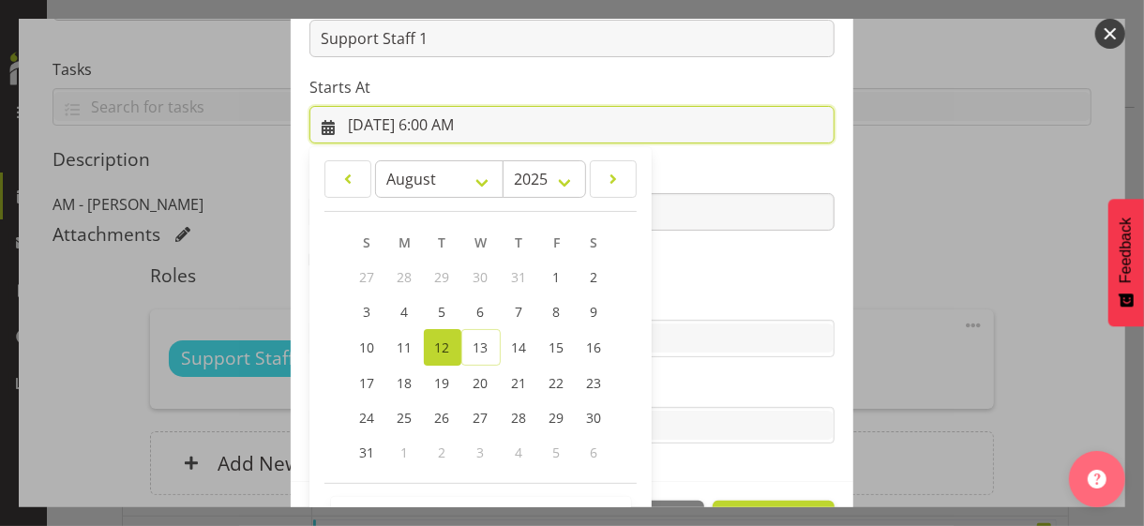
scroll to position [325, 0]
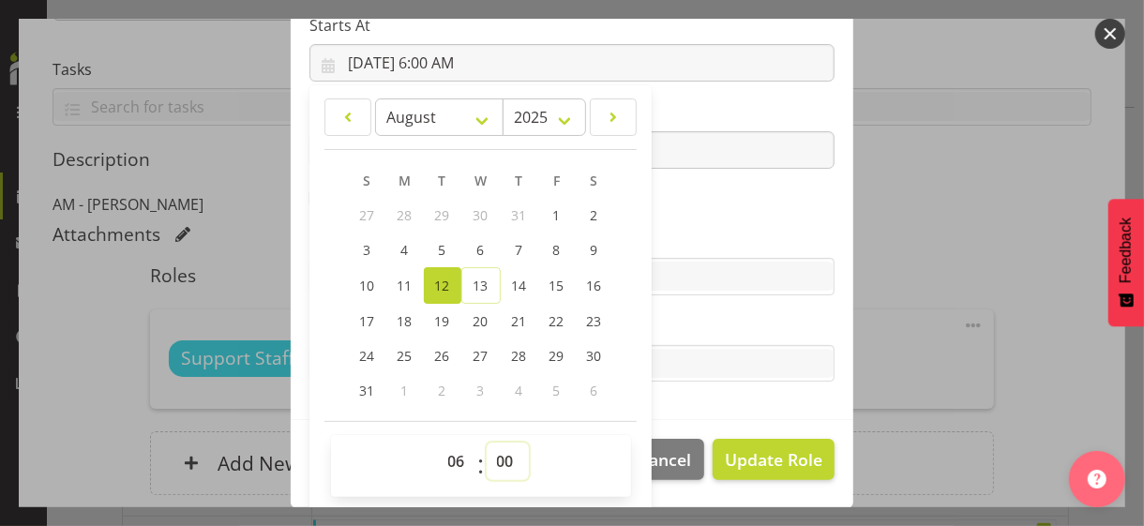
click at [490, 455] on select "00 01 02 03 04 05 06 07 08 09 10 11 12 13 14 15 16 17 18 19 20 21 22 23 24 25 2…" at bounding box center [507, 460] width 42 height 37
select select "15"
click at [486, 442] on select "00 01 02 03 04 05 06 07 08 09 10 11 12 13 14 15 16 17 18 19 20 21 22 23 24 25 2…" at bounding box center [507, 460] width 42 height 37
type input "[DATE] 6:15 AM"
click at [663, 219] on section "Role CP House Leader Support Staff Wake Role Name Support Staff 1 Starts At [DA…" at bounding box center [572, 113] width 562 height 613
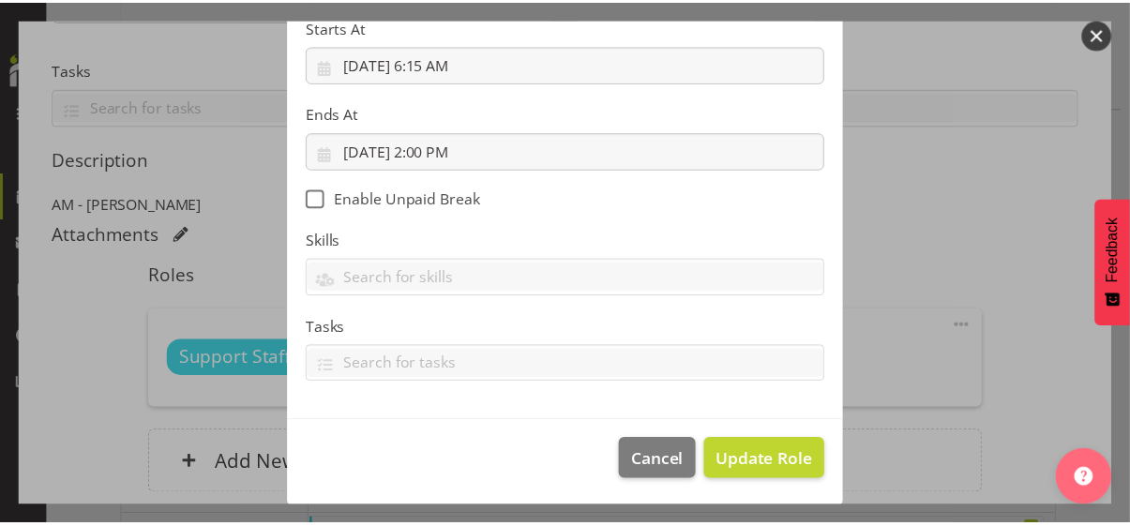
scroll to position [324, 0]
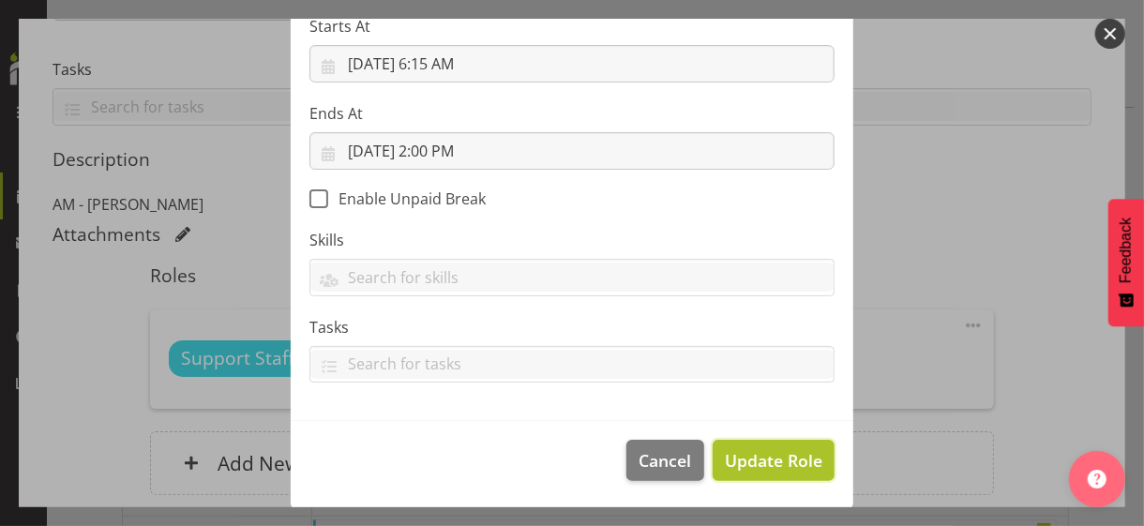
click at [756, 455] on span "Update Role" at bounding box center [773, 460] width 97 height 24
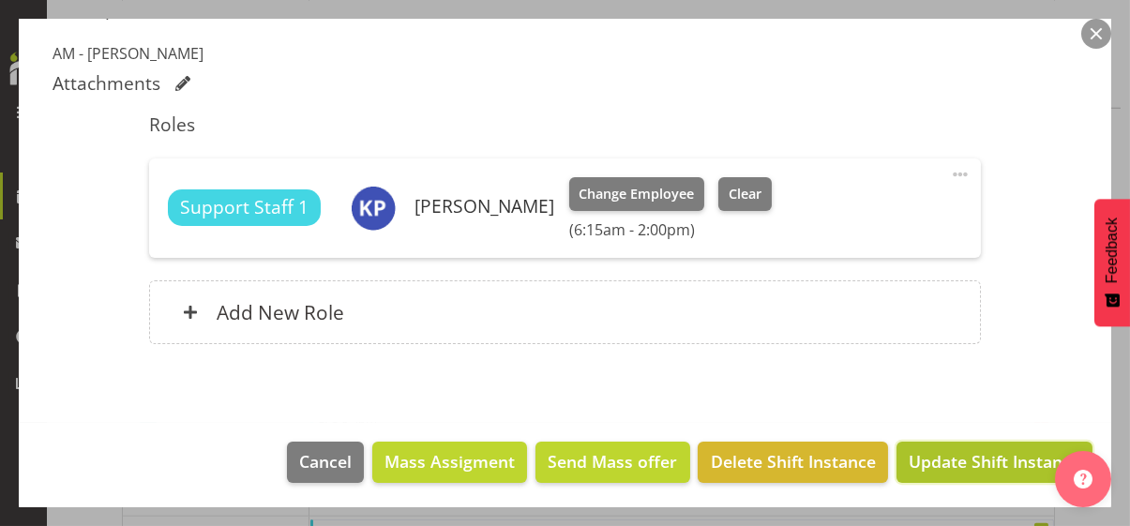
click at [962, 455] on span "Update Shift Instance" at bounding box center [994, 461] width 172 height 24
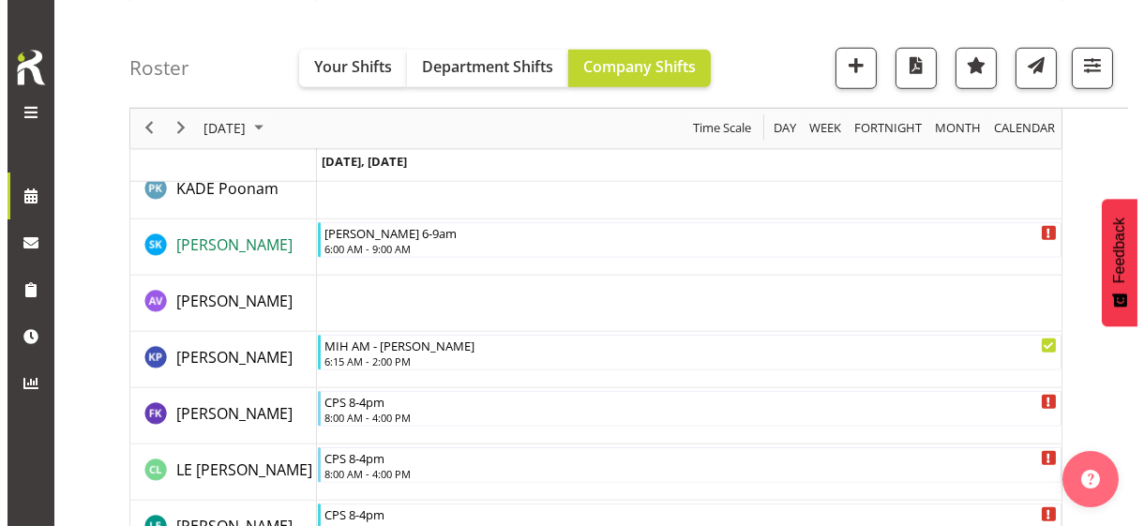
scroll to position [3436, 0]
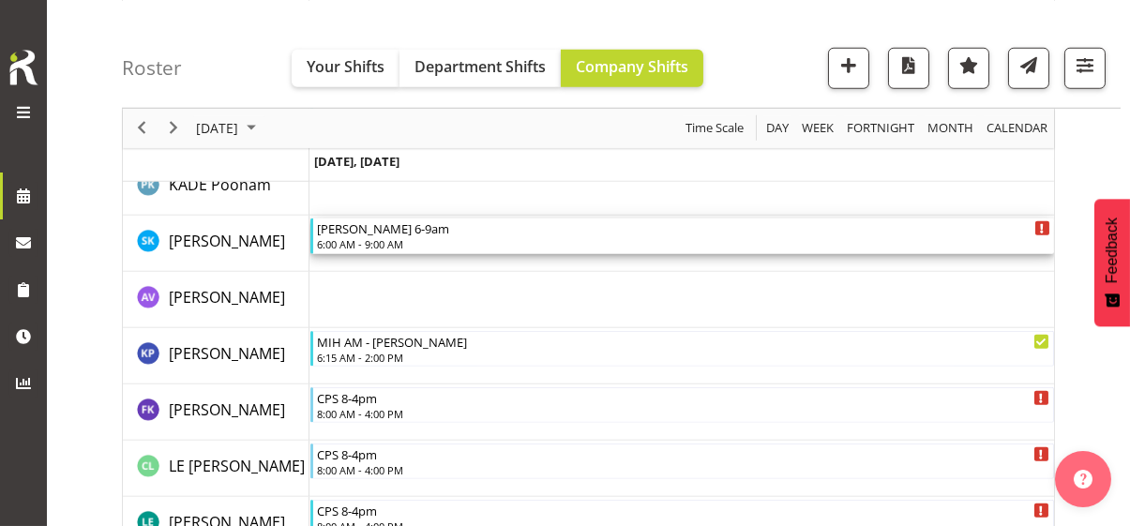
click at [385, 239] on div "6:00 AM - 9:00 AM" at bounding box center [683, 243] width 733 height 15
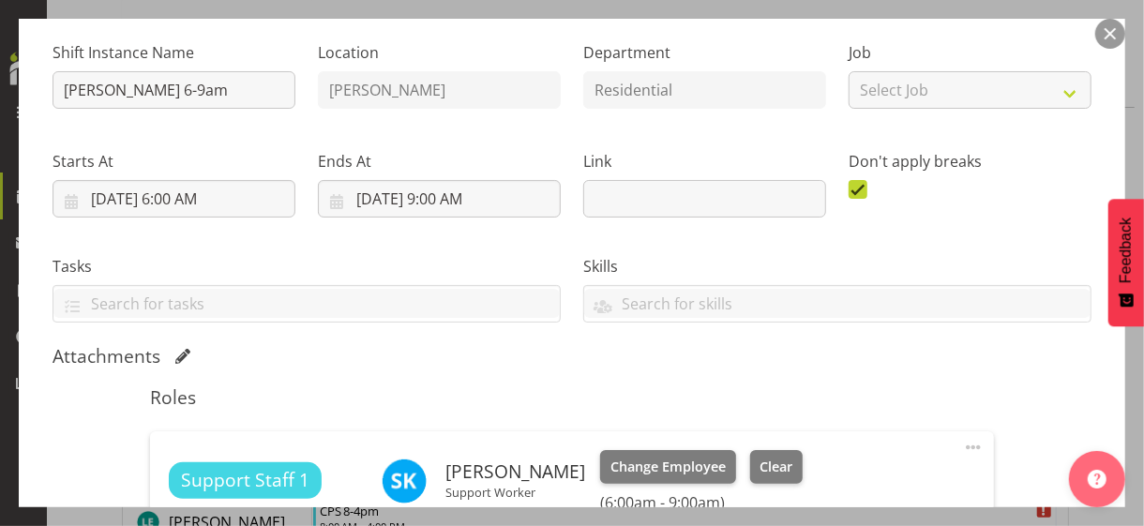
scroll to position [281, 0]
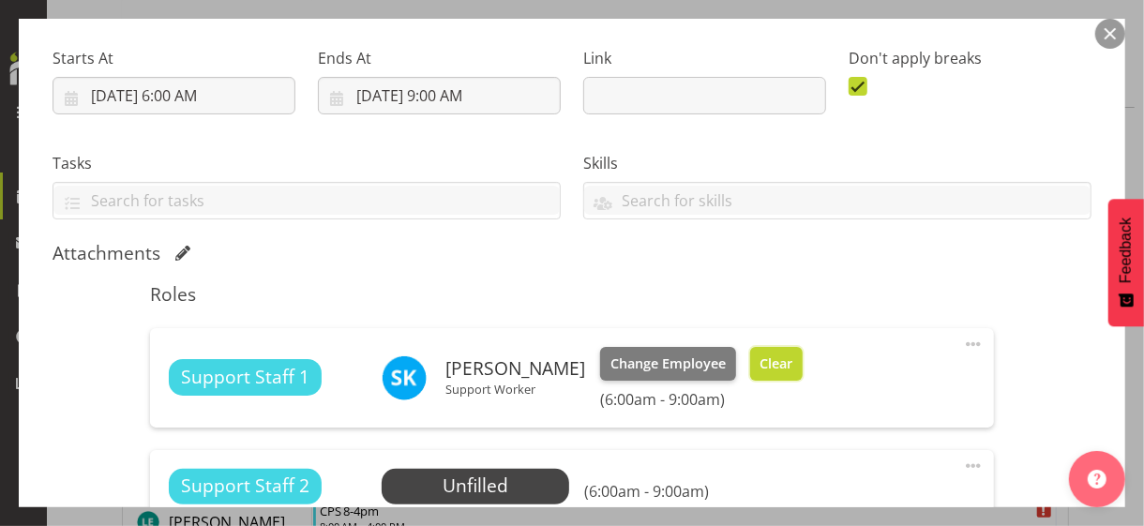
click at [792, 354] on span "Clear" at bounding box center [775, 363] width 33 height 21
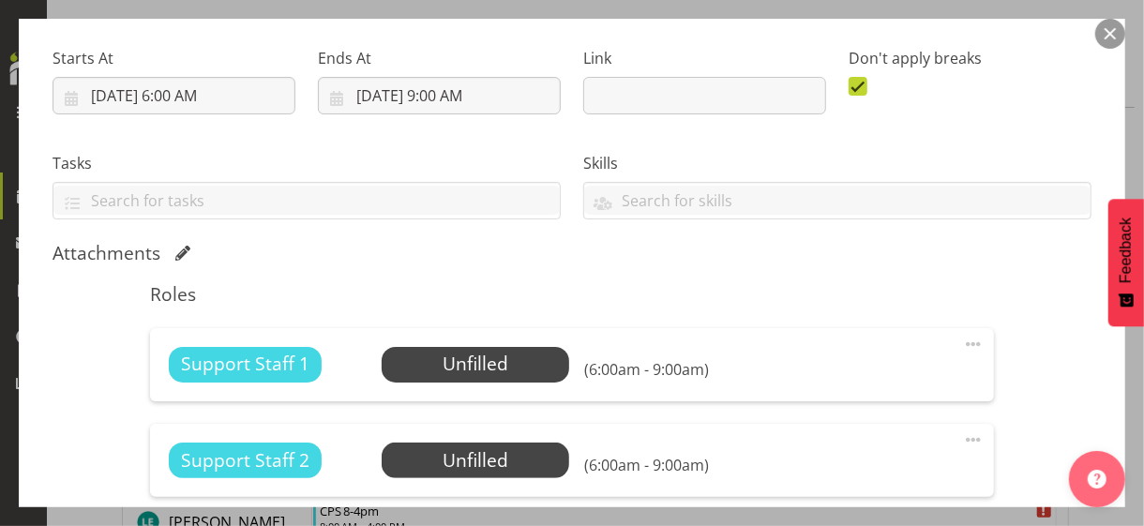
drag, startPoint x: 964, startPoint y: 338, endPoint x: 955, endPoint y: 343, distance: 9.7
click at [965, 338] on span at bounding box center [973, 344] width 22 height 22
click at [854, 376] on link "Edit" at bounding box center [894, 385] width 180 height 34
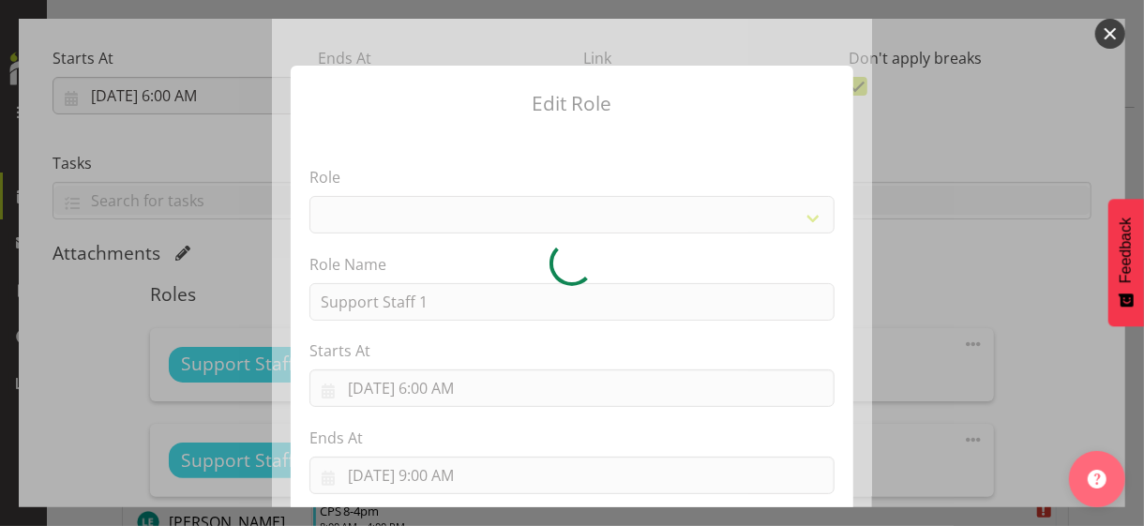
select select "1091"
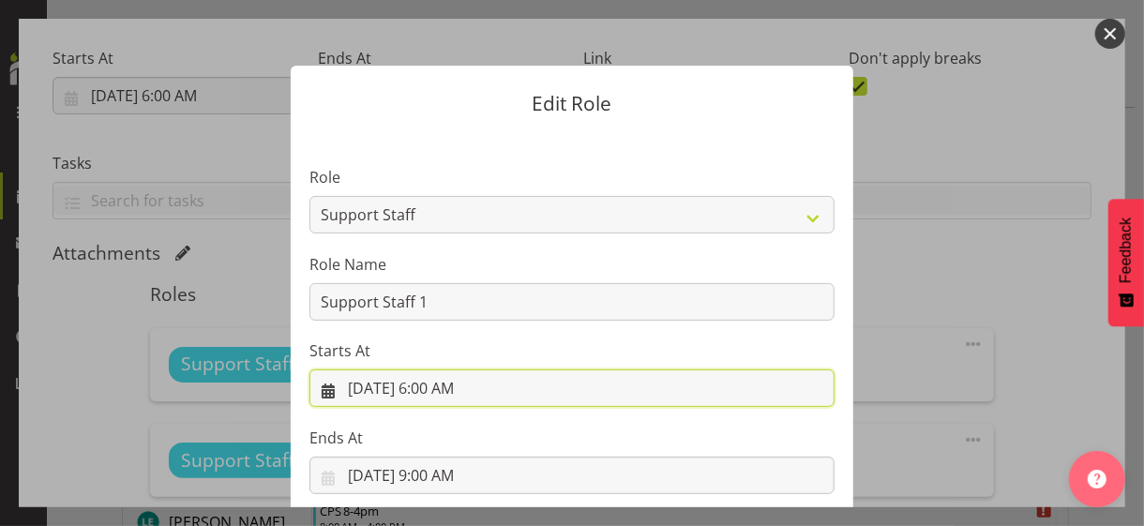
click at [449, 386] on input "[DATE] 6:00 AM" at bounding box center [571, 387] width 525 height 37
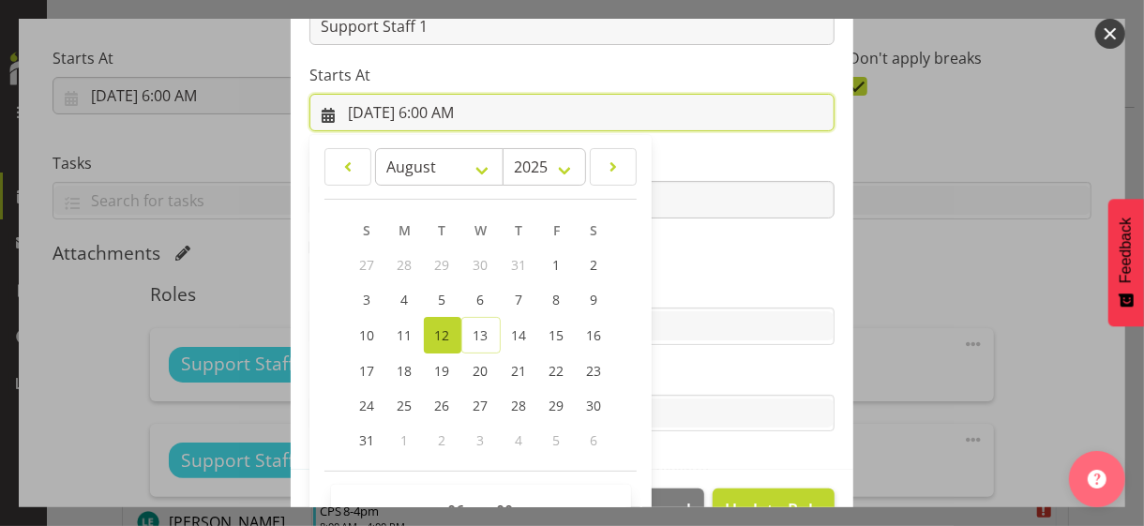
scroll to position [325, 0]
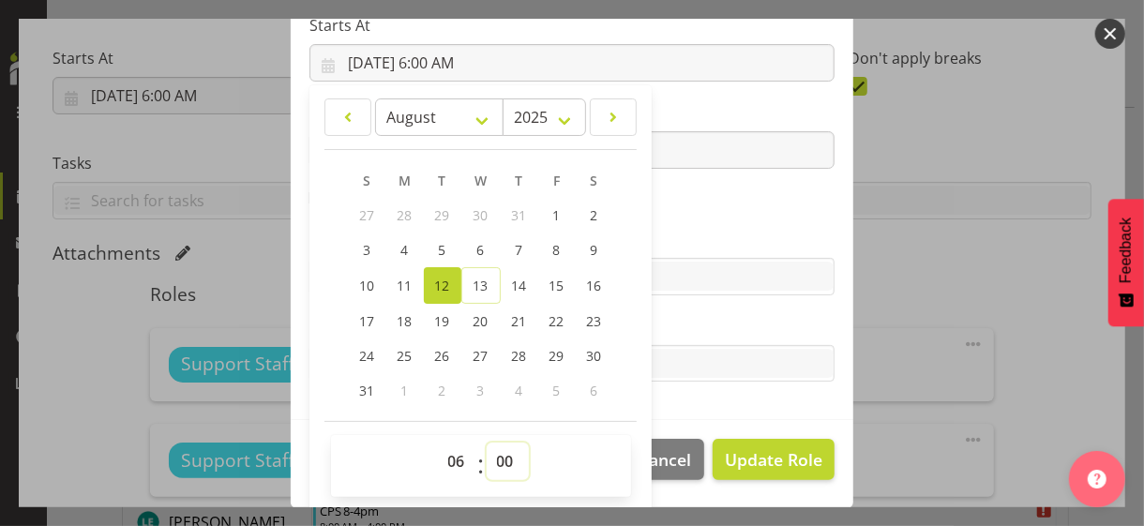
click at [499, 453] on select "00 01 02 03 04 05 06 07 08 09 10 11 12 13 14 15 16 17 18 19 20 21 22 23 24 25 2…" at bounding box center [507, 460] width 42 height 37
select select "30"
click at [486, 442] on select "00 01 02 03 04 05 06 07 08 09 10 11 12 13 14 15 16 17 18 19 20 21 22 23 24 25 2…" at bounding box center [507, 460] width 42 height 37
type input "[DATE] 6:30 AM"
click at [699, 244] on label "Skills" at bounding box center [571, 239] width 525 height 22
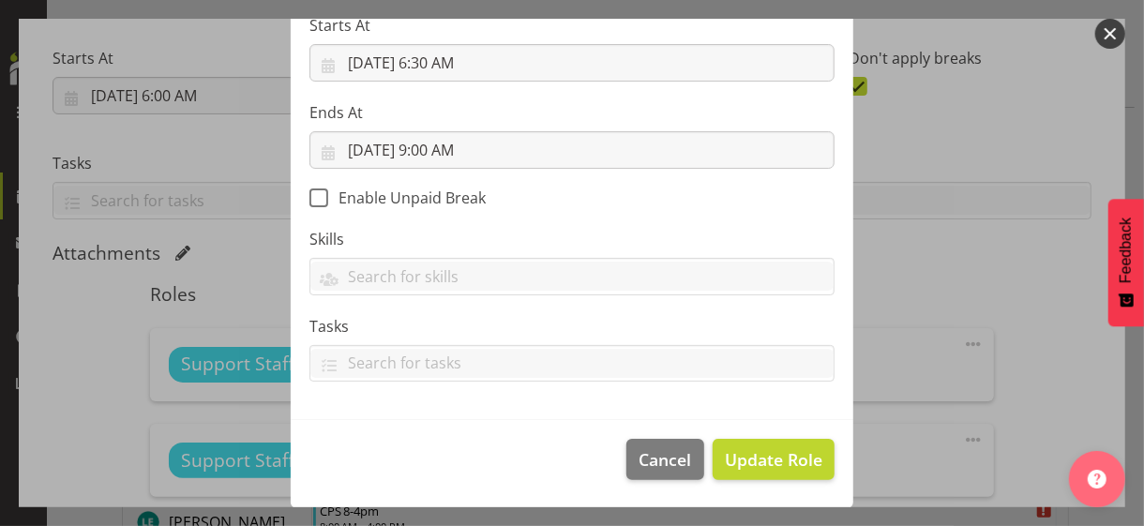
scroll to position [324, 0]
drag, startPoint x: 761, startPoint y: 461, endPoint x: 726, endPoint y: 451, distance: 36.2
click at [759, 455] on span "Update Role" at bounding box center [773, 460] width 97 height 24
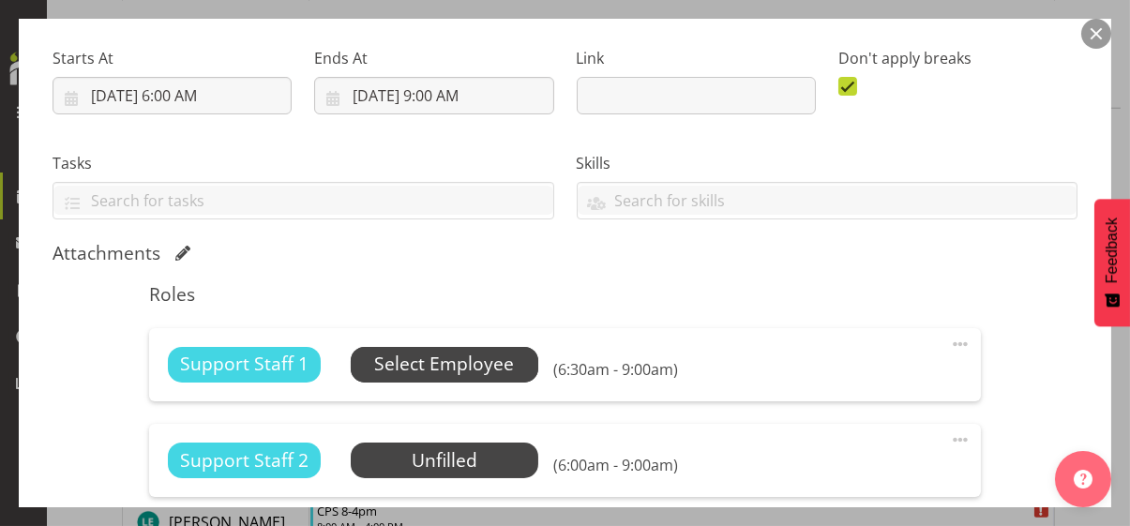
click at [476, 364] on span "Select Employee" at bounding box center [444, 364] width 140 height 27
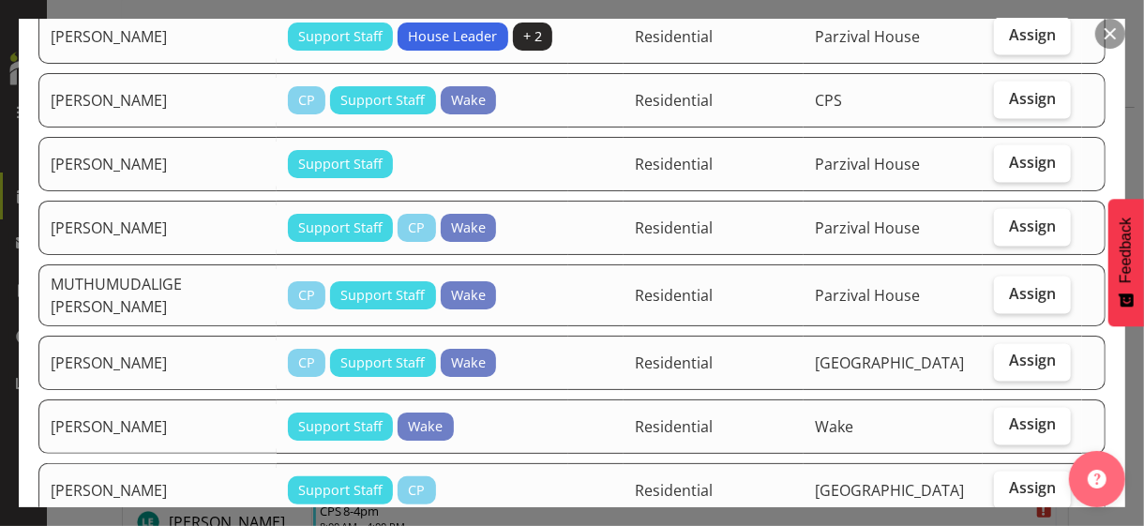
scroll to position [1594, 0]
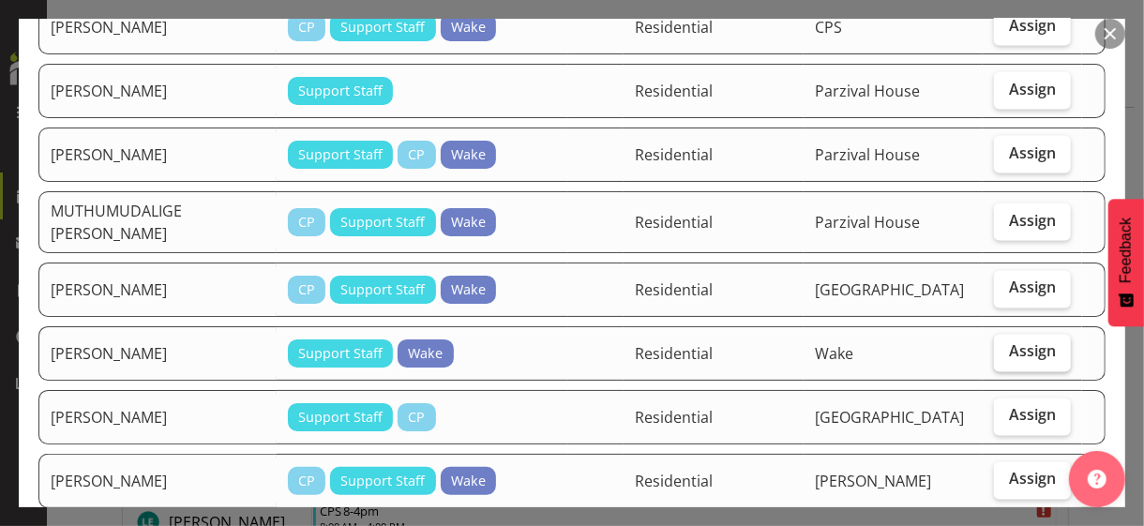
click at [997, 342] on span "Assign" at bounding box center [1032, 351] width 47 height 19
click at [997, 346] on input "Assign" at bounding box center [1000, 352] width 12 height 12
checkbox input "true"
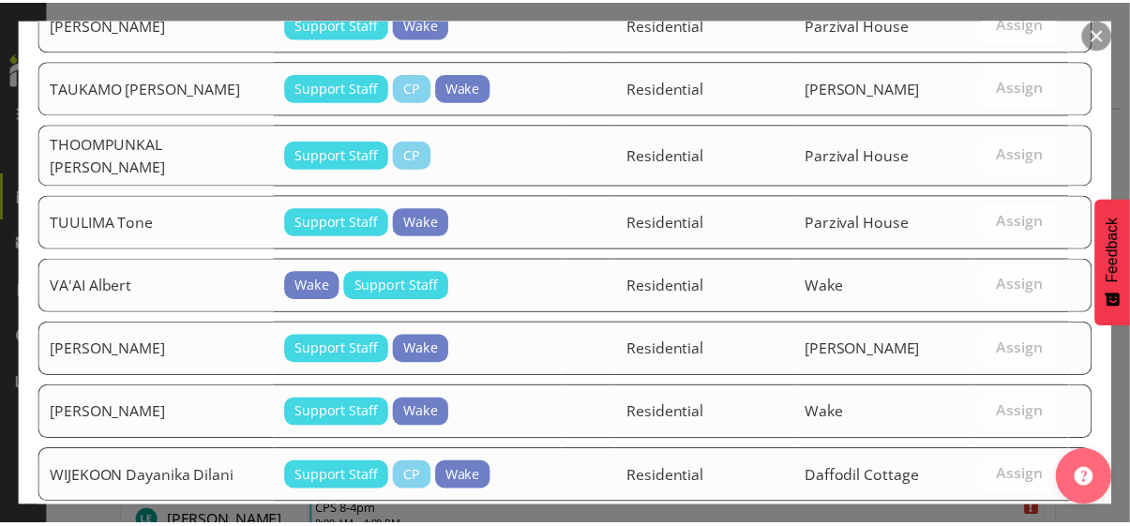
scroll to position [3005, 0]
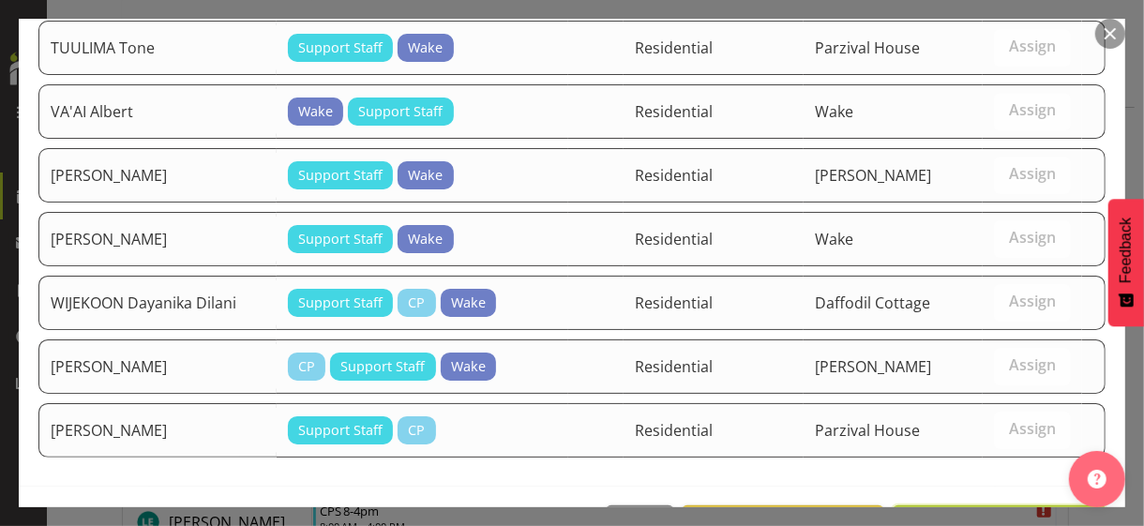
click at [973, 455] on span "Assign [PERSON_NAME]" at bounding box center [999, 526] width 189 height 22
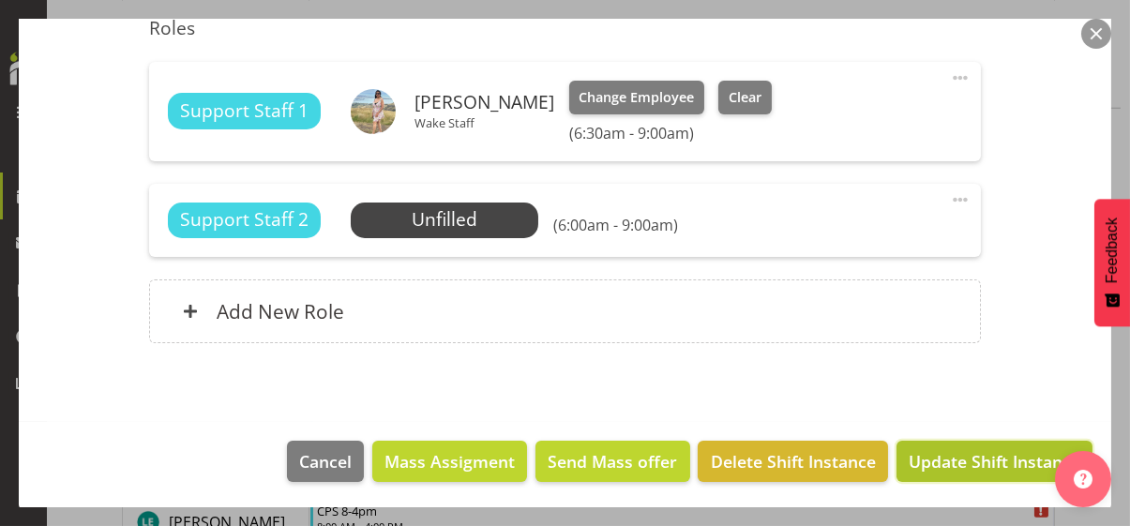
click at [968, 455] on span "Update Shift Instance" at bounding box center [994, 461] width 172 height 24
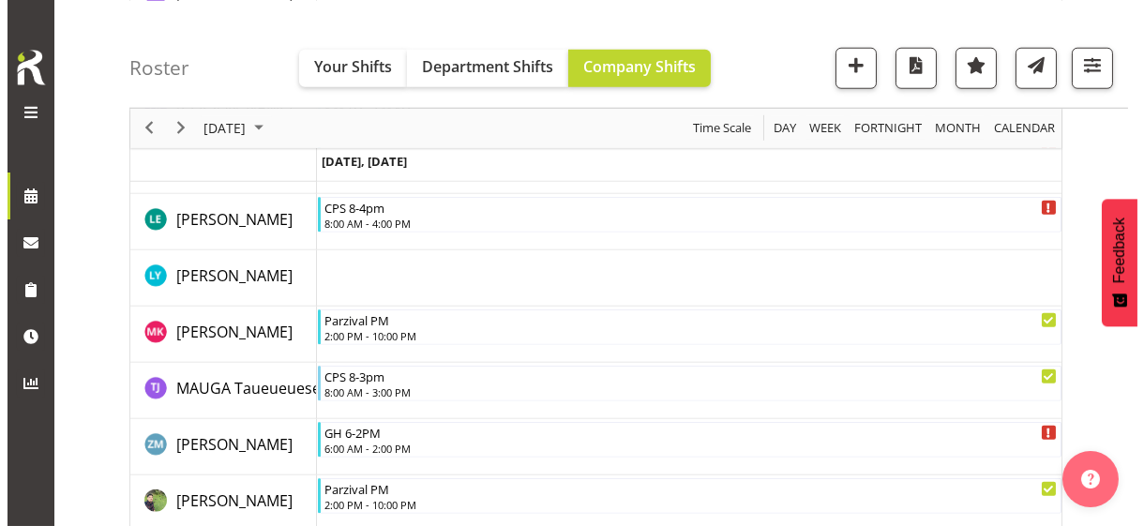
scroll to position [3811, 0]
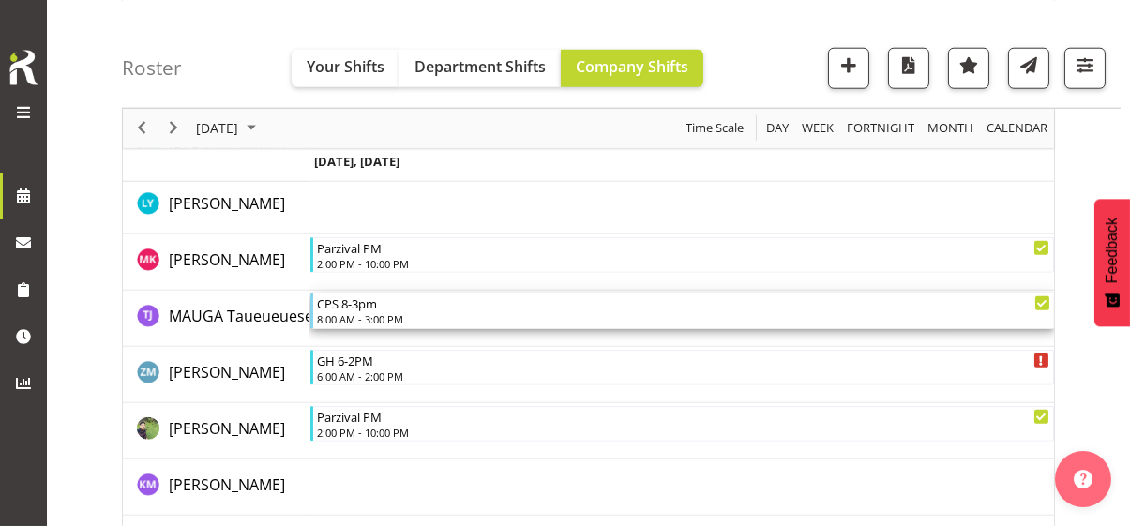
click at [382, 311] on div "8:00 AM - 3:00 PM" at bounding box center [683, 318] width 733 height 15
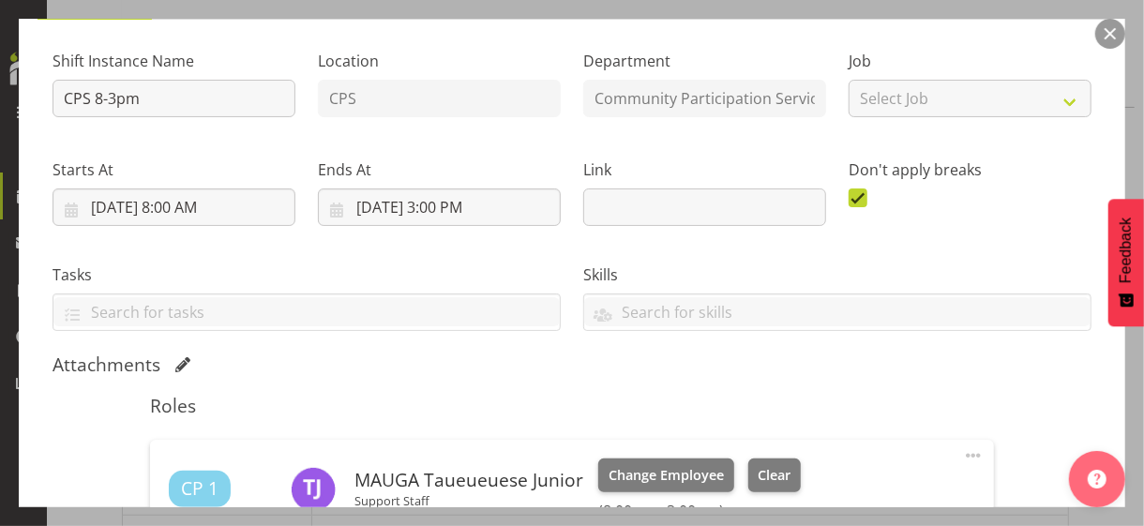
scroll to position [375, 0]
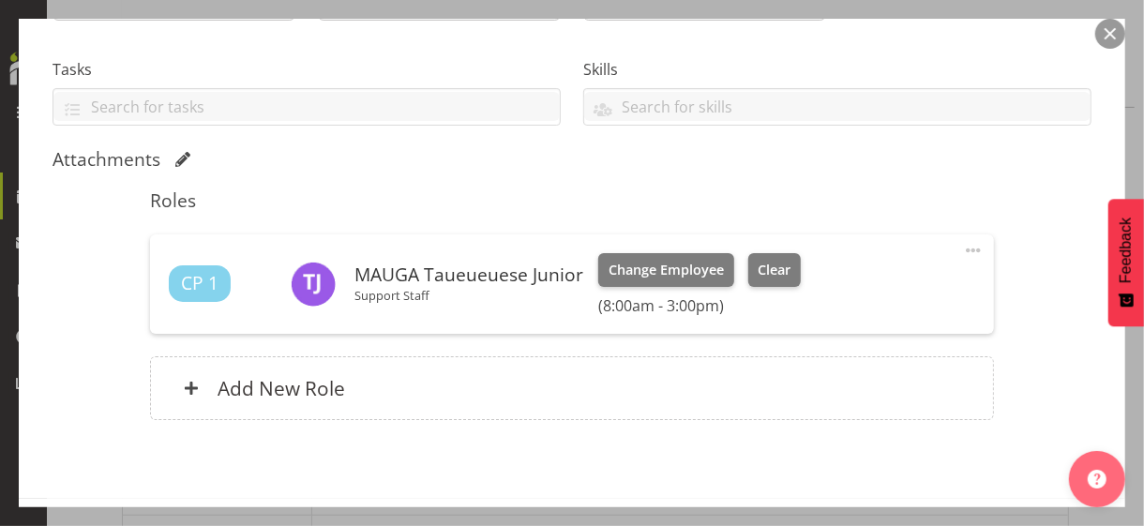
click at [962, 247] on span at bounding box center [973, 250] width 22 height 22
click at [863, 278] on link "Edit" at bounding box center [894, 292] width 180 height 34
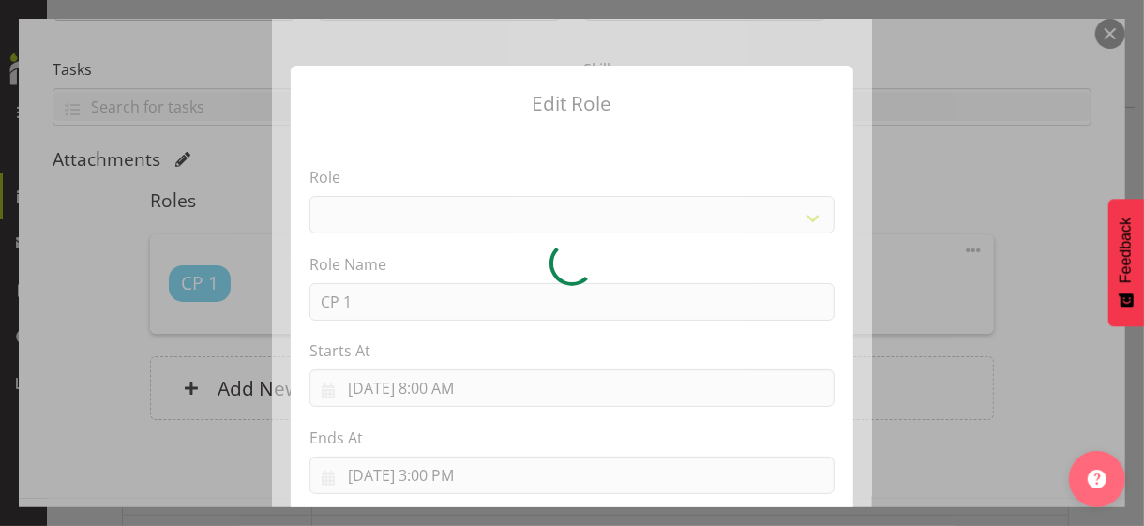
select select
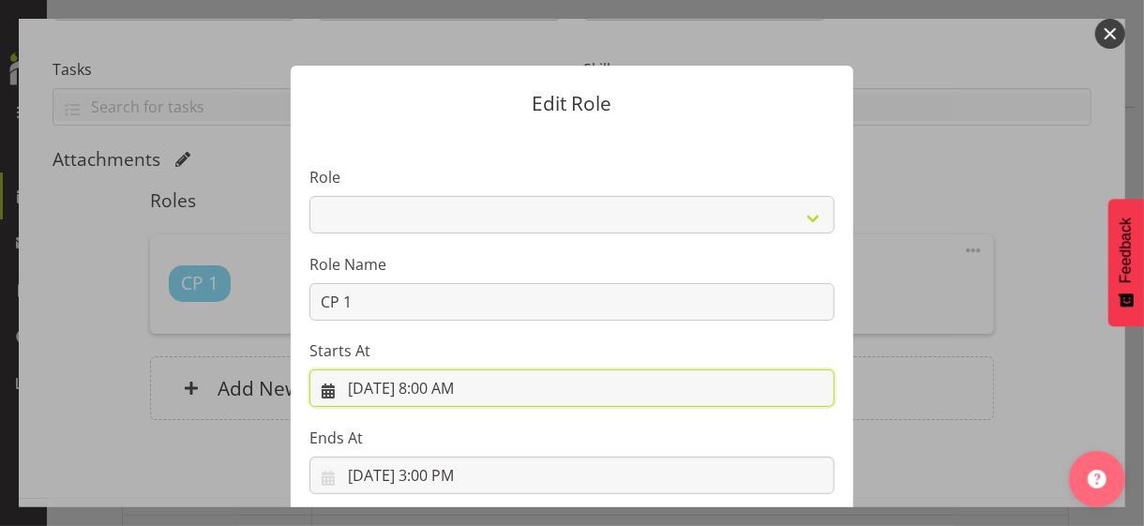
click at [446, 387] on input "[DATE] 8:00 AM" at bounding box center [571, 387] width 525 height 37
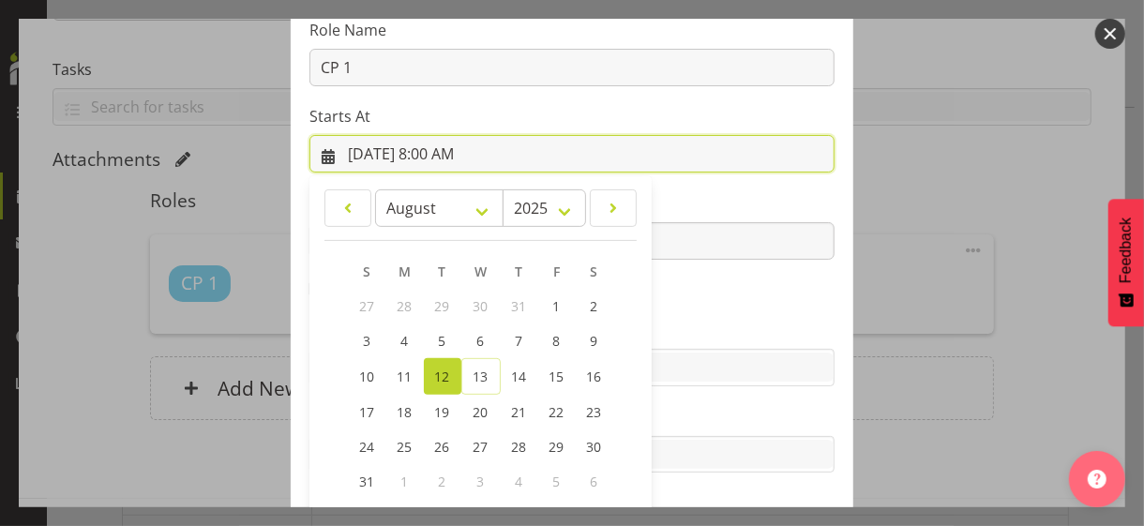
scroll to position [325, 0]
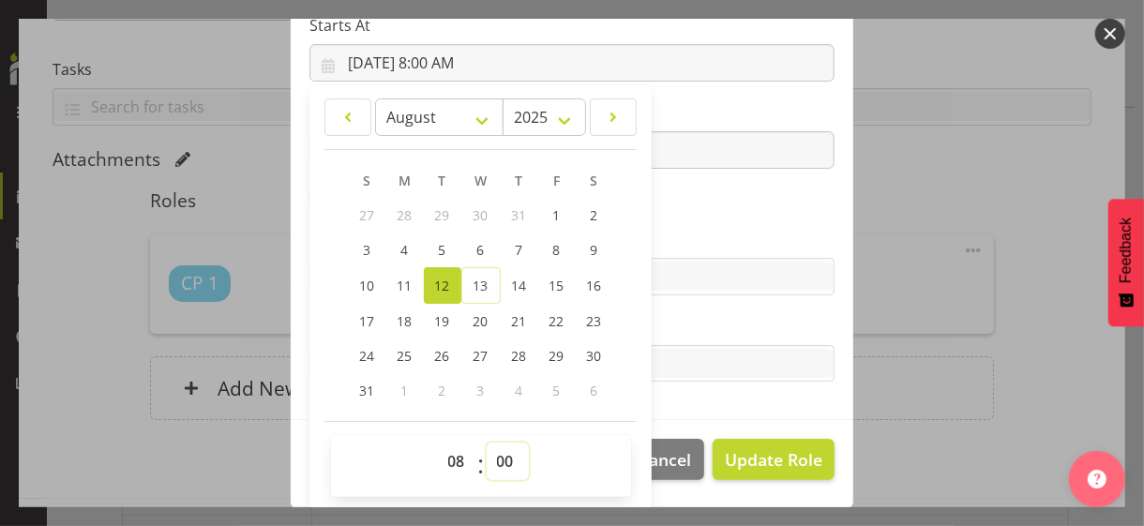
drag, startPoint x: 495, startPoint y: 460, endPoint x: 495, endPoint y: 446, distance: 14.1
click at [495, 446] on select "00 01 02 03 04 05 06 07 08 09 10 11 12 13 14 15 16 17 18 19 20 21 22 23 24 25 2…" at bounding box center [507, 460] width 42 height 37
drag, startPoint x: 491, startPoint y: 458, endPoint x: 492, endPoint y: 445, distance: 13.2
click at [492, 455] on select "00 01 02 03 04 05 06 07 08 09 10 11 12 13 14 15 16 17 18 19 20 21 22 23 24 25 2…" at bounding box center [507, 460] width 42 height 37
select select "45"
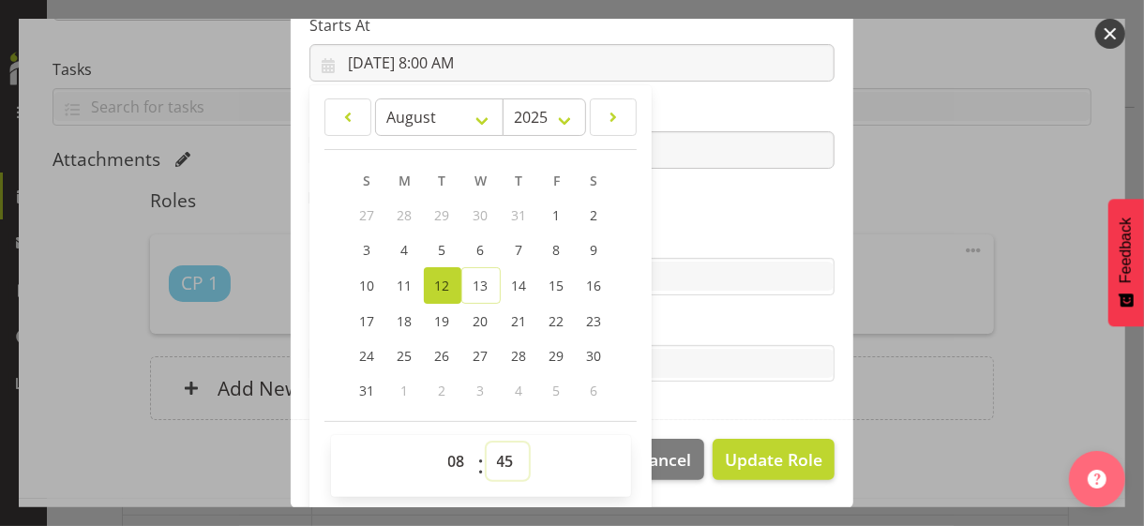
click at [486, 442] on select "00 01 02 03 04 05 06 07 08 09 10 11 12 13 14 15 16 17 18 19 20 21 22 23 24 25 2…" at bounding box center [507, 460] width 42 height 37
type input "[DATE] 8:45 AM"
click at [673, 242] on label "Skills" at bounding box center [571, 239] width 525 height 22
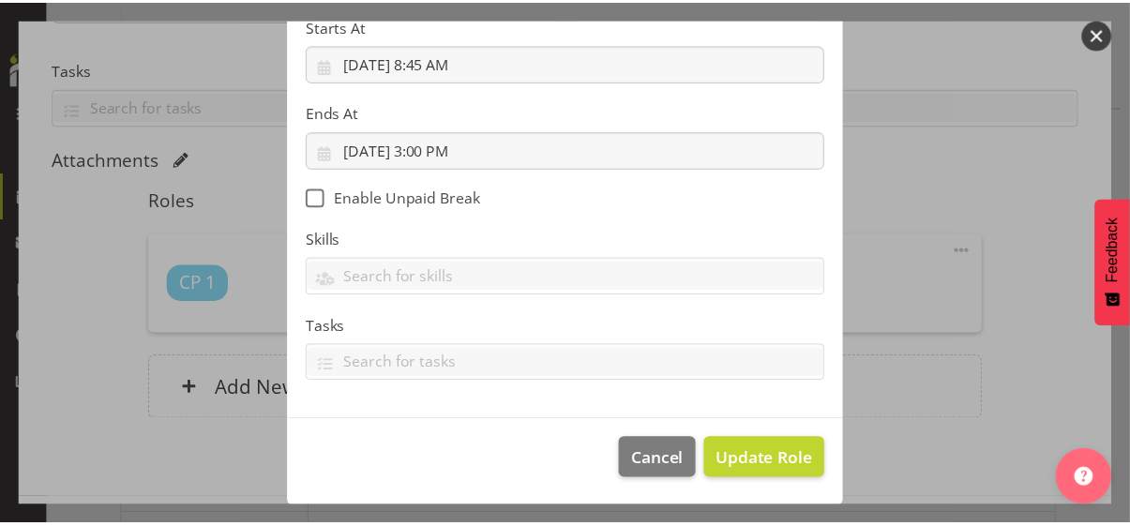
scroll to position [324, 0]
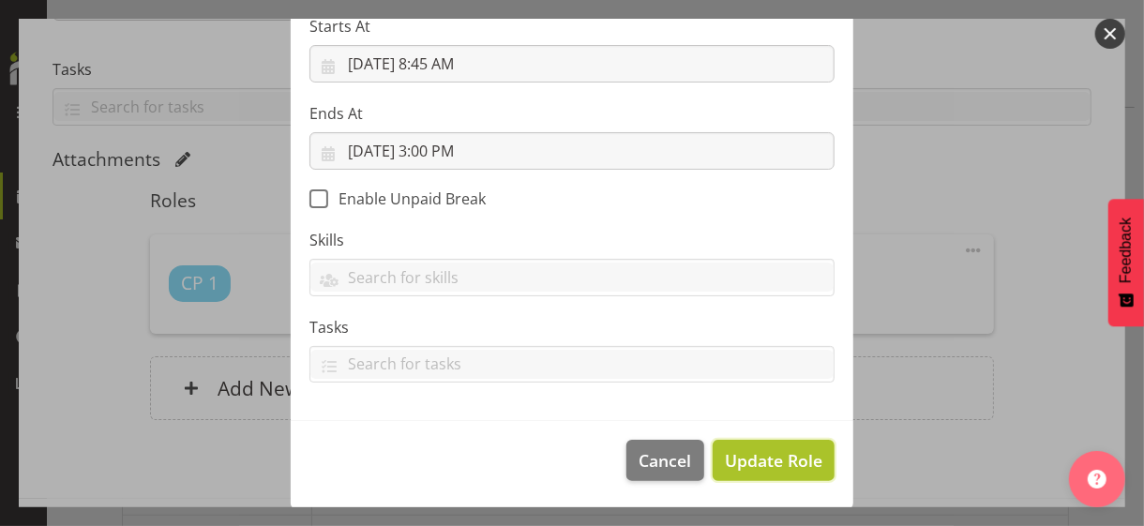
click at [751, 453] on span "Update Role" at bounding box center [773, 460] width 97 height 24
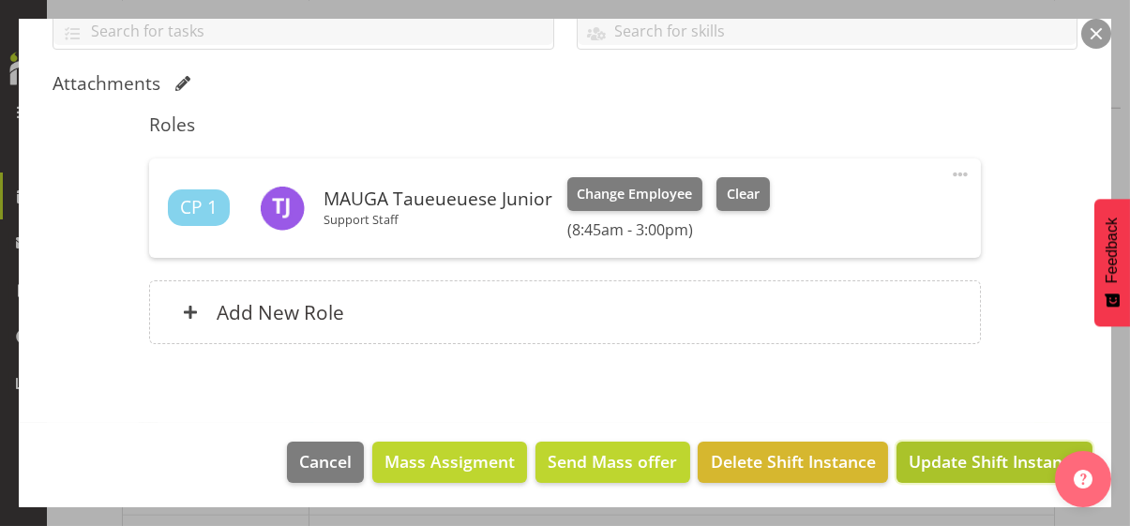
click at [953, 455] on span "Update Shift Instance" at bounding box center [994, 461] width 172 height 24
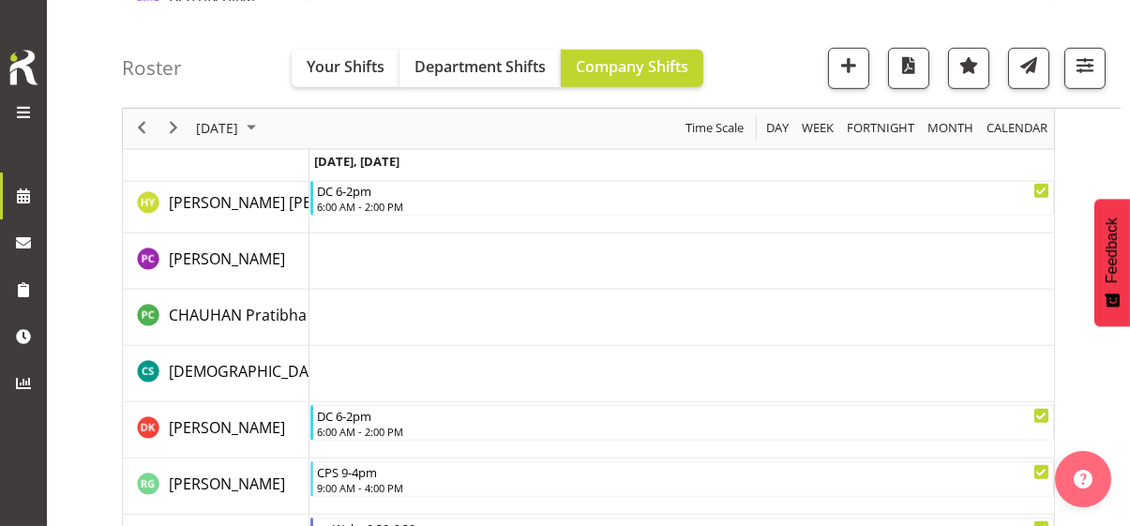
scroll to position [3811, 0]
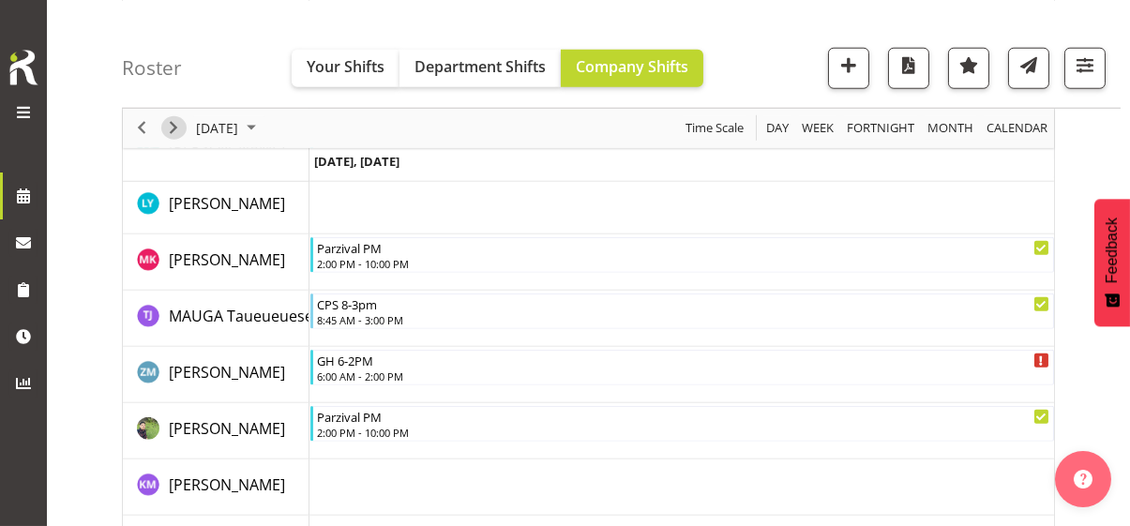
drag, startPoint x: 173, startPoint y: 127, endPoint x: 235, endPoint y: 143, distance: 64.1
click at [173, 127] on span "Next" at bounding box center [173, 127] width 22 height 23
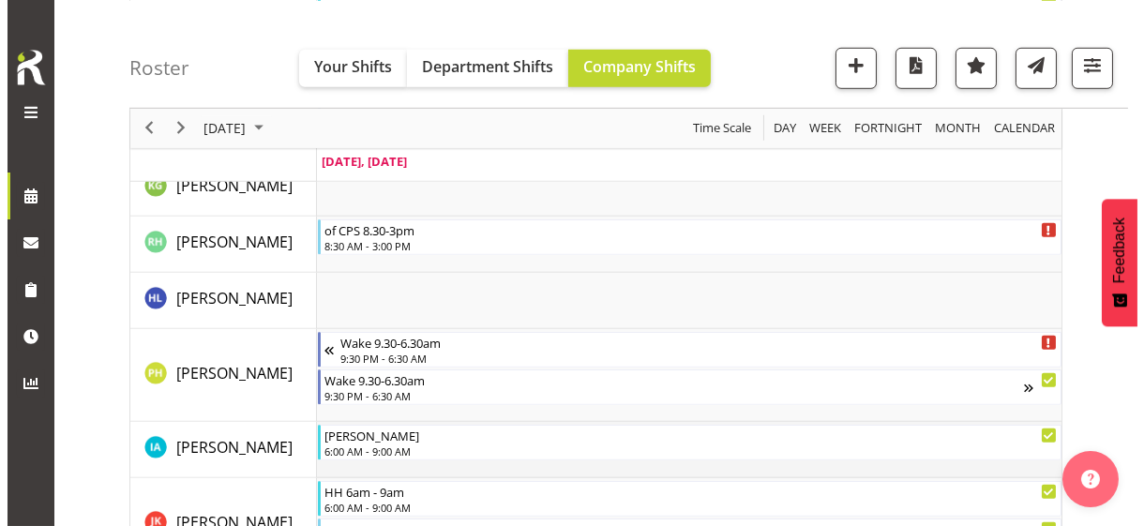
scroll to position [2779, 0]
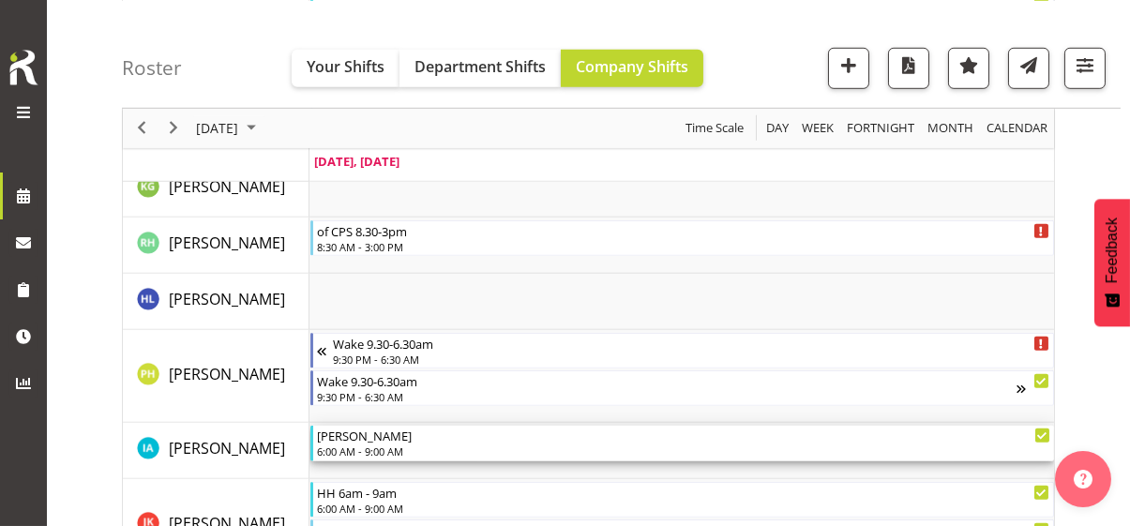
click at [367, 443] on div "6:00 AM - 9:00 AM" at bounding box center [683, 450] width 733 height 15
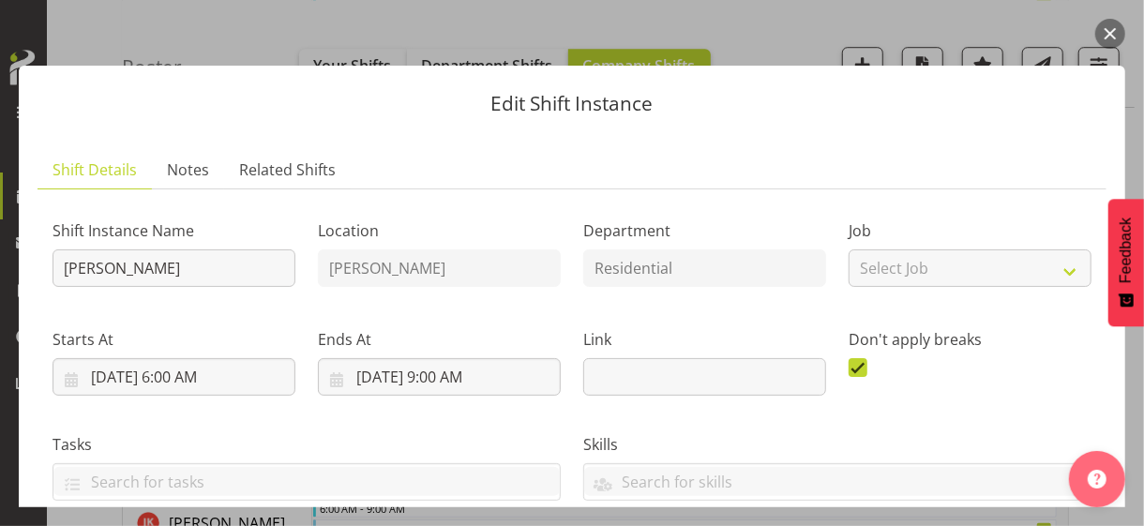
scroll to position [469, 0]
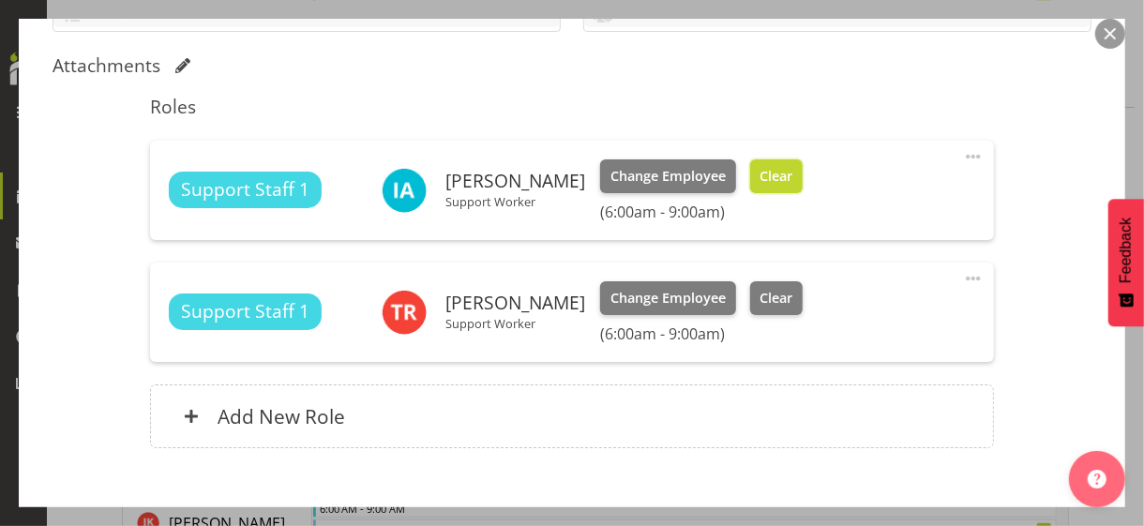
click at [769, 172] on span "Clear" at bounding box center [775, 176] width 33 height 21
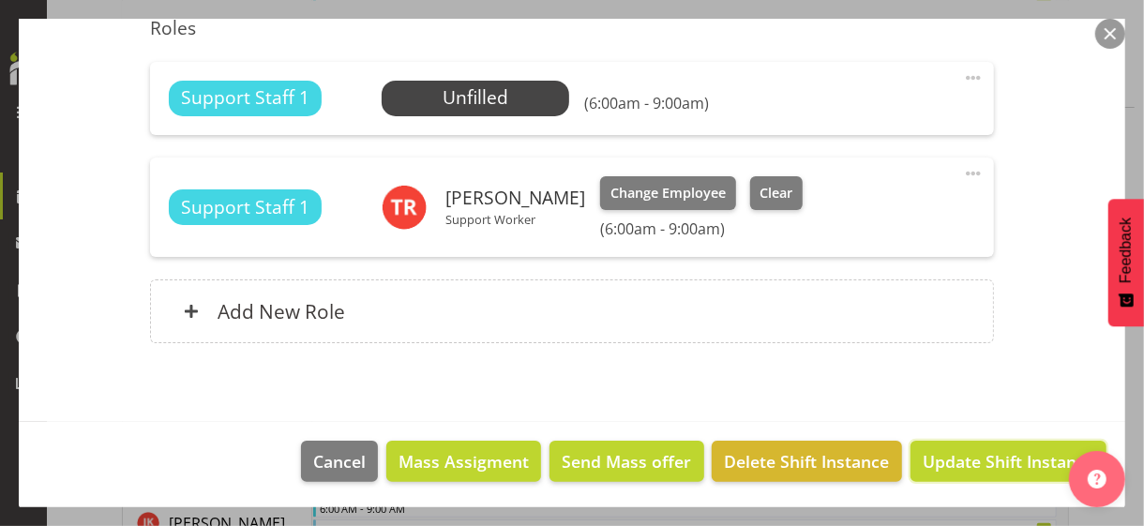
click at [958, 454] on span "Update Shift Instance" at bounding box center [1008, 461] width 172 height 24
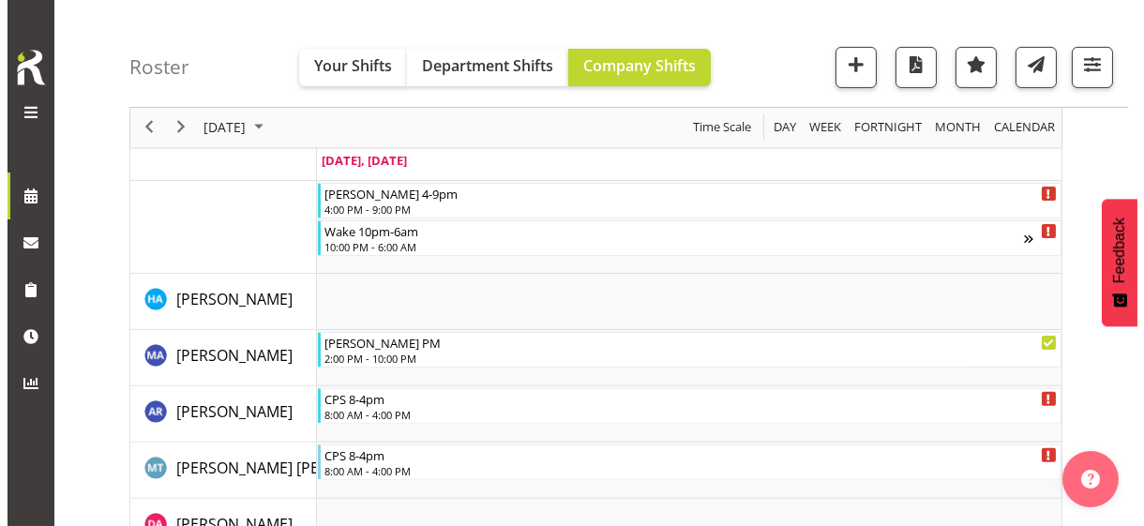
scroll to position [2817, 0]
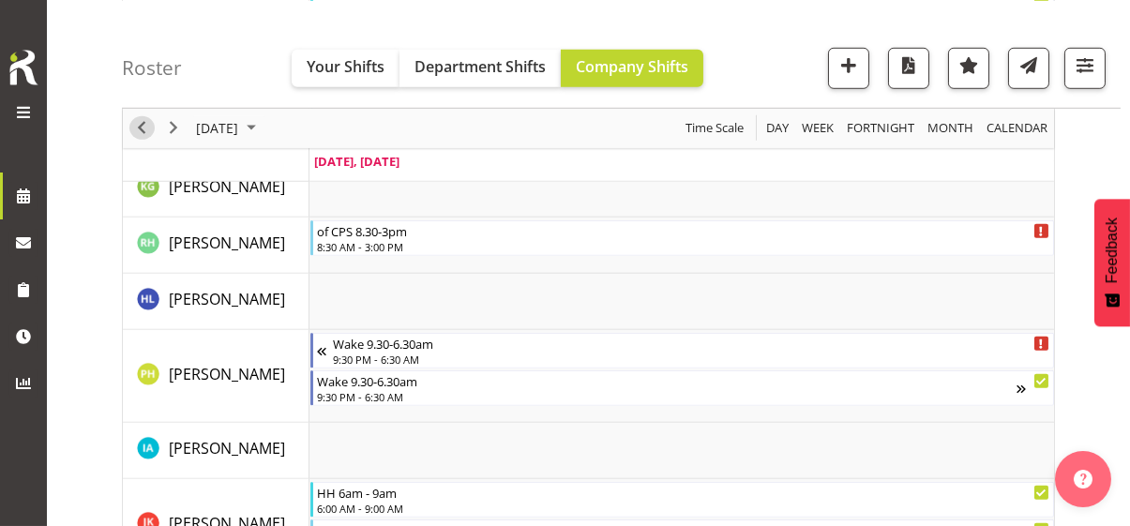
drag, startPoint x: 142, startPoint y: 130, endPoint x: 447, endPoint y: 225, distance: 319.0
click at [142, 130] on span "Previous" at bounding box center [141, 127] width 22 height 23
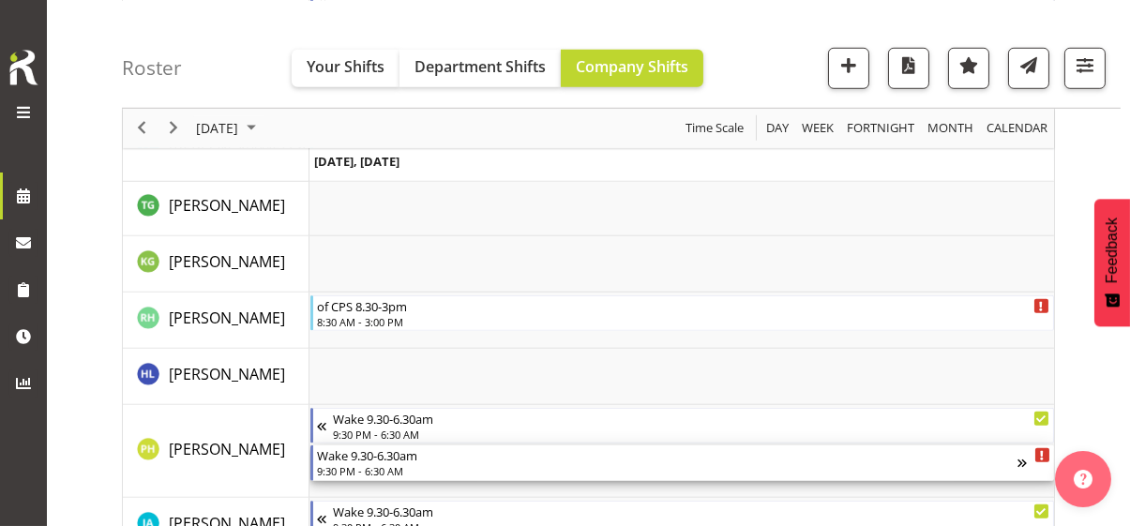
click at [369, 455] on div "Wake 9.30-6.30am" at bounding box center [667, 454] width 700 height 19
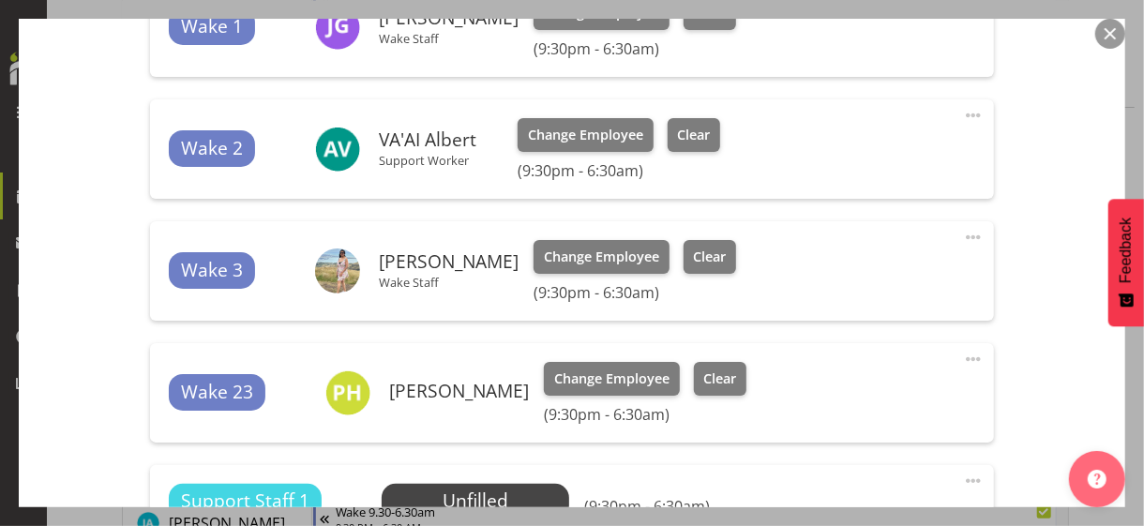
scroll to position [750, 0]
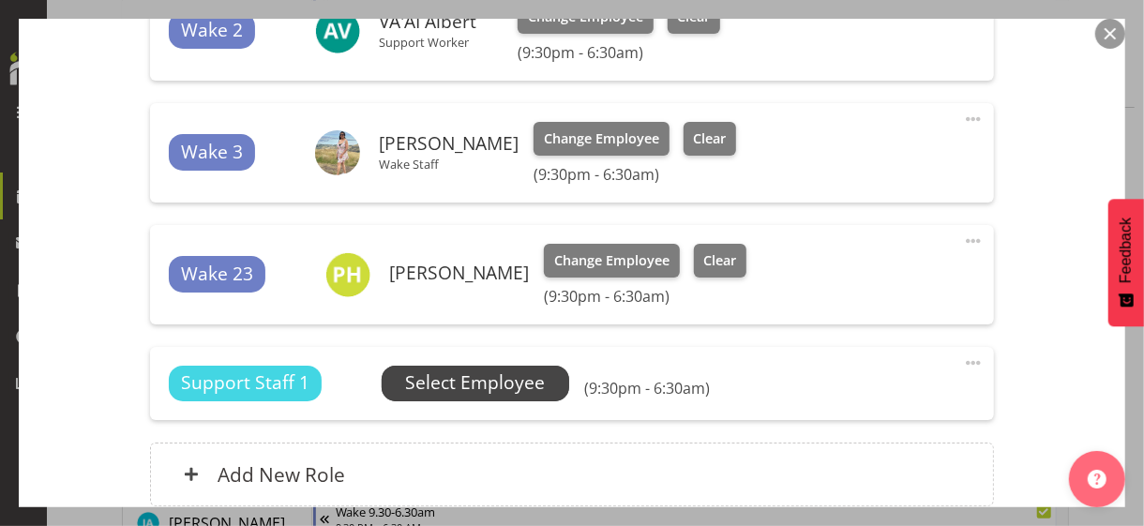
click at [475, 386] on span "Select Employee" at bounding box center [475, 382] width 140 height 27
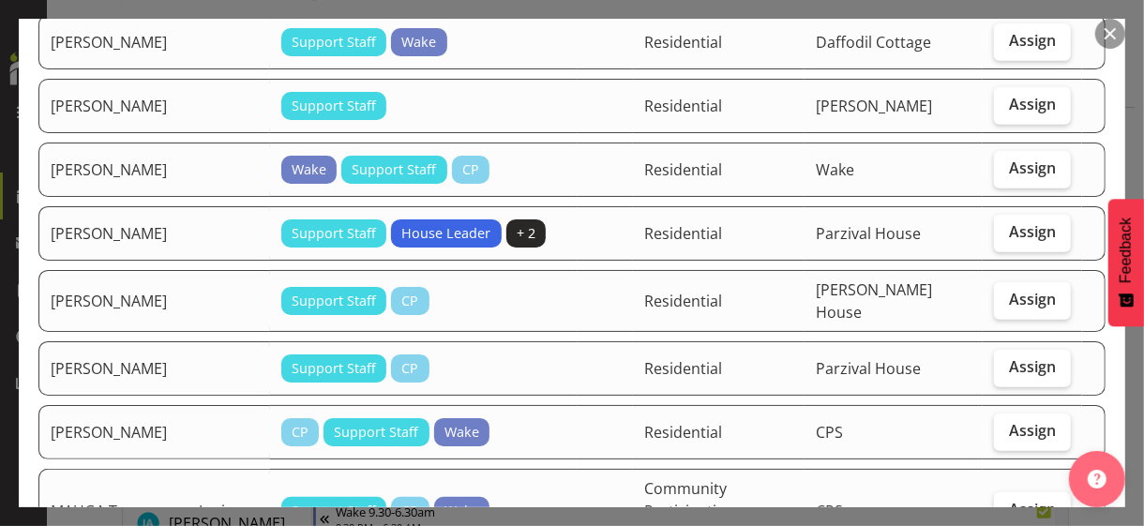
scroll to position [844, 0]
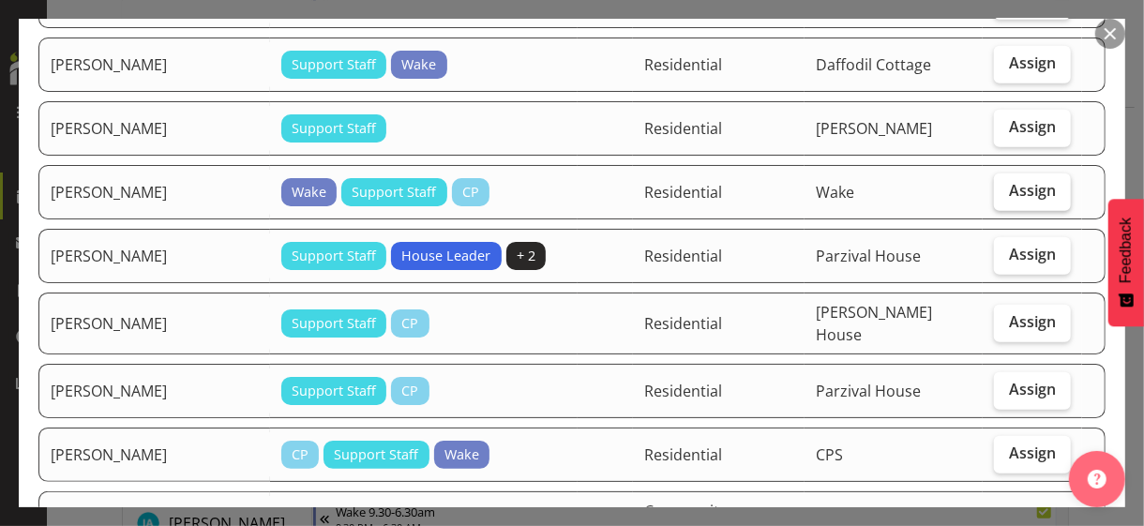
click at [997, 173] on label "Assign" at bounding box center [1032, 191] width 77 height 37
click at [997, 185] on input "Assign" at bounding box center [1000, 191] width 12 height 12
checkbox input "true"
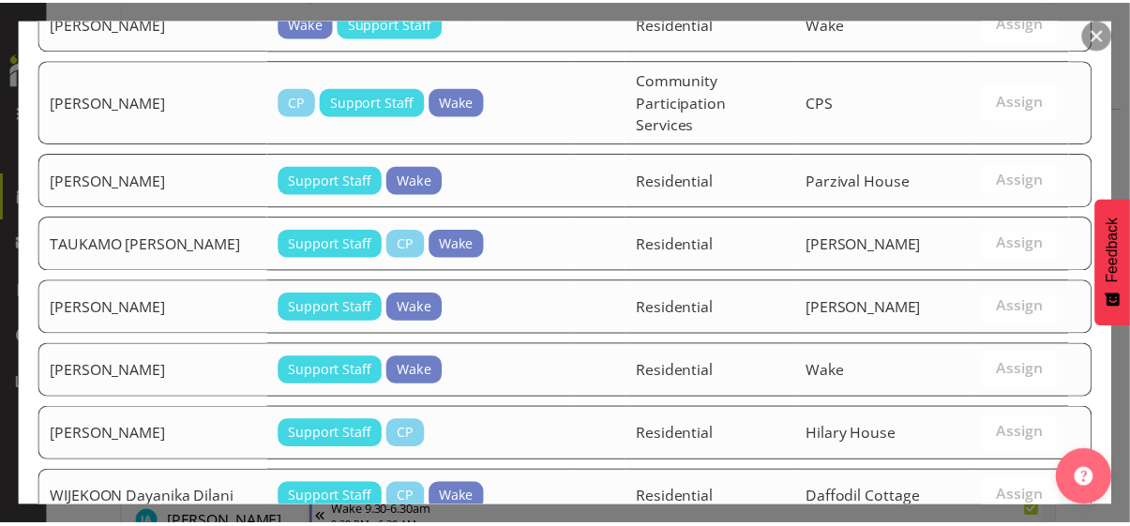
scroll to position [2137, 0]
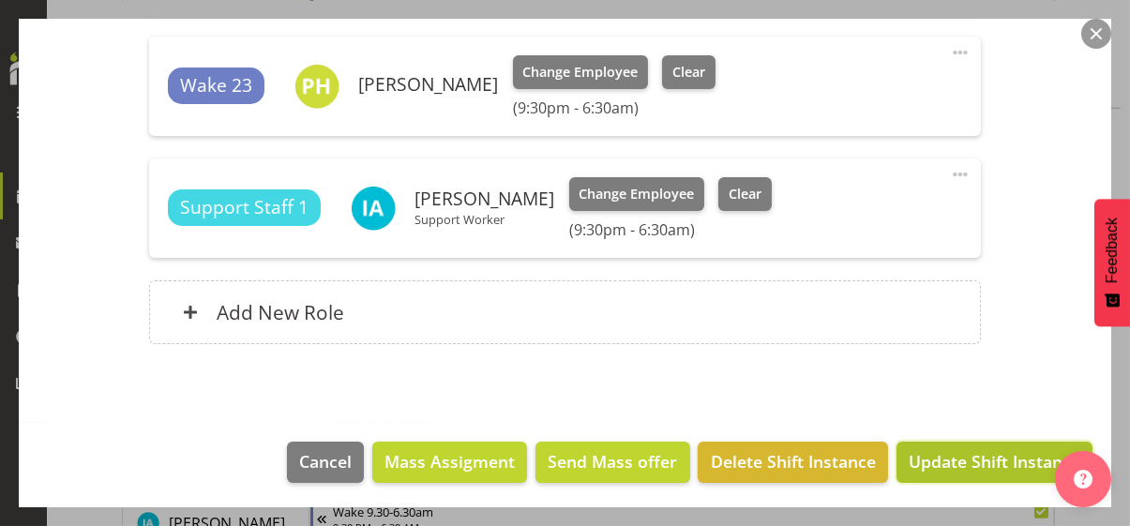
click at [952, 455] on span "Update Shift Instance" at bounding box center [994, 461] width 172 height 24
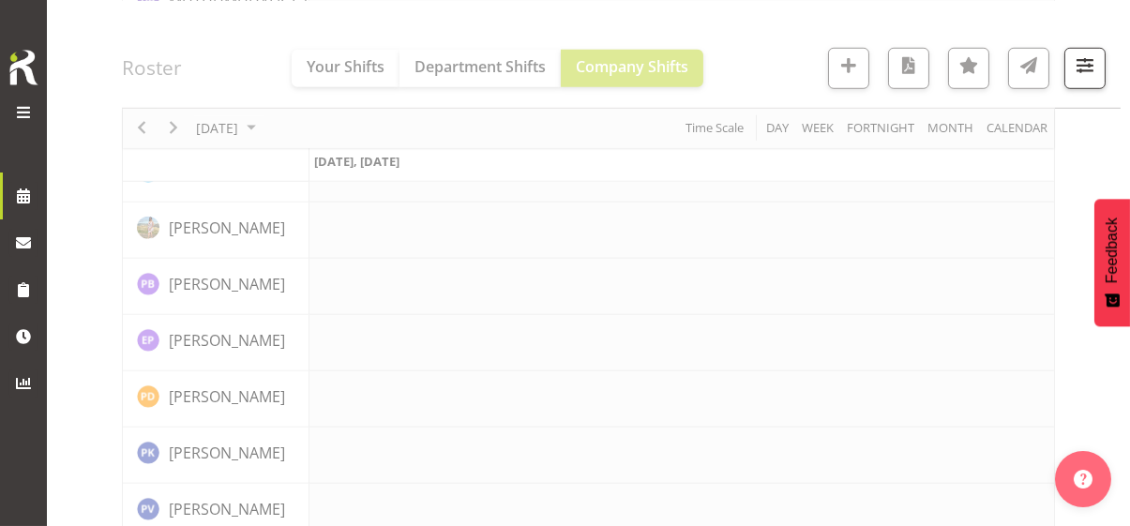
scroll to position [4349, 0]
